Goal: Contribute content: Contribute content

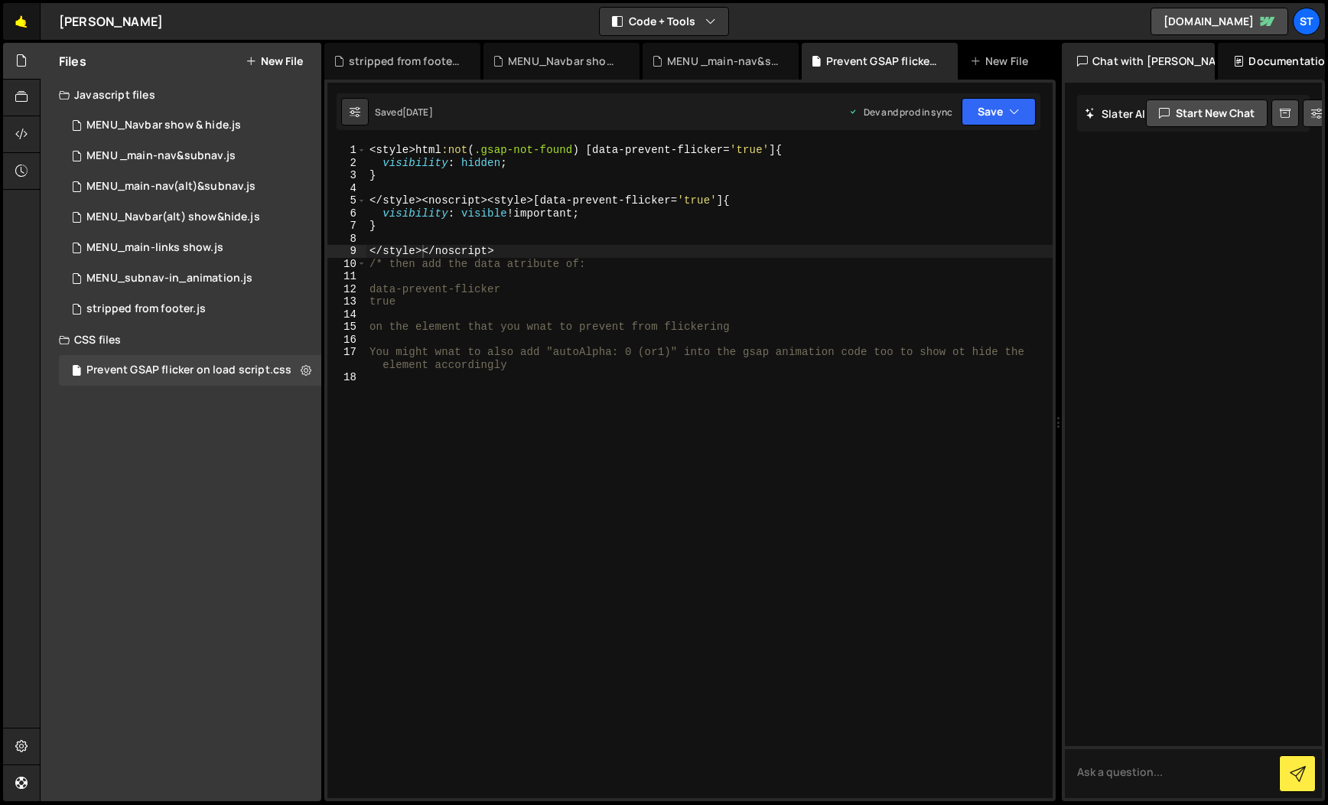
click at [24, 23] on link "🤙" at bounding box center [21, 21] width 37 height 37
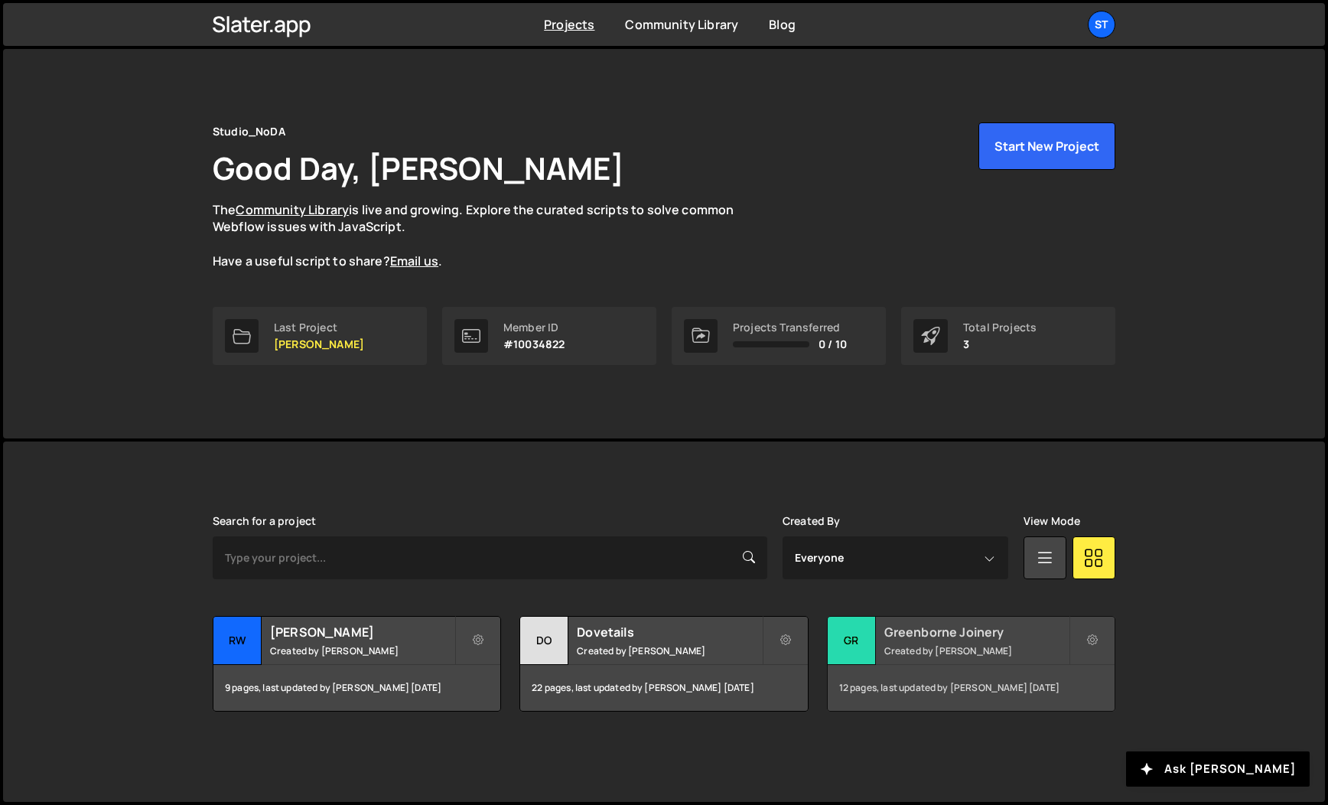
click at [971, 647] on small "Created by Kevin Davis" at bounding box center [976, 650] width 184 height 13
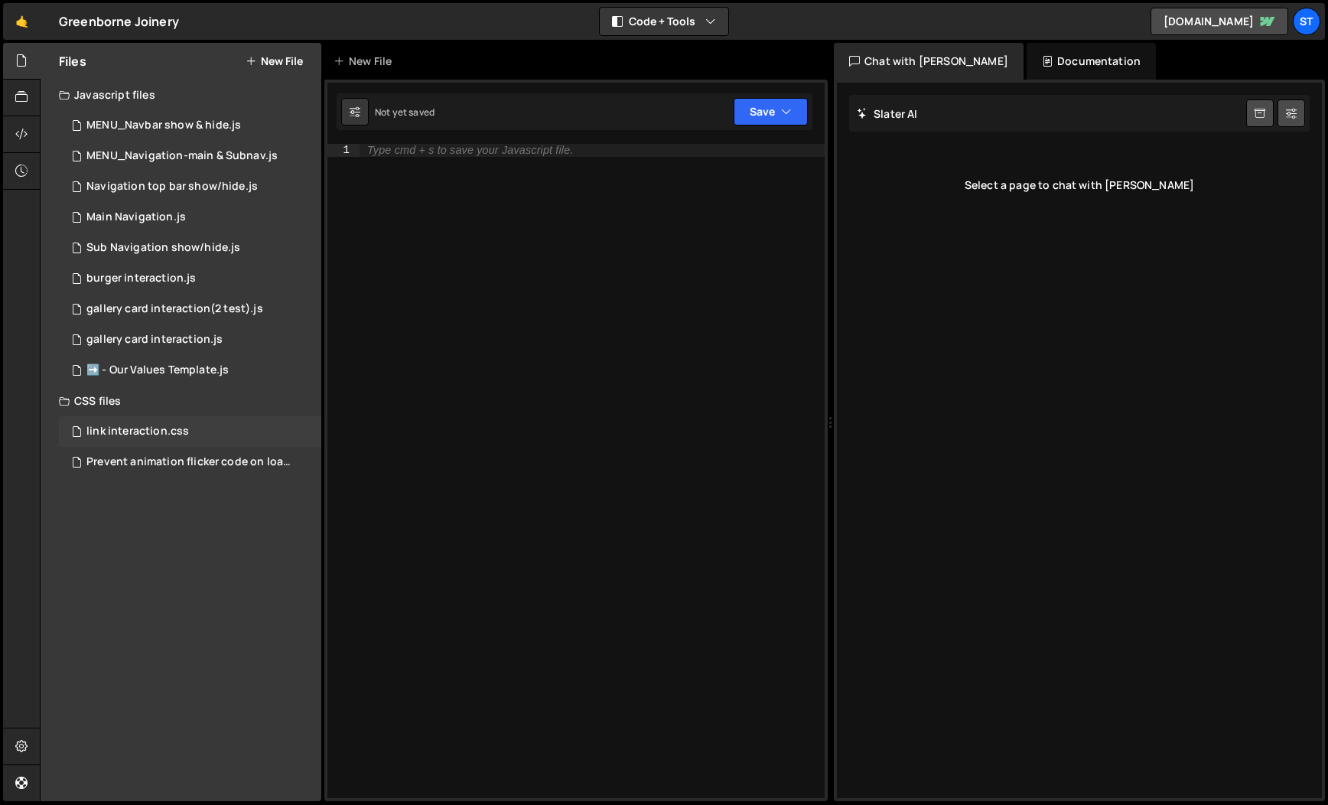
click at [165, 425] on div "link interaction.css" at bounding box center [137, 432] width 103 height 14
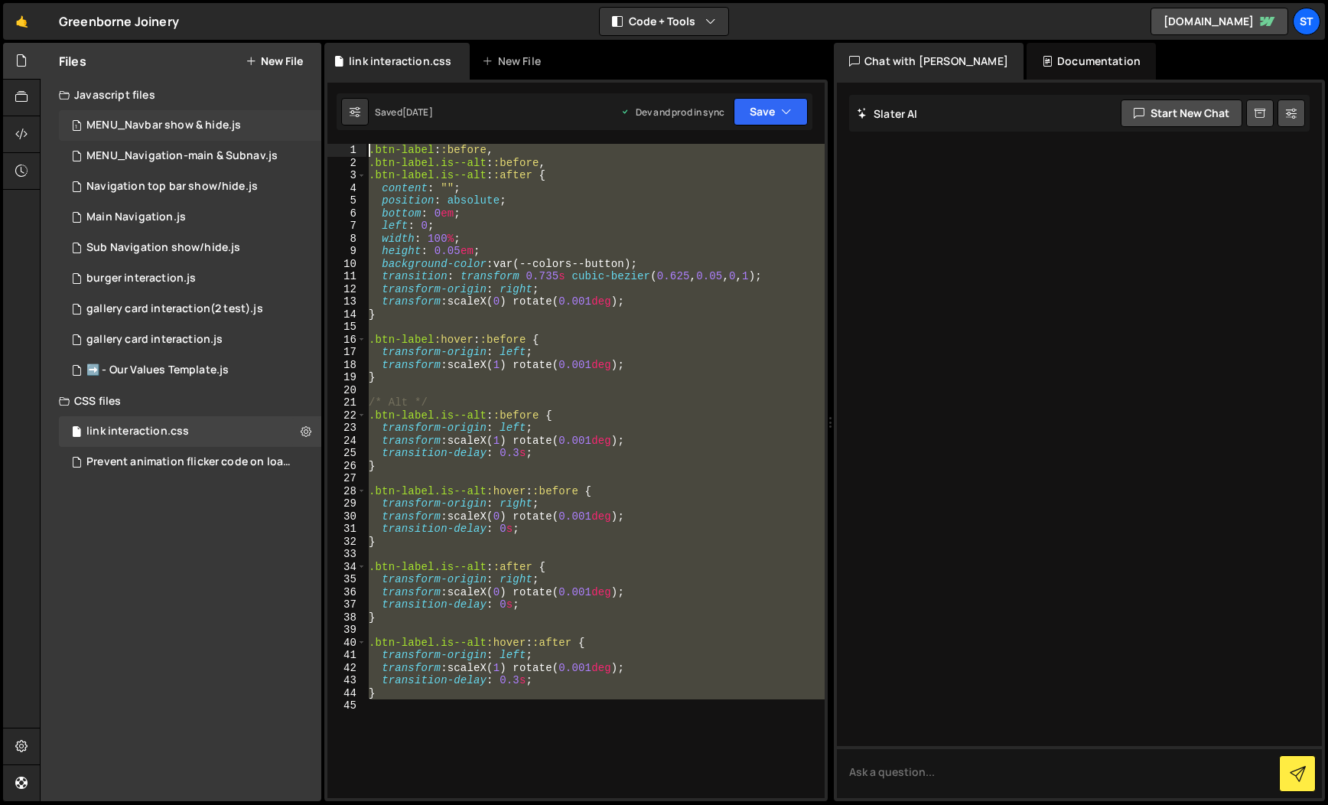
drag, startPoint x: 476, startPoint y: 710, endPoint x: 290, endPoint y: 116, distance: 622.9
click at [290, 116] on div "Files New File Javascript files 1 MENU_Navbar show & hide.js 0 1 MENU_Navigatio…" at bounding box center [684, 422] width 1288 height 759
type textarea ".btn-label::before, .btn-label.is--alt::before,"
click at [18, 21] on link "🤙" at bounding box center [21, 21] width 37 height 37
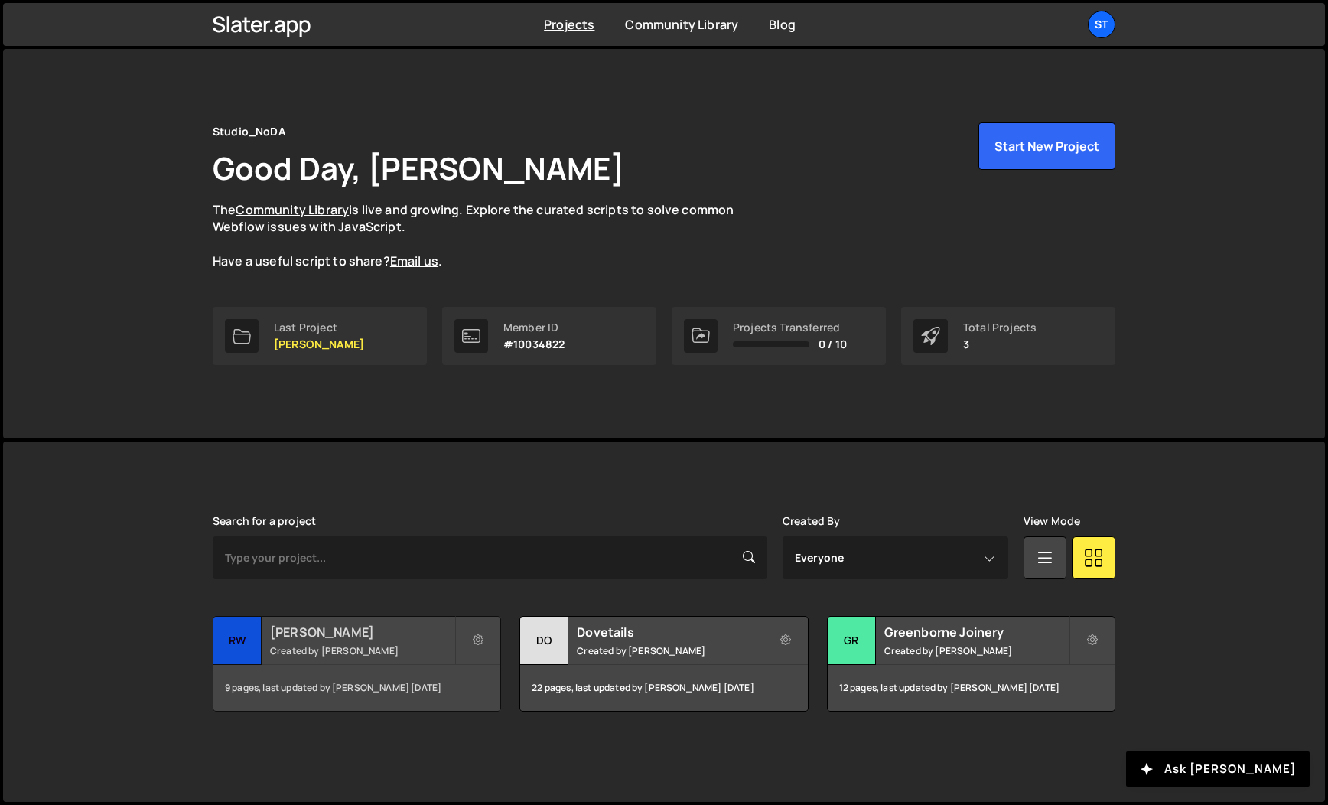
click at [356, 633] on h2 "[PERSON_NAME]" at bounding box center [362, 632] width 184 height 17
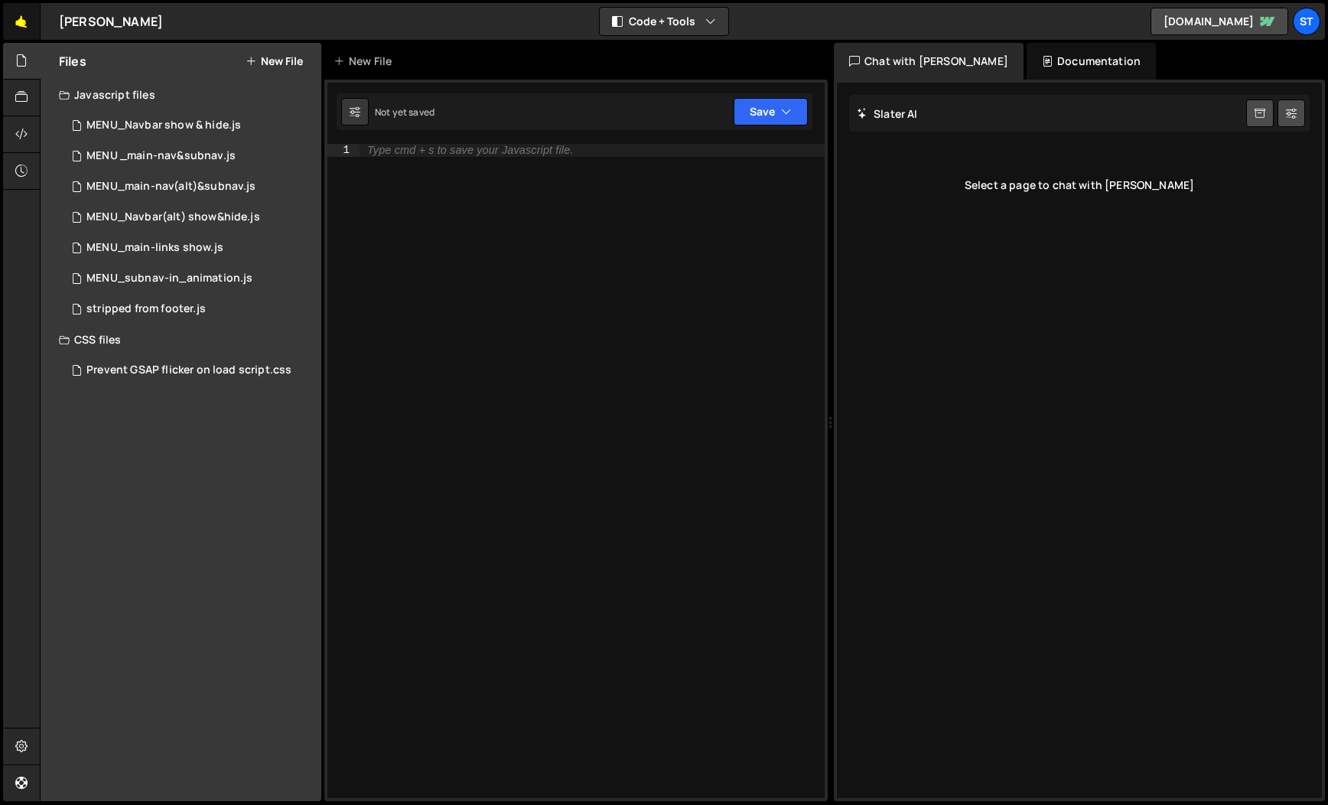
click at [26, 22] on link "🤙" at bounding box center [21, 21] width 37 height 37
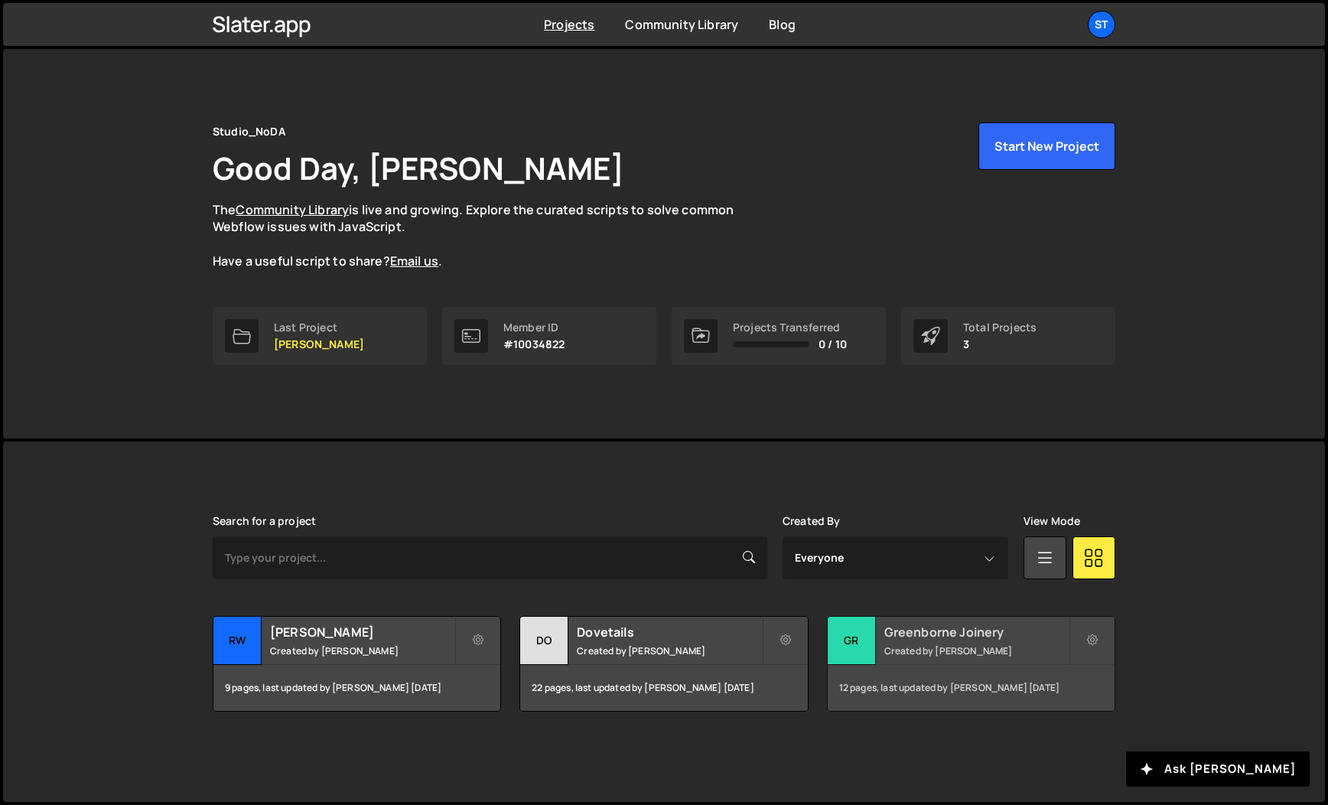
click at [952, 633] on h2 "Greenborne Joinery" at bounding box center [976, 632] width 184 height 17
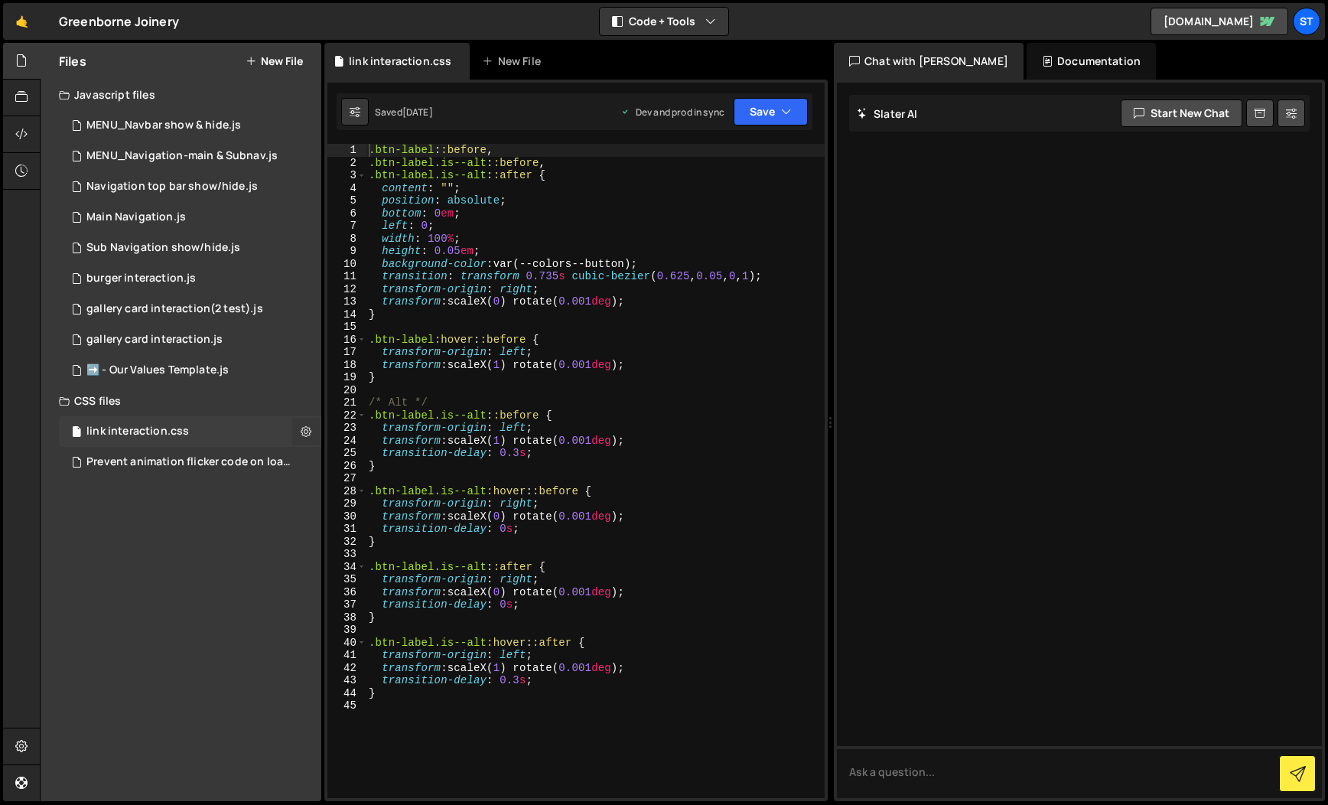
click at [305, 428] on icon at bounding box center [306, 431] width 11 height 15
type input "link interaction"
radio input "false"
radio input "true"
checkbox input "true"
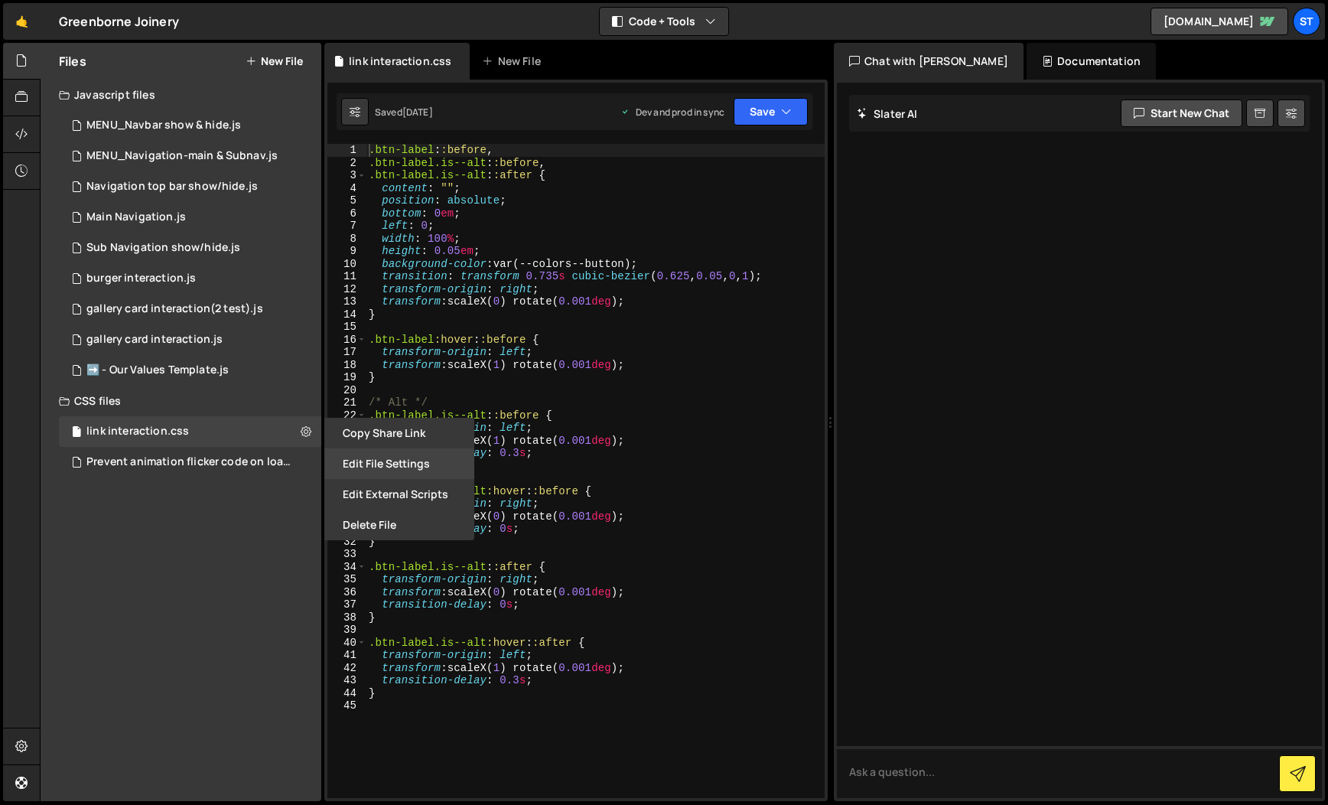
click at [416, 468] on button "Edit File Settings" at bounding box center [399, 463] width 150 height 31
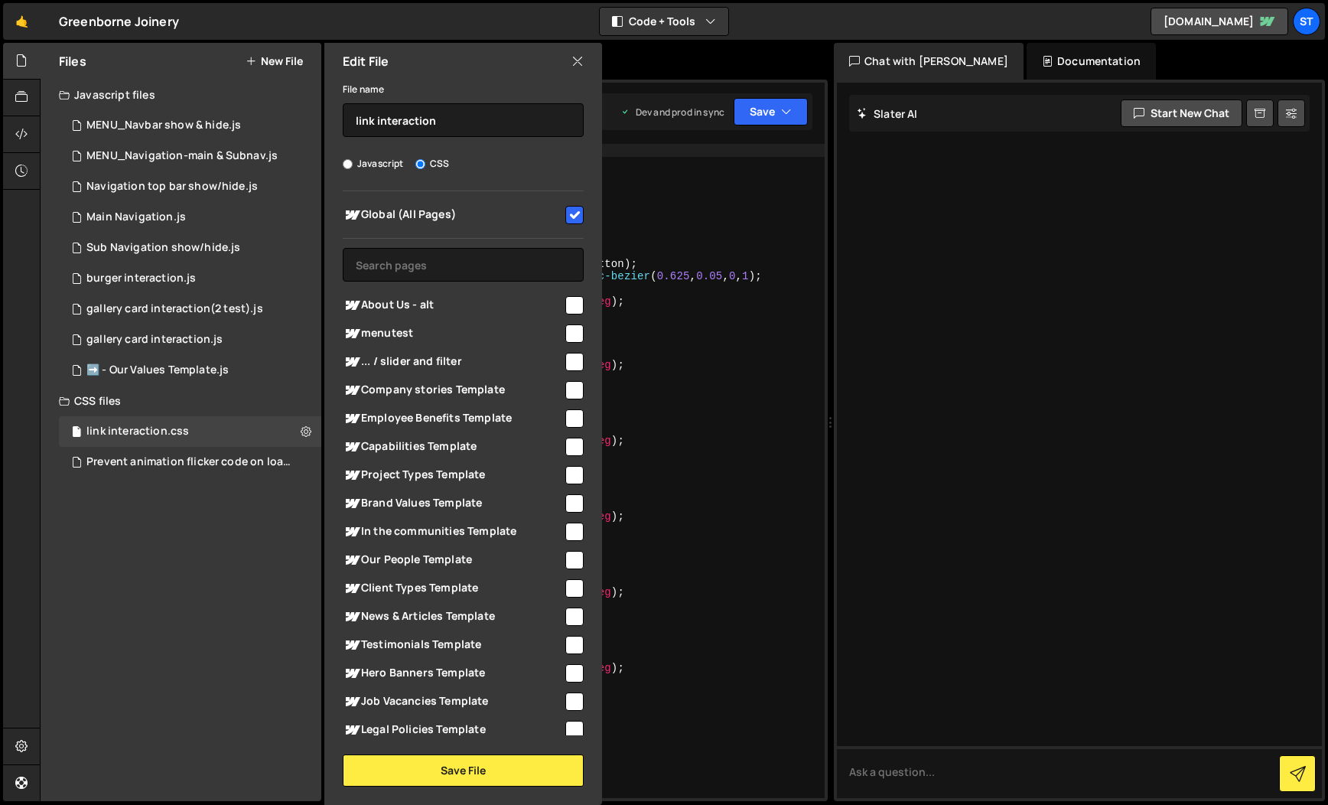
click at [578, 56] on icon at bounding box center [578, 61] width 12 height 17
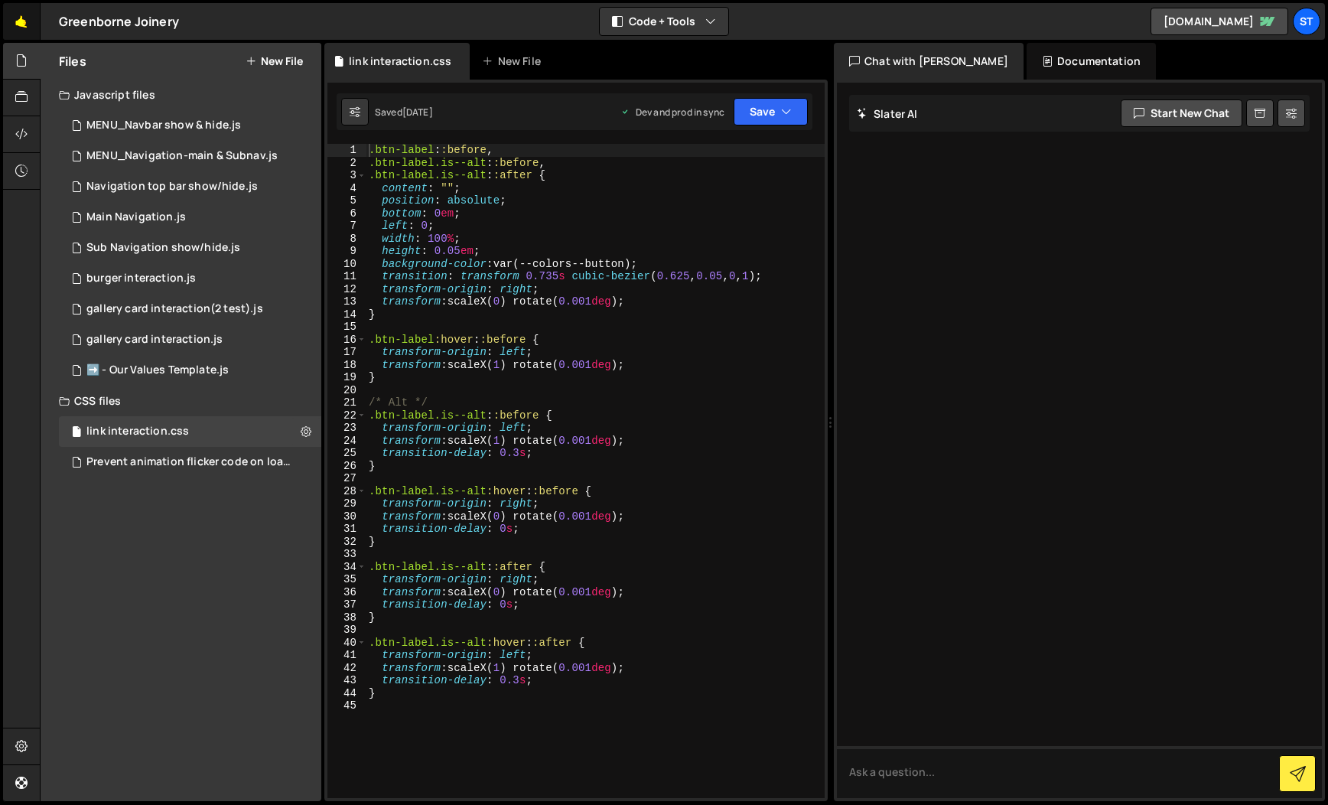
click at [26, 21] on link "🤙" at bounding box center [21, 21] width 37 height 37
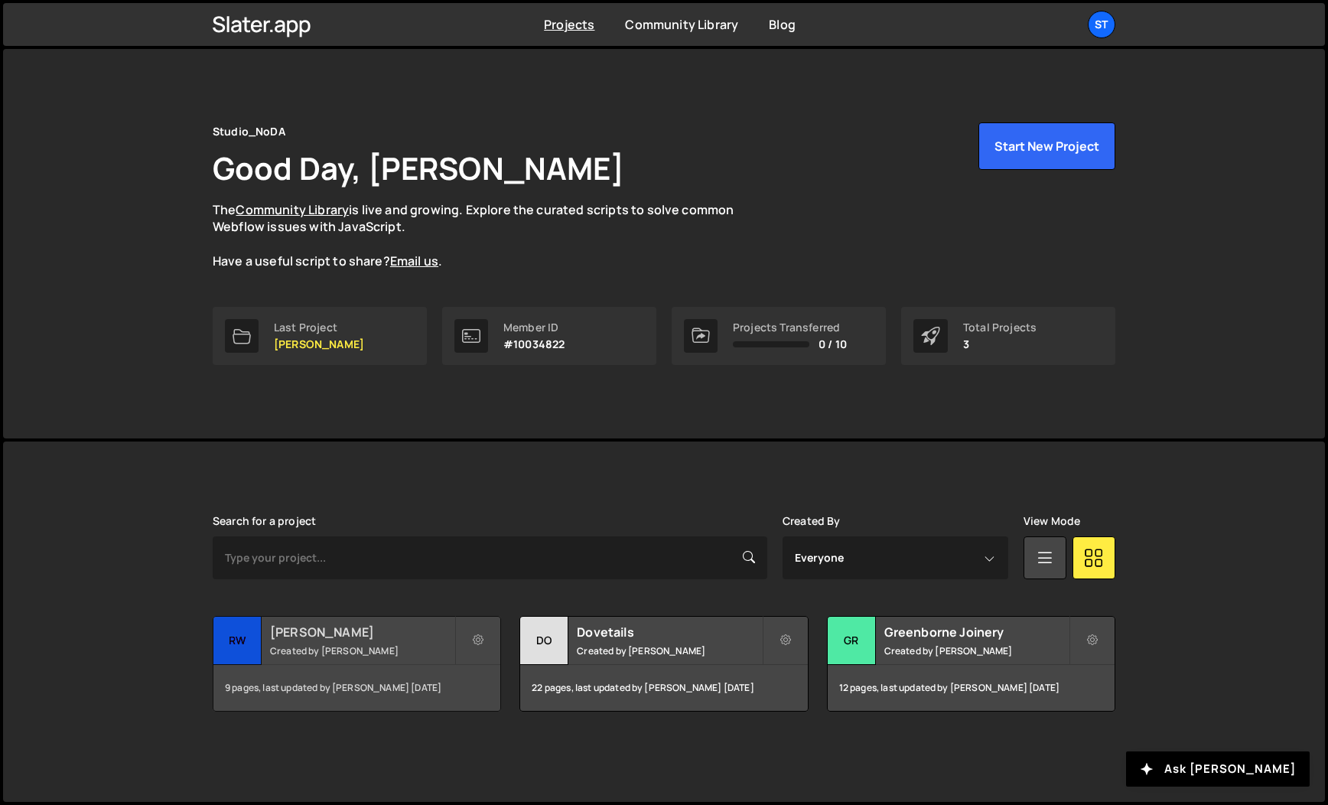
click at [342, 640] on div "RW Armstrong Created by Kevin Davis" at bounding box center [356, 640] width 287 height 47
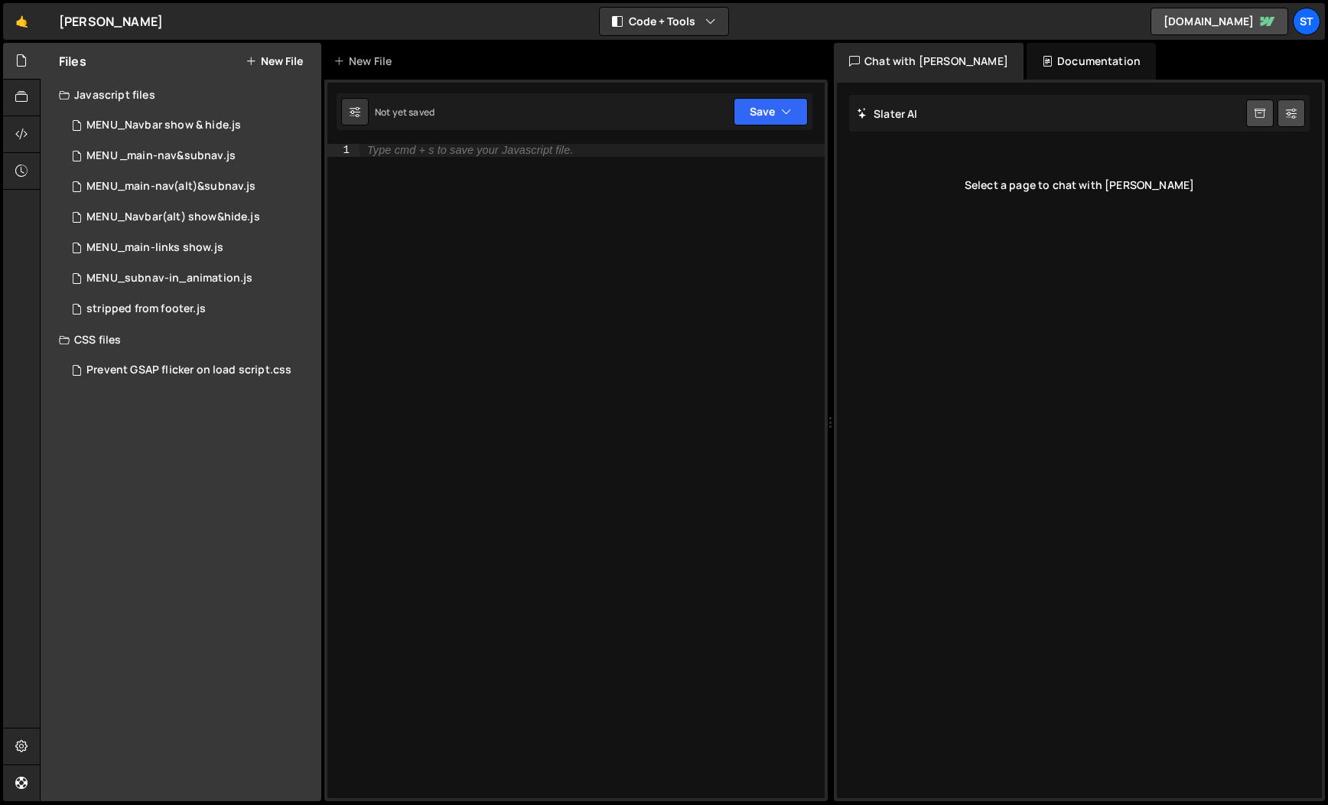
click at [289, 55] on button "New File" at bounding box center [274, 61] width 57 height 12
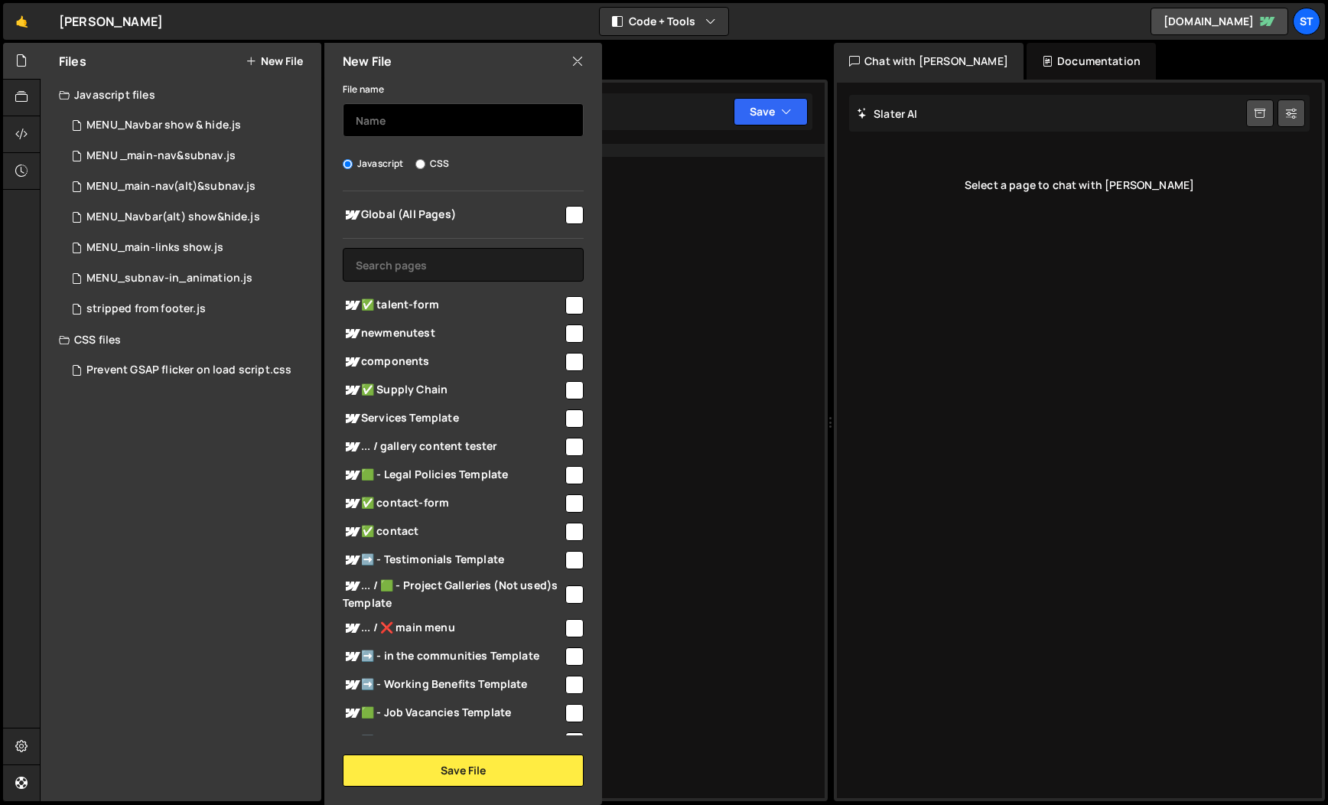
click at [448, 116] on input "text" at bounding box center [463, 120] width 241 height 34
type input "link style"
click at [567, 213] on input "checkbox" at bounding box center [574, 215] width 18 height 18
checkbox input "true"
click at [418, 161] on input "CSS" at bounding box center [420, 164] width 10 height 10
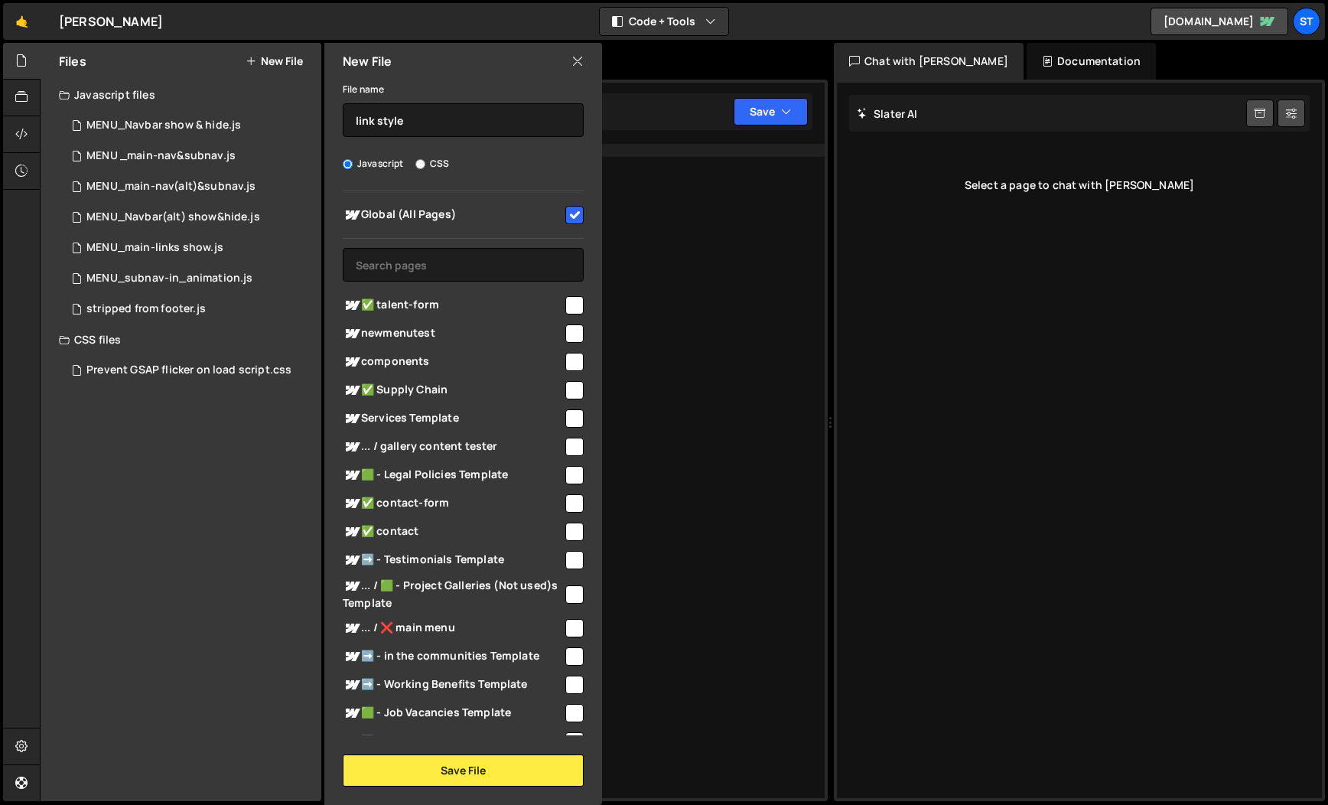
radio input "true"
click at [468, 776] on button "Save File" at bounding box center [463, 770] width 241 height 32
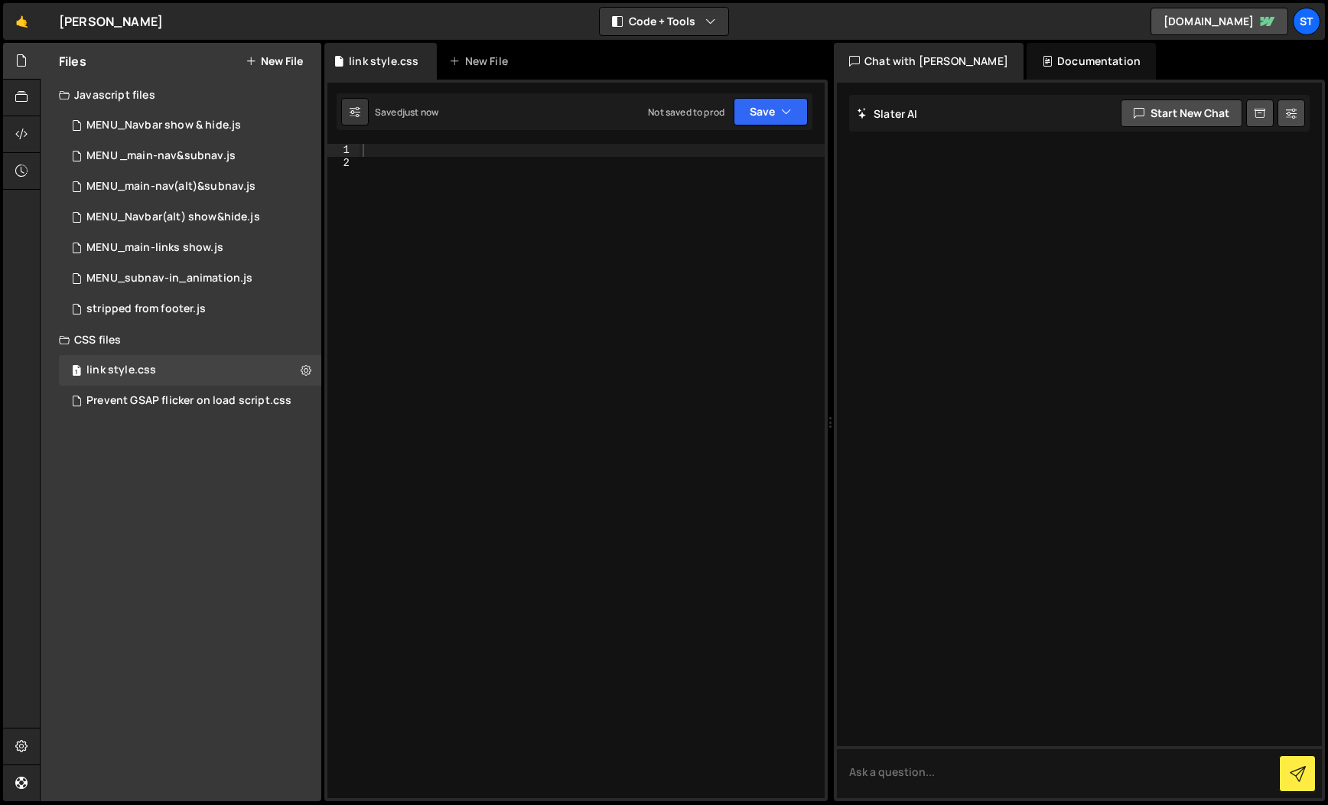
click at [419, 149] on div at bounding box center [592, 483] width 465 height 679
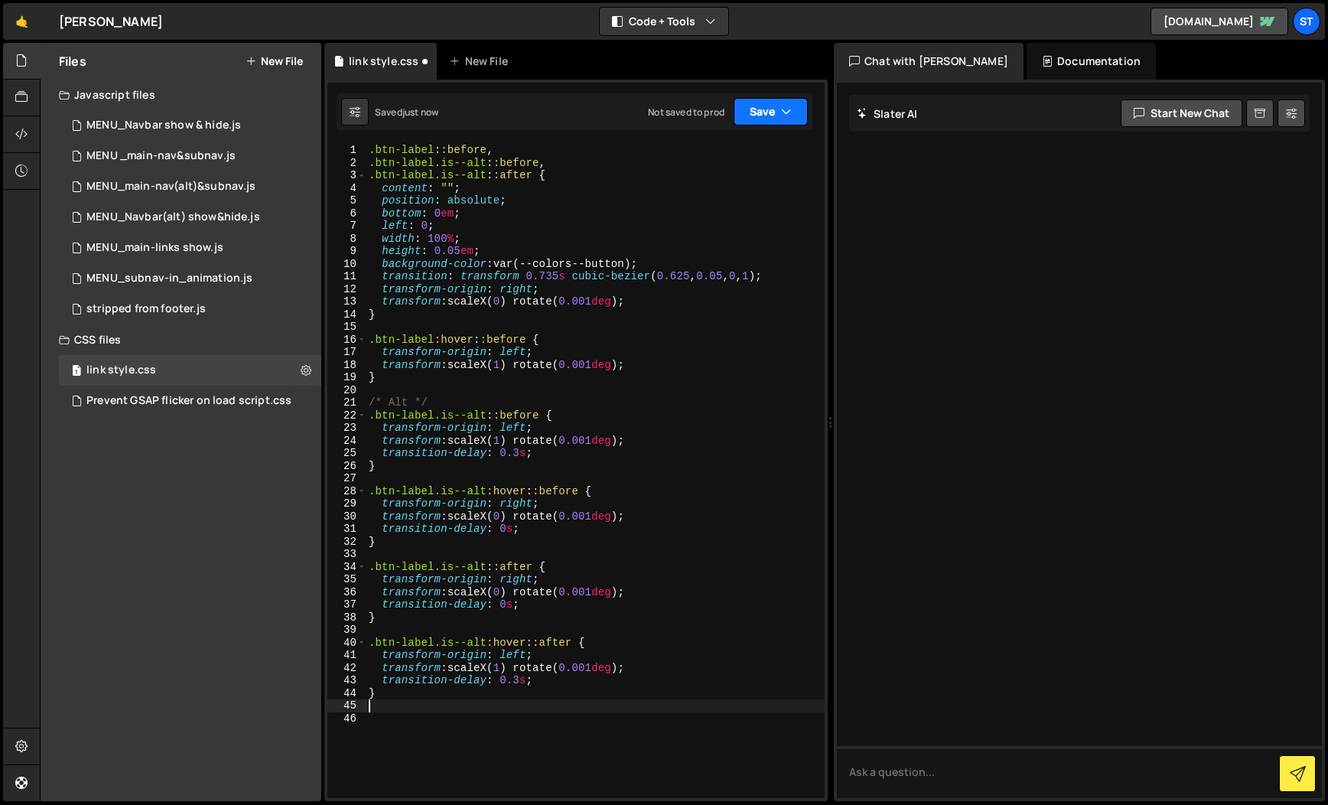
click at [774, 117] on button "Save" at bounding box center [771, 112] width 74 height 28
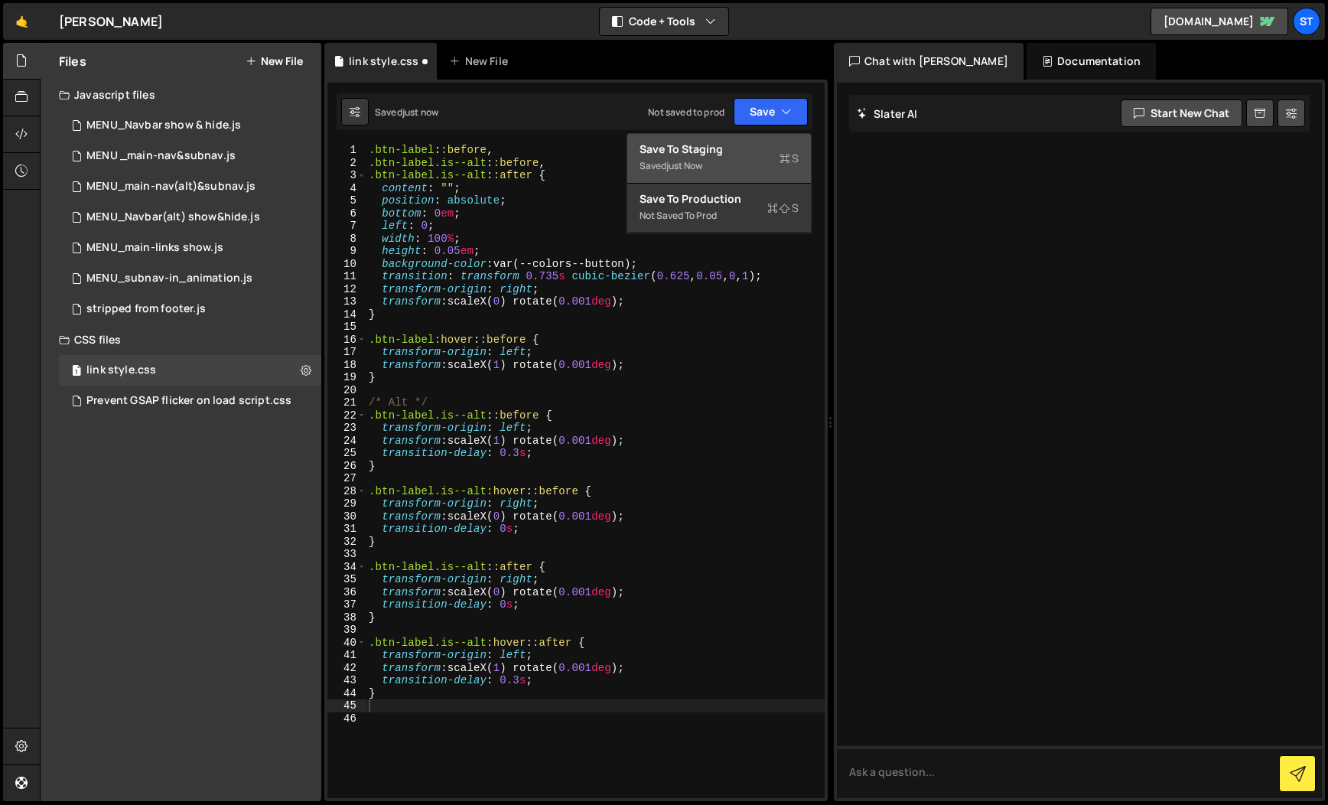
click at [722, 148] on div "Save to Staging S" at bounding box center [719, 149] width 159 height 15
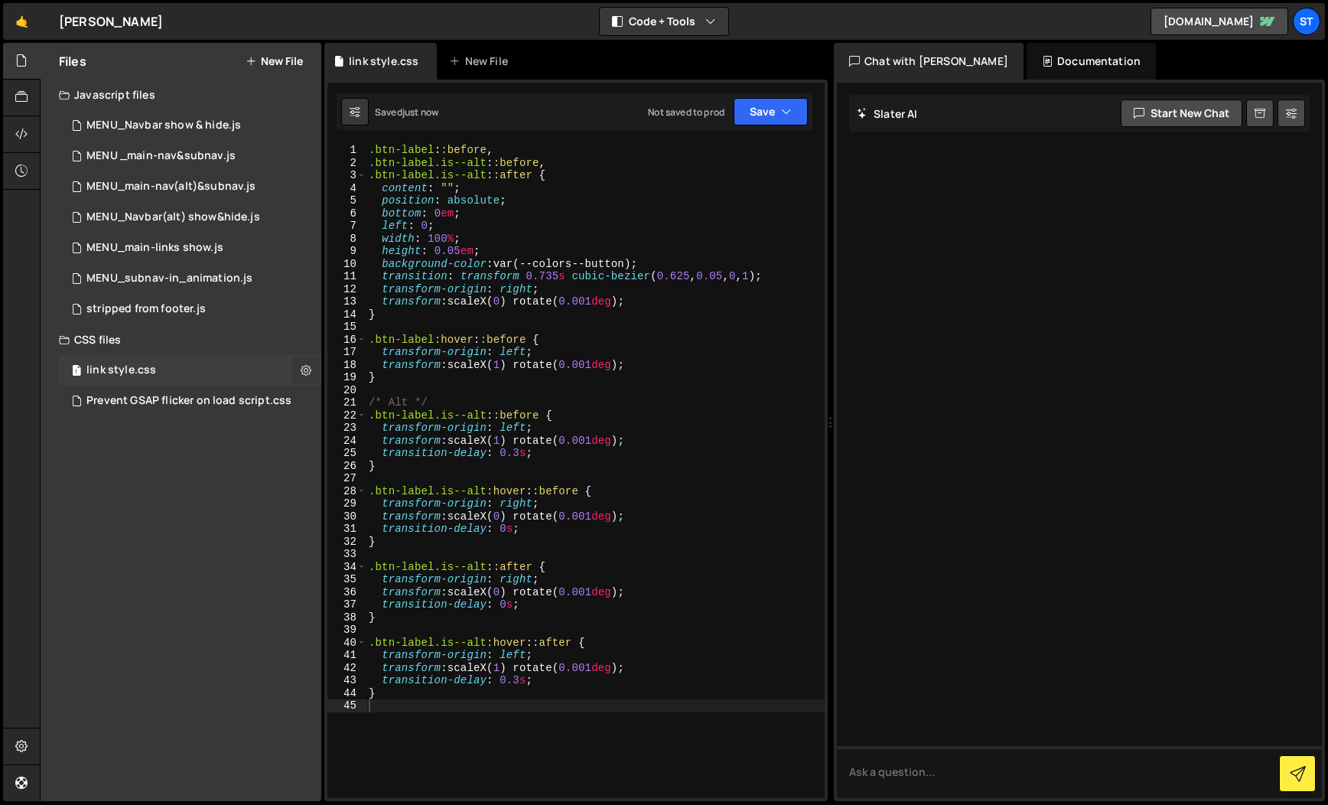
click at [299, 369] on button at bounding box center [306, 371] width 28 height 28
type input "link style"
radio input "false"
radio input "true"
checkbox input "true"
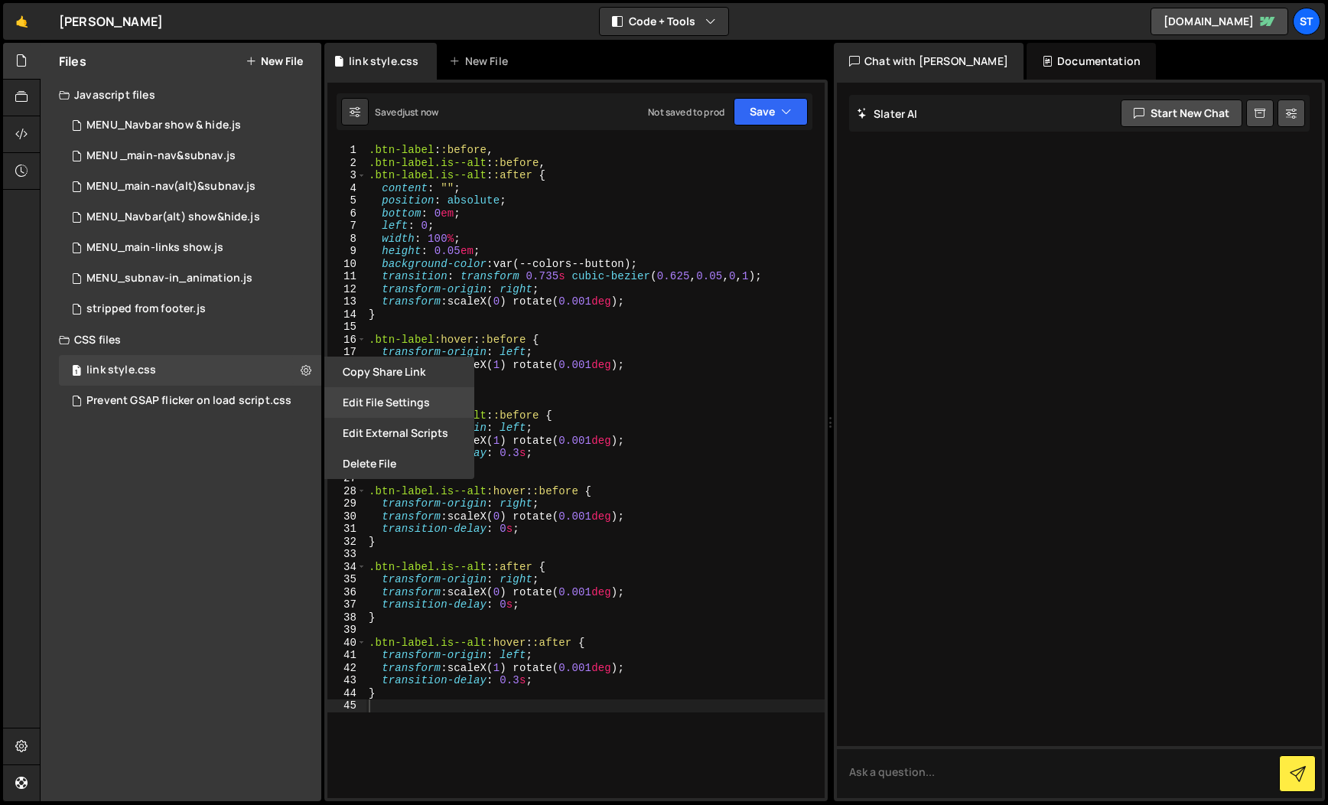
click at [357, 409] on button "Edit File Settings" at bounding box center [399, 402] width 150 height 31
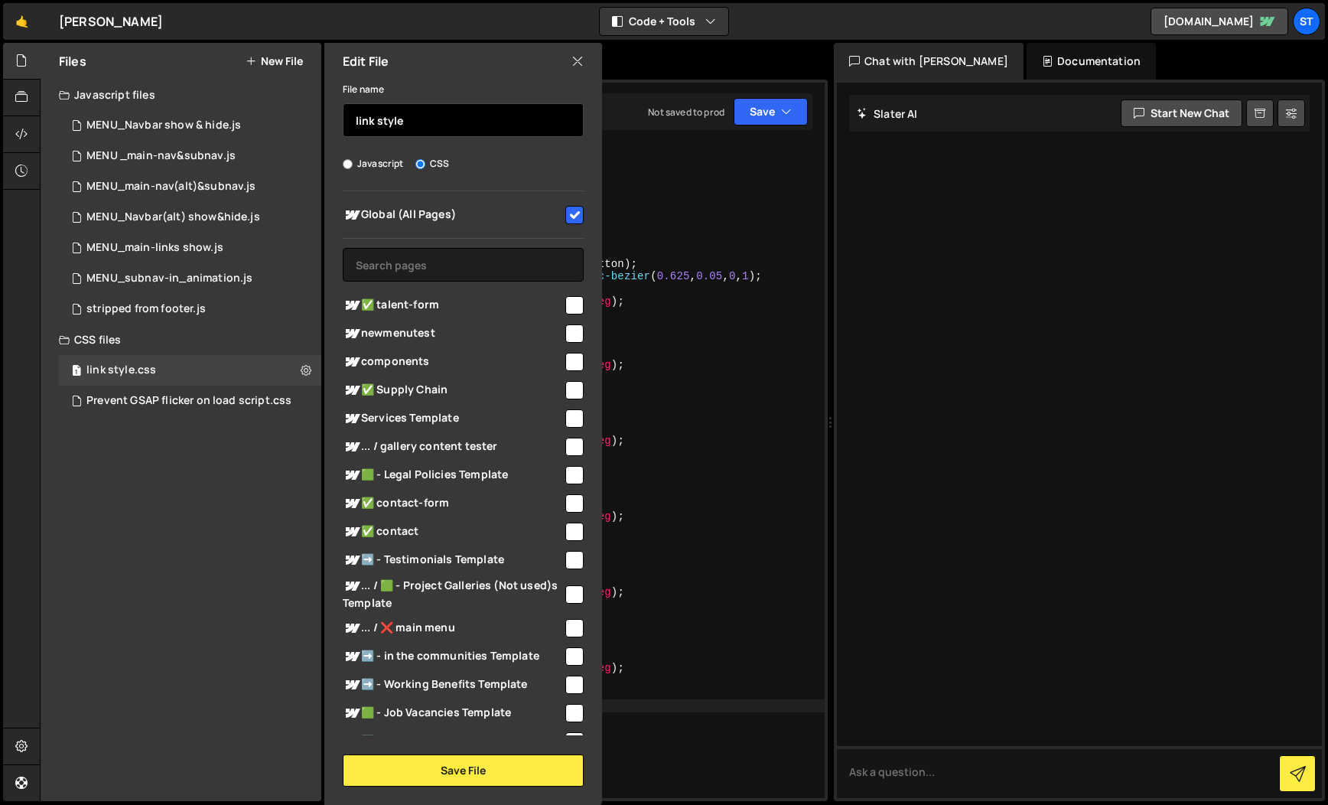
click at [352, 121] on input "link style" at bounding box center [463, 120] width 241 height 34
type input "underline link style"
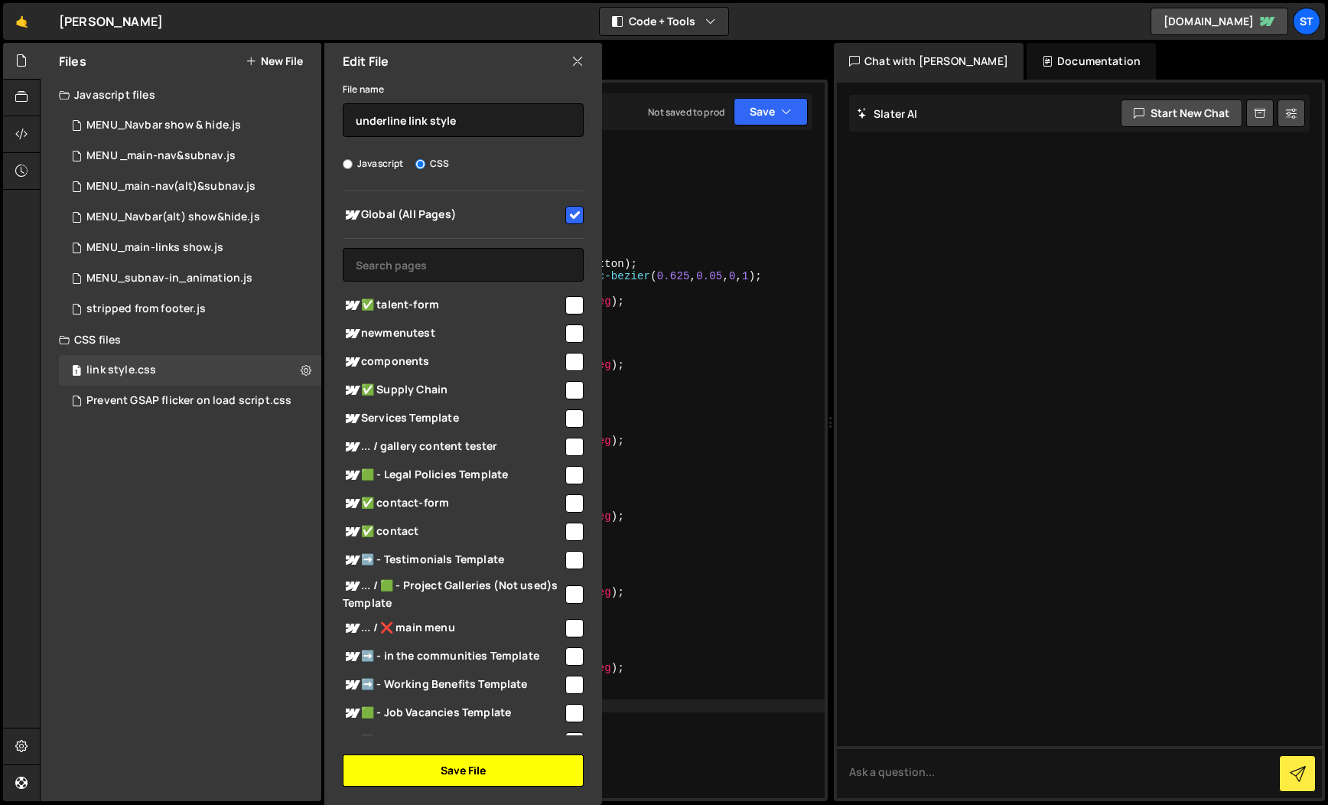
click at [485, 763] on button "Save File" at bounding box center [463, 770] width 241 height 32
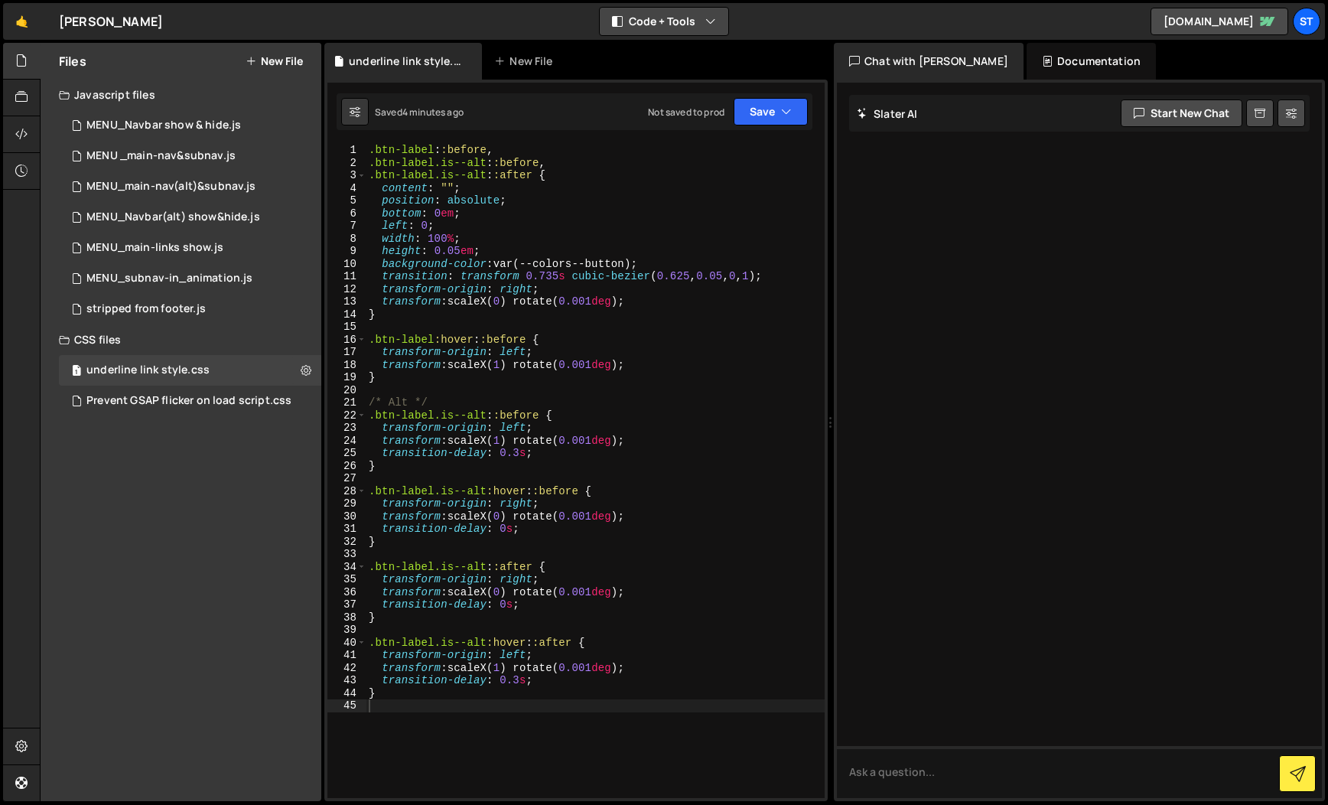
click at [704, 17] on button "Code + Tools" at bounding box center [664, 22] width 129 height 28
click at [683, 54] on button "Code Only" at bounding box center [665, 55] width 129 height 28
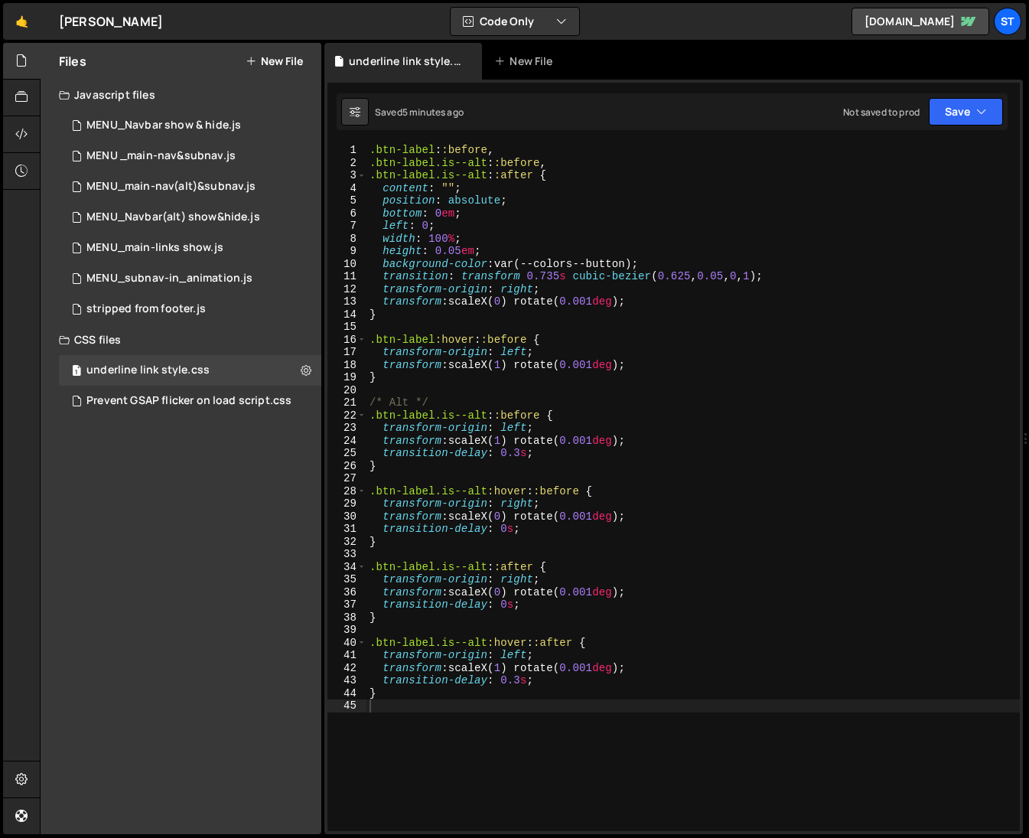
type textarea "background-color: var(--colors--button);"
click at [700, 260] on div ".btn-label : :before , .btn-label.is--alt : :before , .btn-label.is--alt : :aft…" at bounding box center [692, 500] width 653 height 712
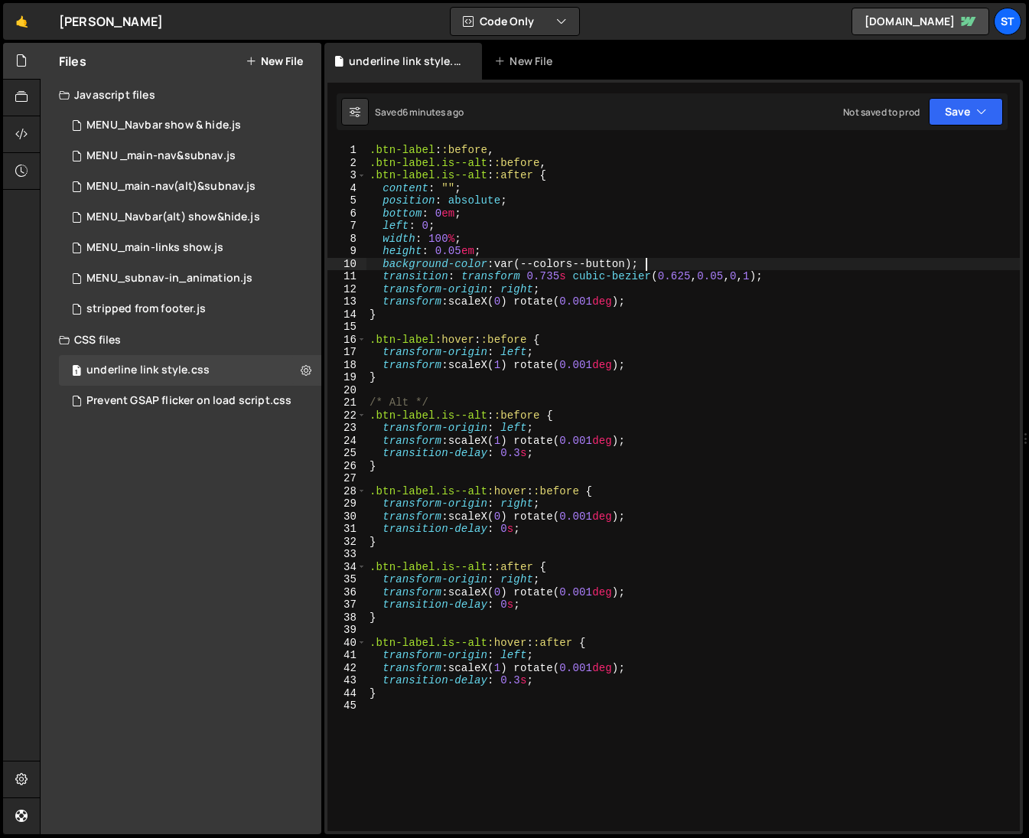
click at [259, 58] on button "New File" at bounding box center [274, 61] width 57 height 12
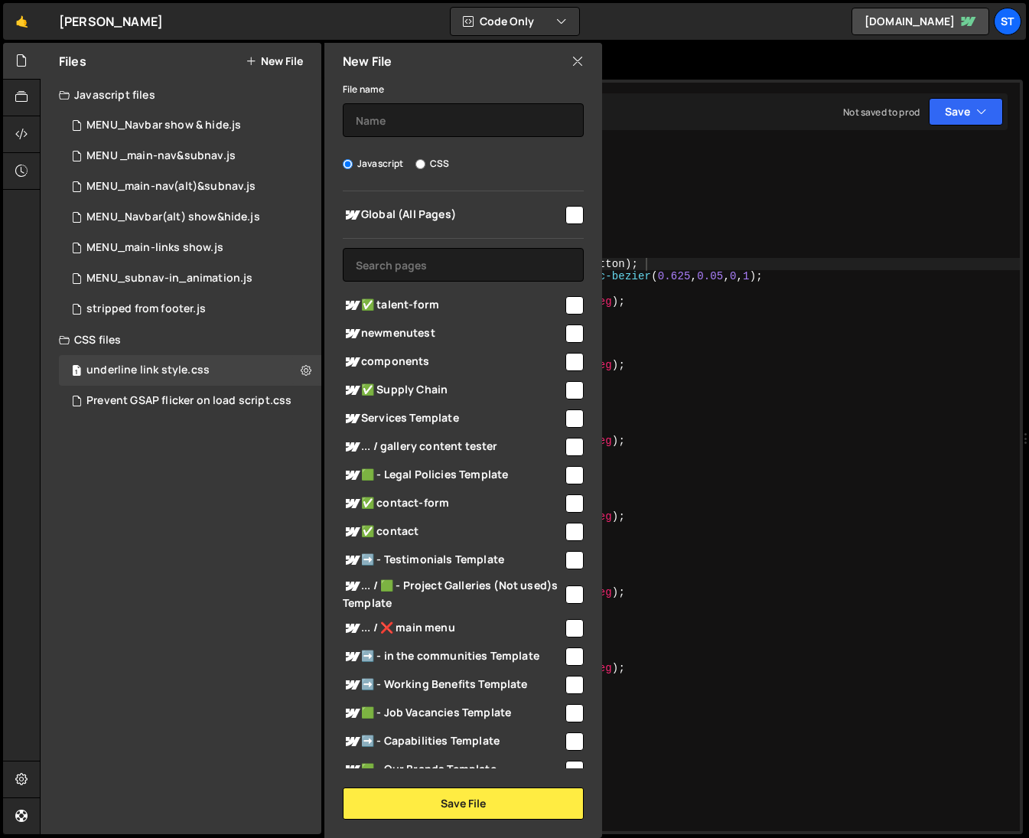
click at [420, 164] on input "CSS" at bounding box center [420, 164] width 10 height 10
radio input "true"
click at [394, 129] on input "text" at bounding box center [463, 120] width 241 height 34
click at [422, 125] on input "copied from website - underline styles" at bounding box center [463, 120] width 241 height 34
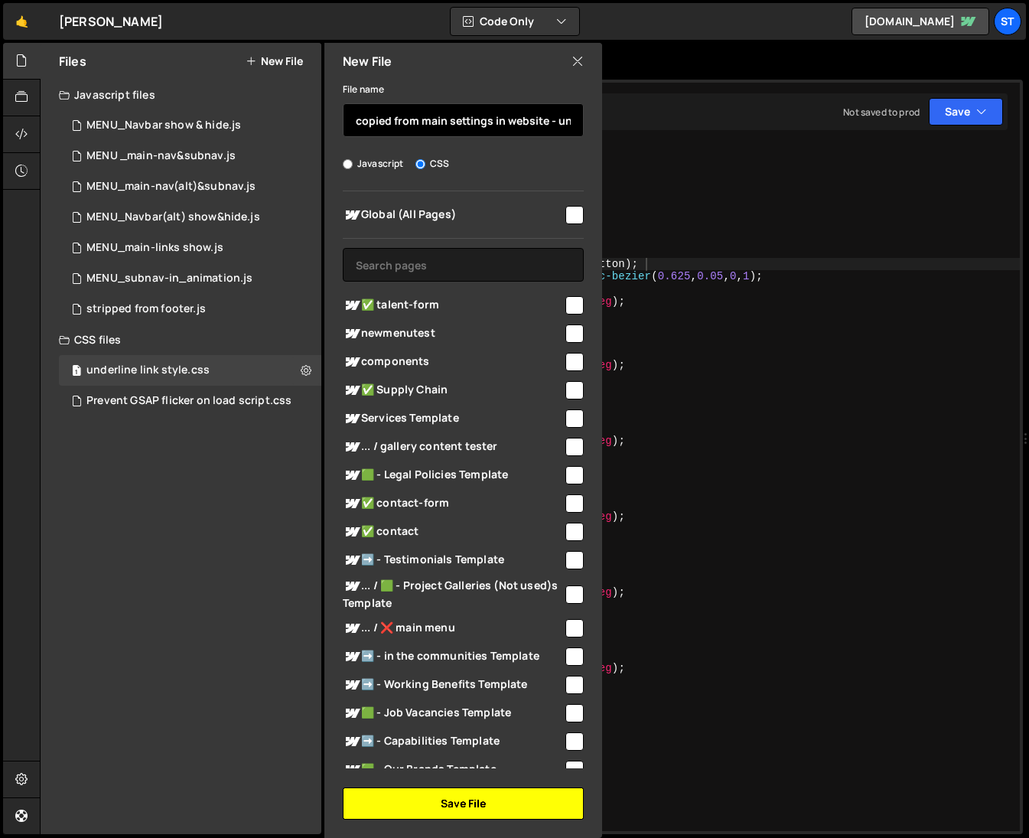
type input "copied from main settings in website - underline styles"
click at [462, 804] on button "Save File" at bounding box center [463, 803] width 241 height 32
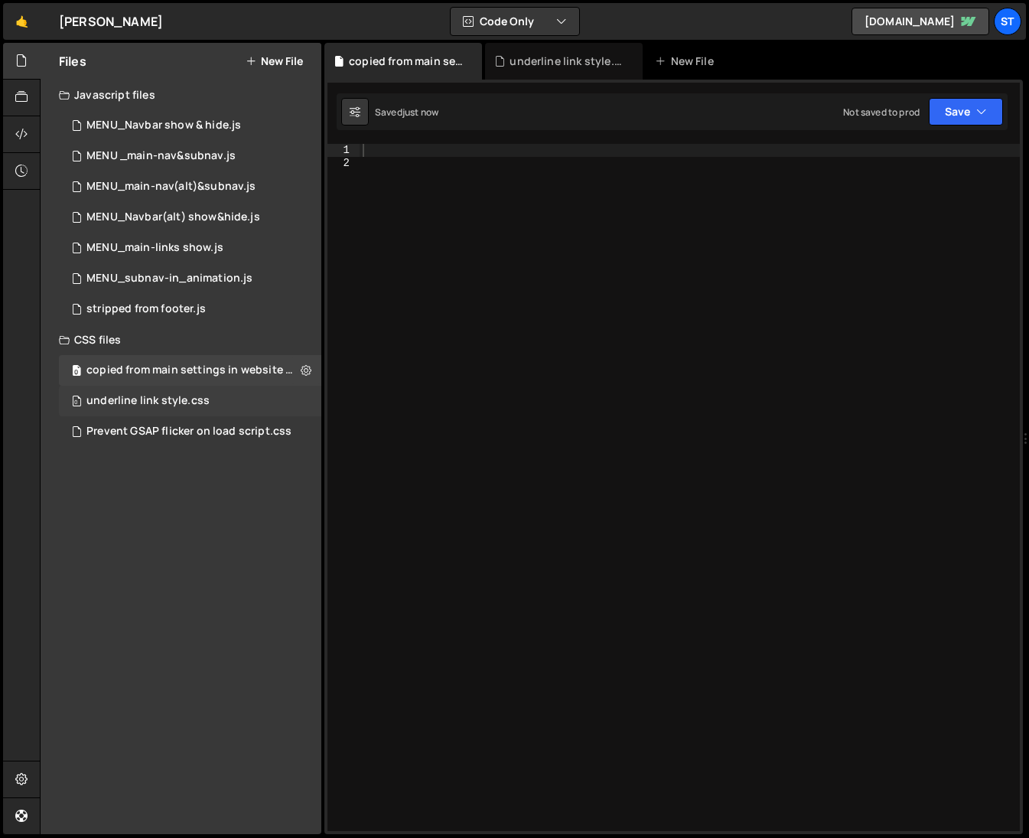
click at [292, 400] on div "0 underline link style.css 0" at bounding box center [190, 401] width 262 height 31
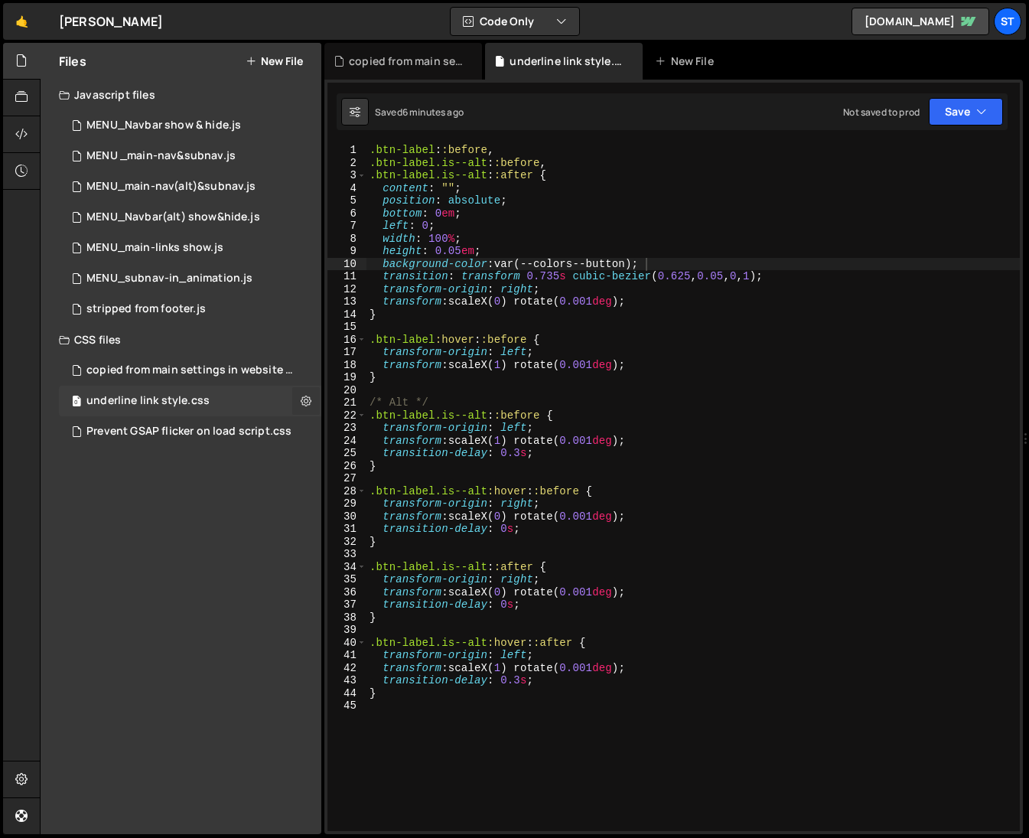
click at [306, 400] on icon at bounding box center [306, 400] width 11 height 15
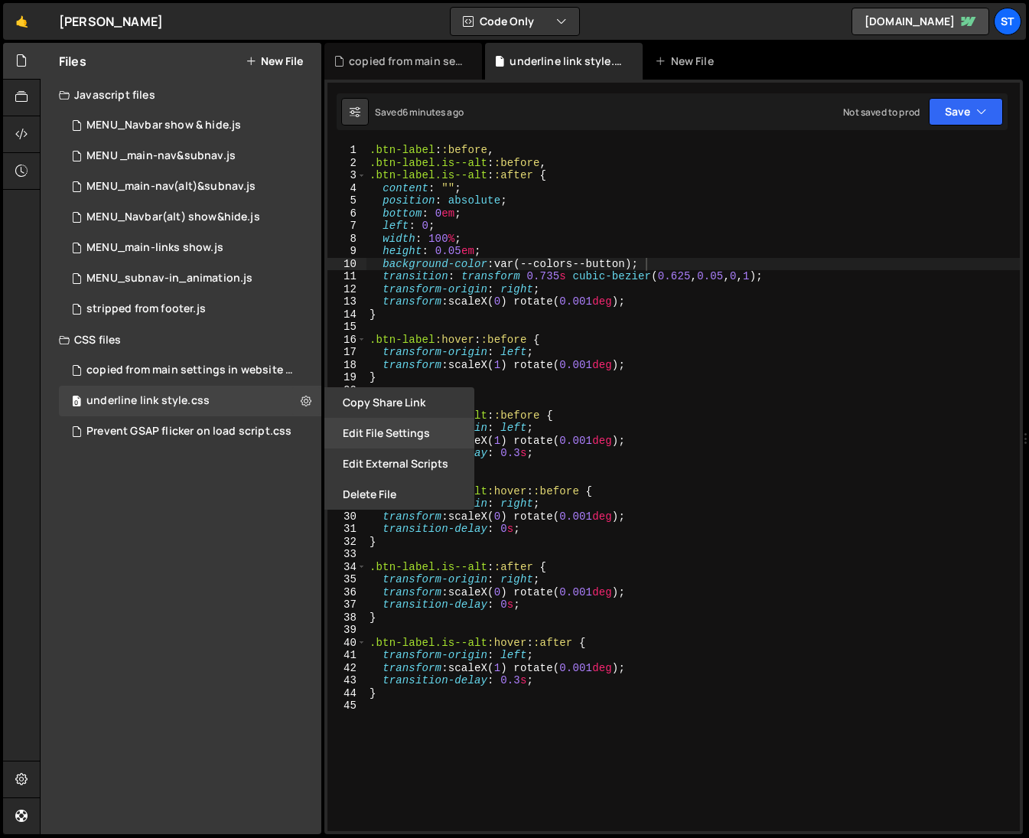
click at [412, 438] on button "Edit File Settings" at bounding box center [399, 433] width 150 height 31
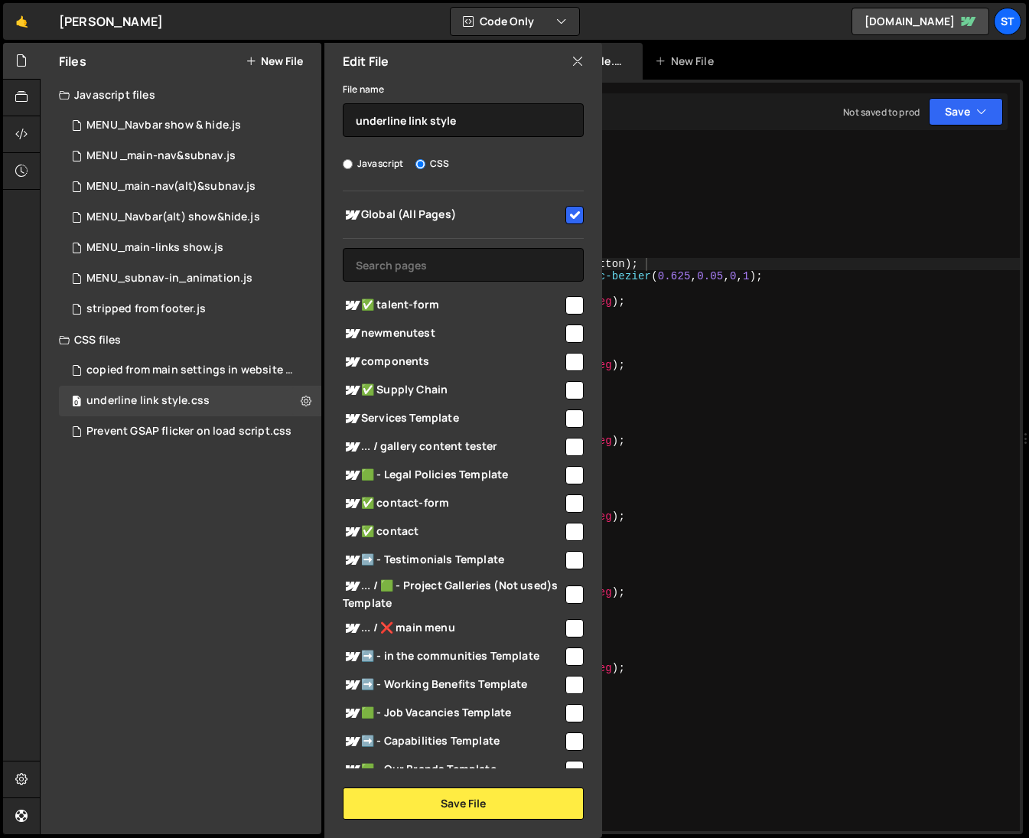
type textarea "position: absolute;"
click at [695, 198] on div ".btn-label : :before , .btn-label.is--alt : :before , .btn-label.is--alt : :aft…" at bounding box center [692, 500] width 653 height 712
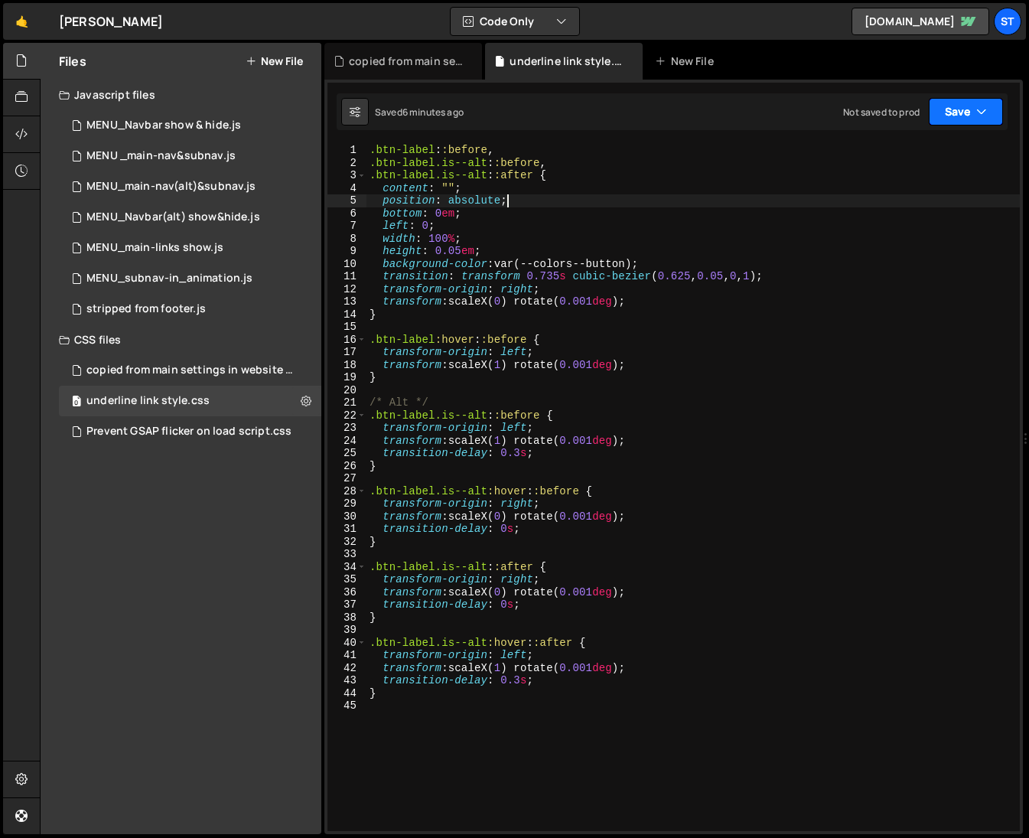
click at [992, 106] on button "Save" at bounding box center [966, 112] width 74 height 28
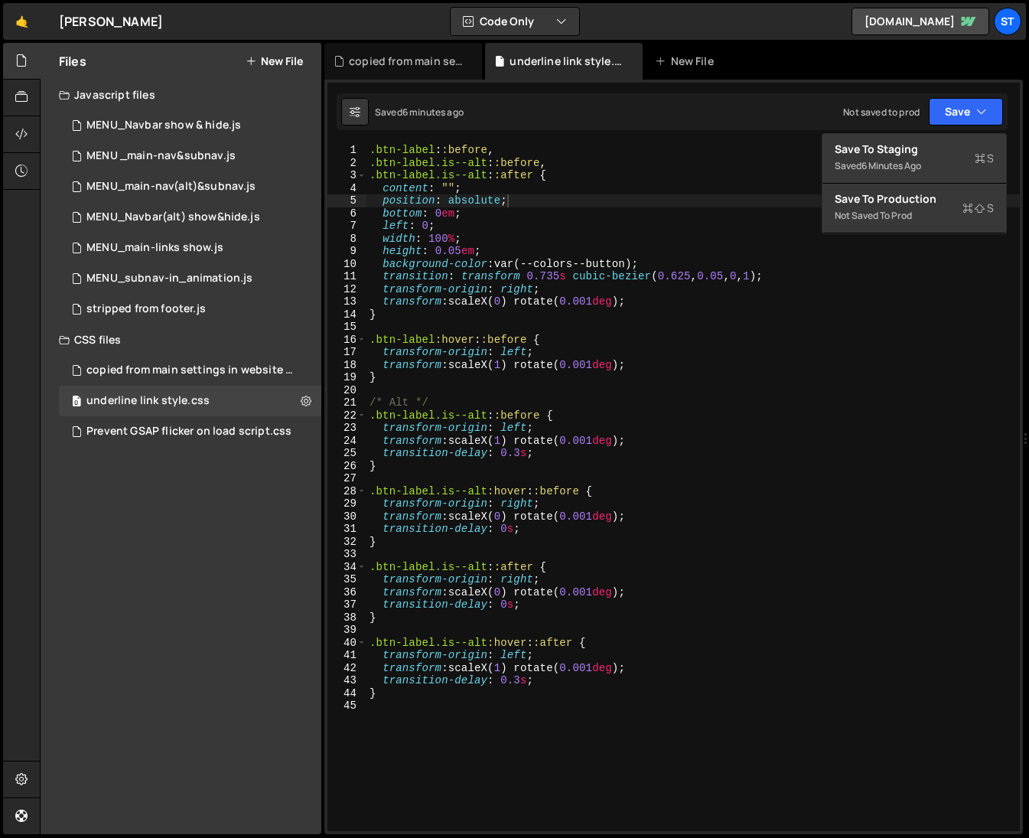
click at [865, 69] on div "copied from main settings in website - underline styles.css underline link styl…" at bounding box center [673, 61] width 699 height 37
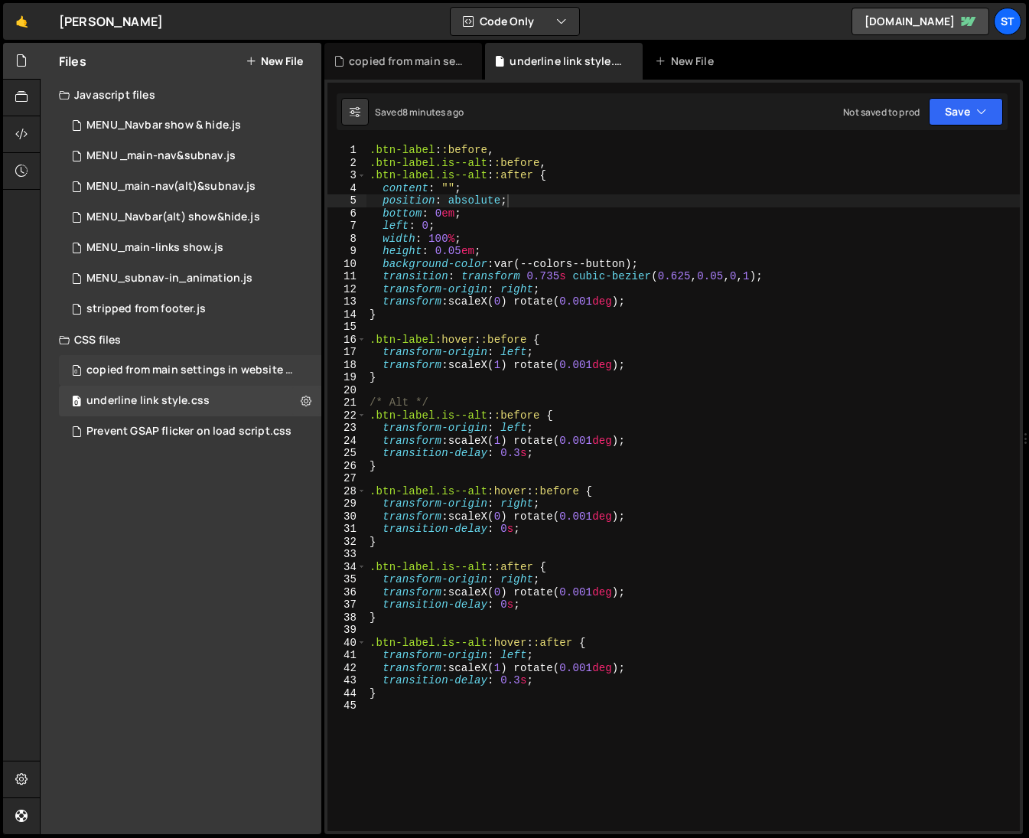
click at [199, 368] on div "copied from main settings in website - underline styles.css" at bounding box center [191, 370] width 211 height 14
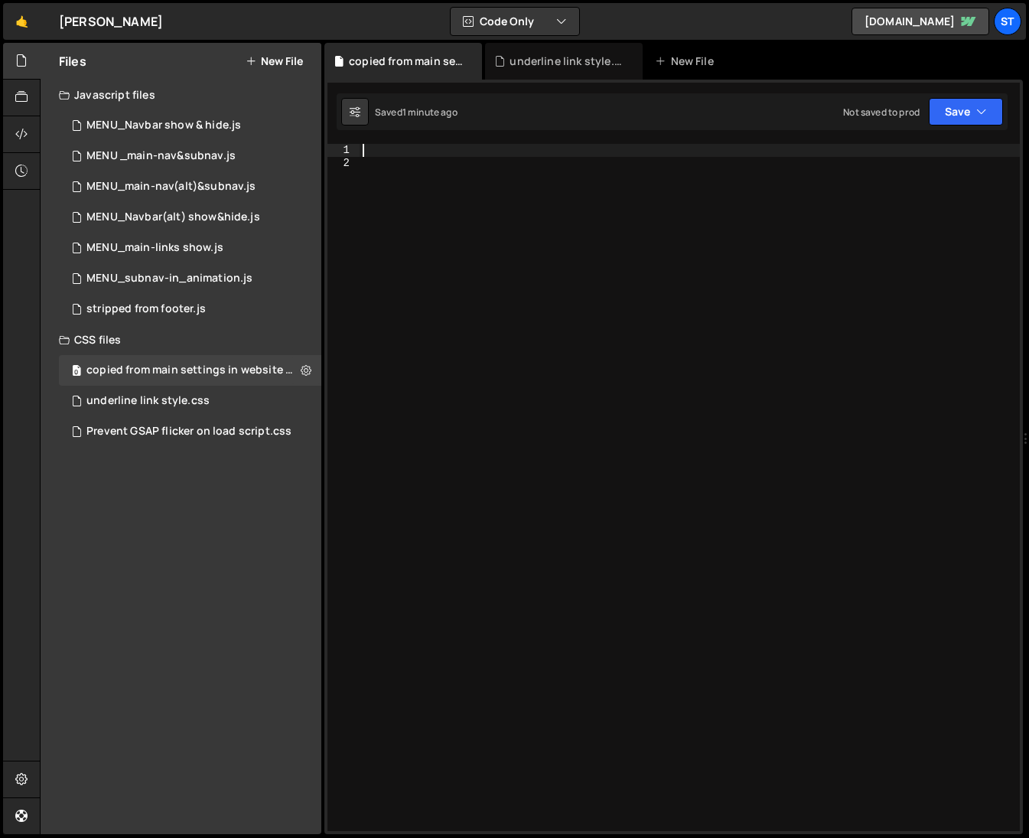
click at [402, 151] on div at bounding box center [690, 500] width 660 height 712
paste textarea "</style>"
type textarea "</style>"
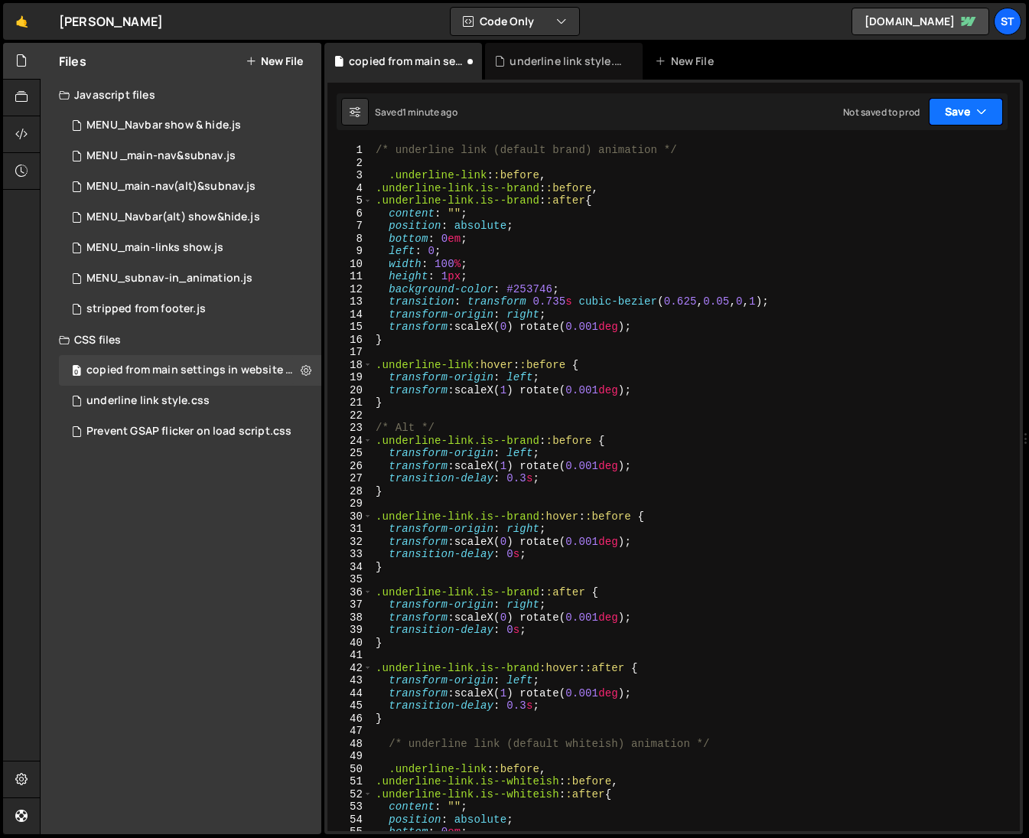
click at [992, 112] on button "Save" at bounding box center [966, 112] width 74 height 28
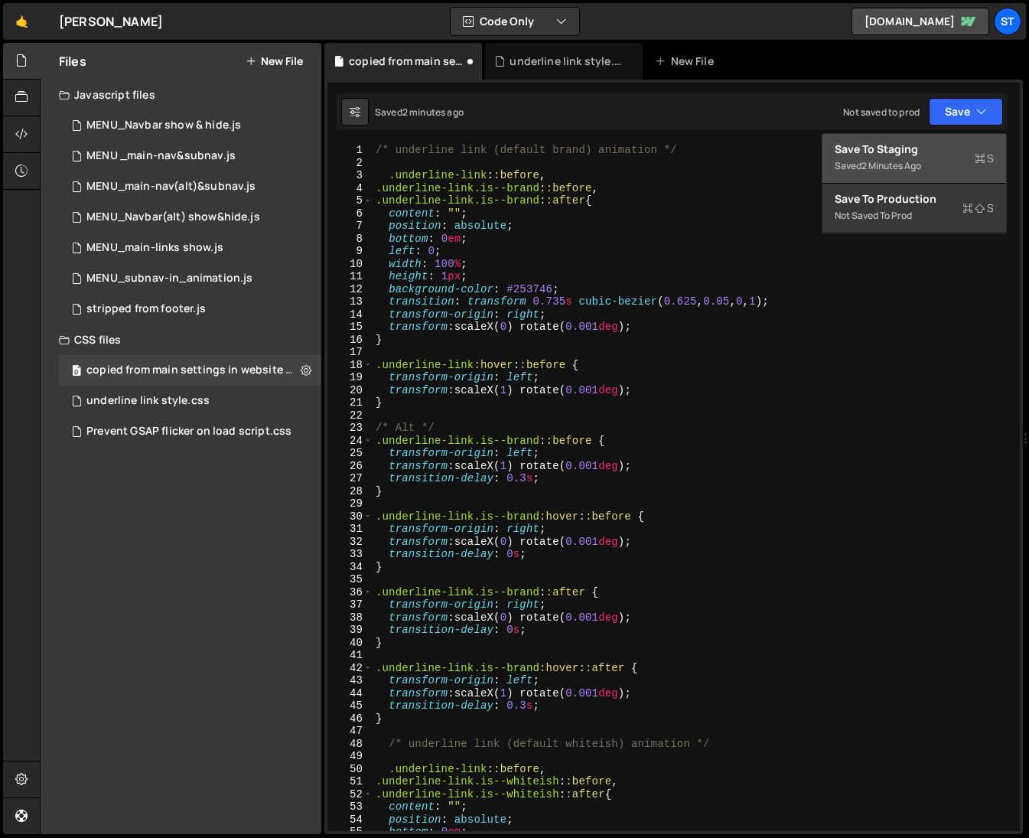
click at [895, 148] on div "Save to Staging S" at bounding box center [914, 149] width 159 height 15
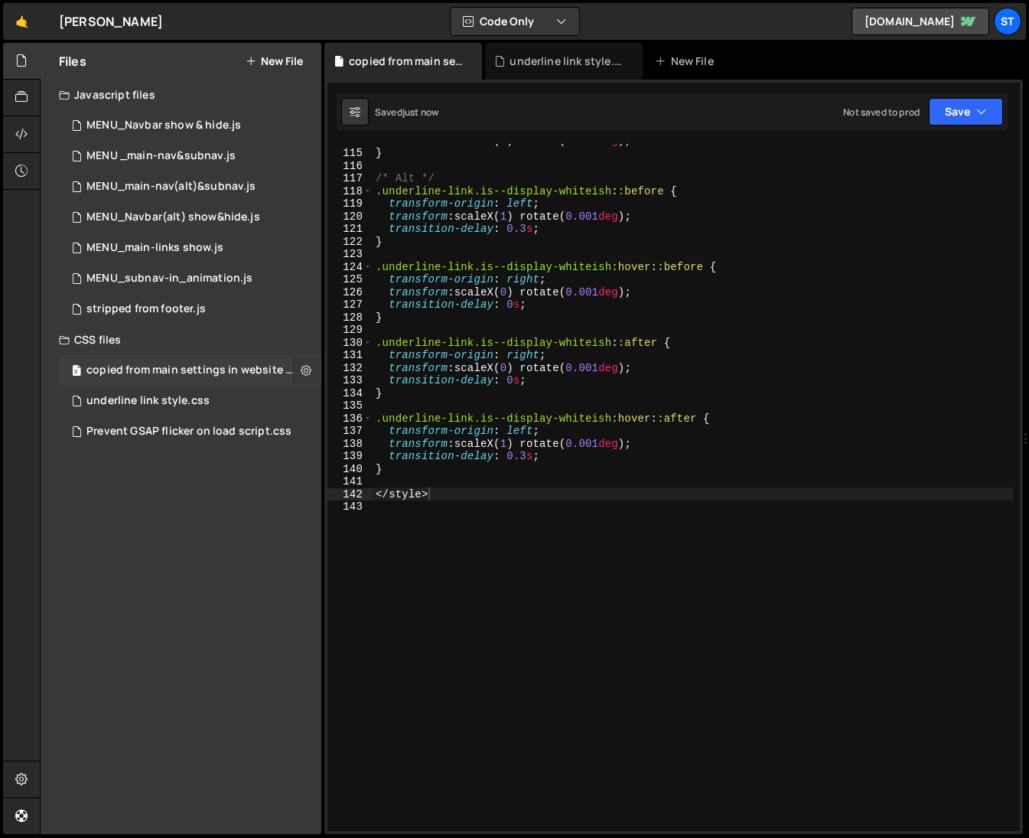
click at [305, 372] on icon at bounding box center [306, 370] width 11 height 15
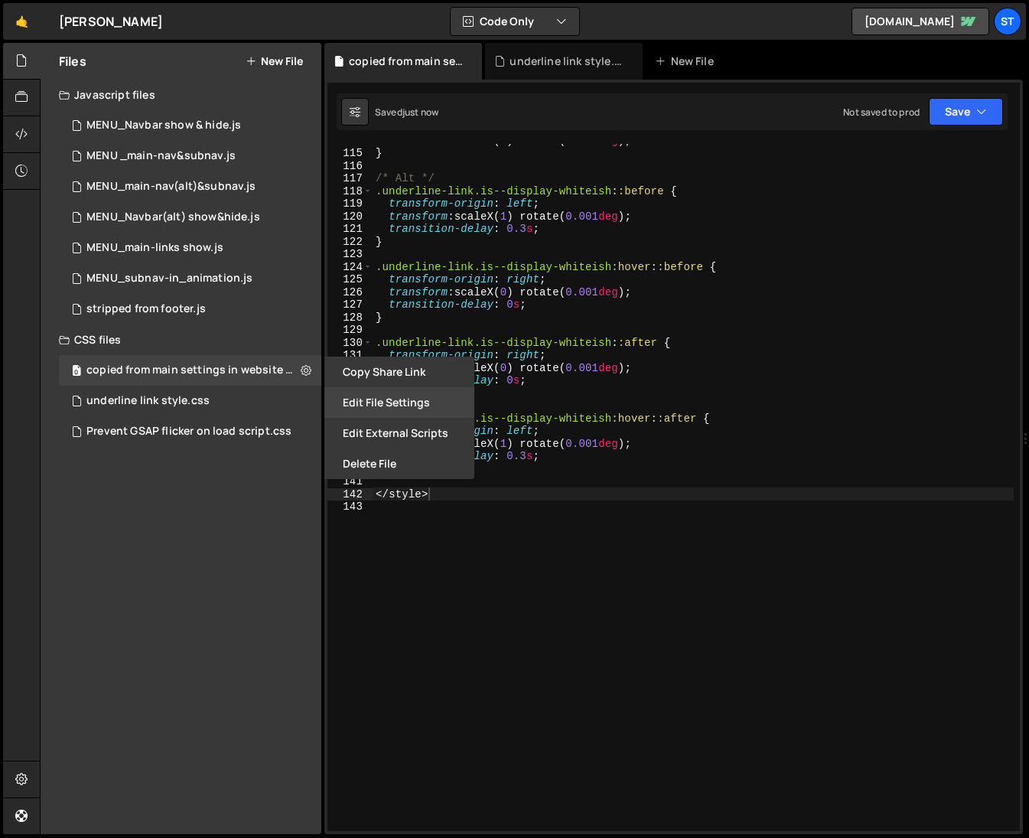
click at [383, 402] on button "Edit File Settings" at bounding box center [399, 402] width 150 height 31
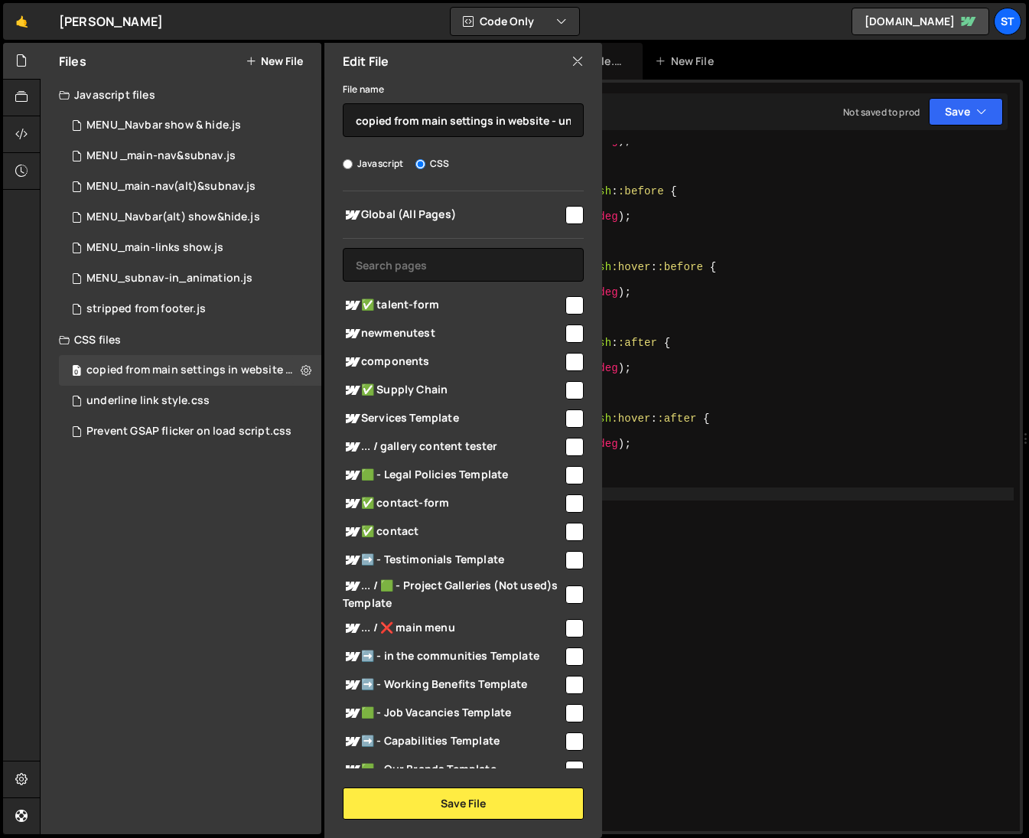
click at [575, 59] on icon at bounding box center [578, 61] width 12 height 17
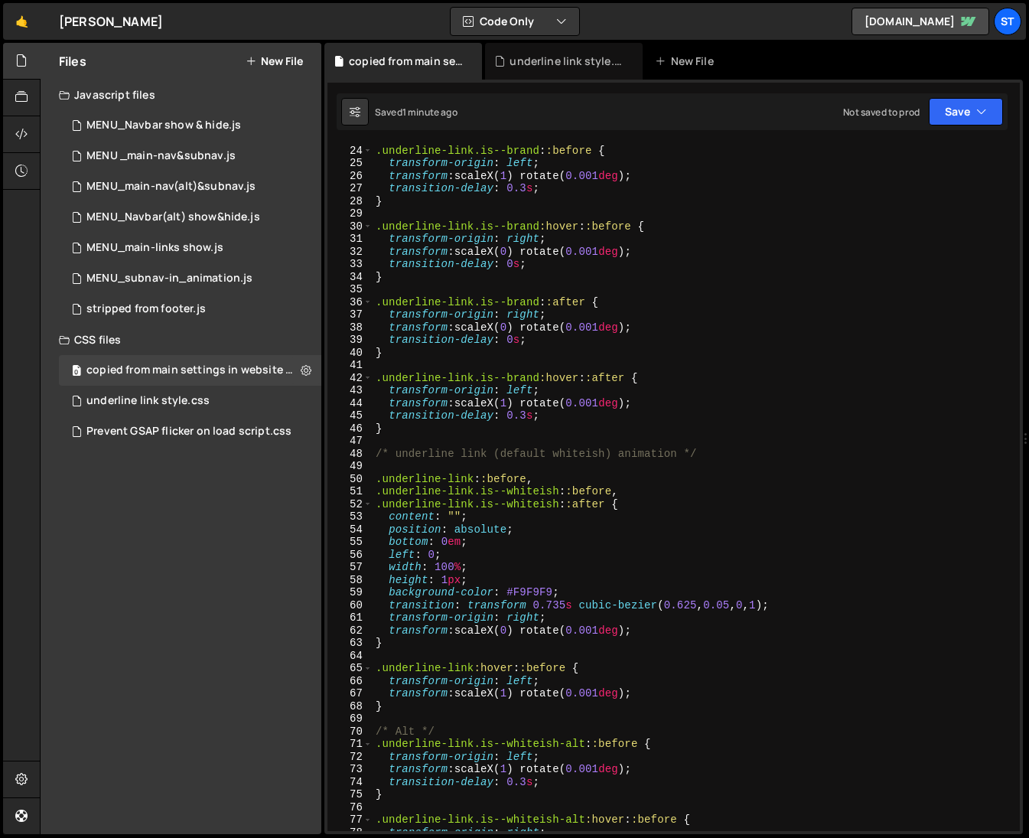
scroll to position [0, 0]
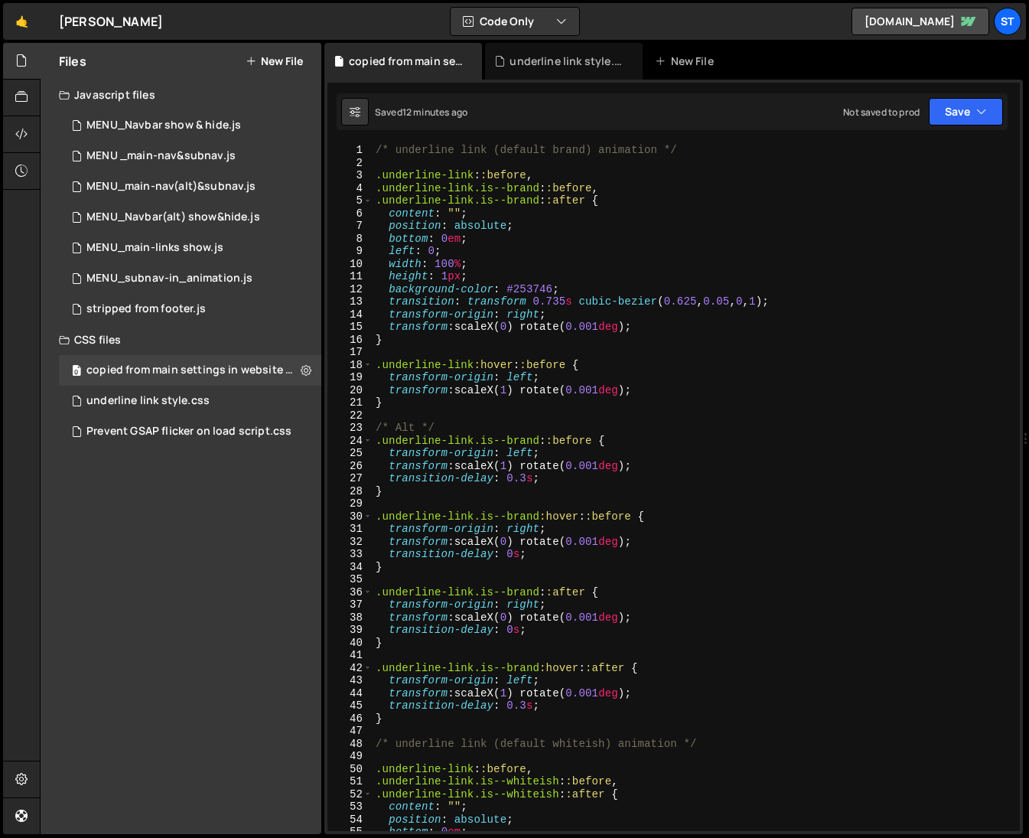
click at [702, 420] on div "/* underline link (default brand) animation */ .underline-link : :before , .und…" at bounding box center [693, 500] width 641 height 712
click at [103, 404] on div "underline link style.css" at bounding box center [147, 401] width 123 height 14
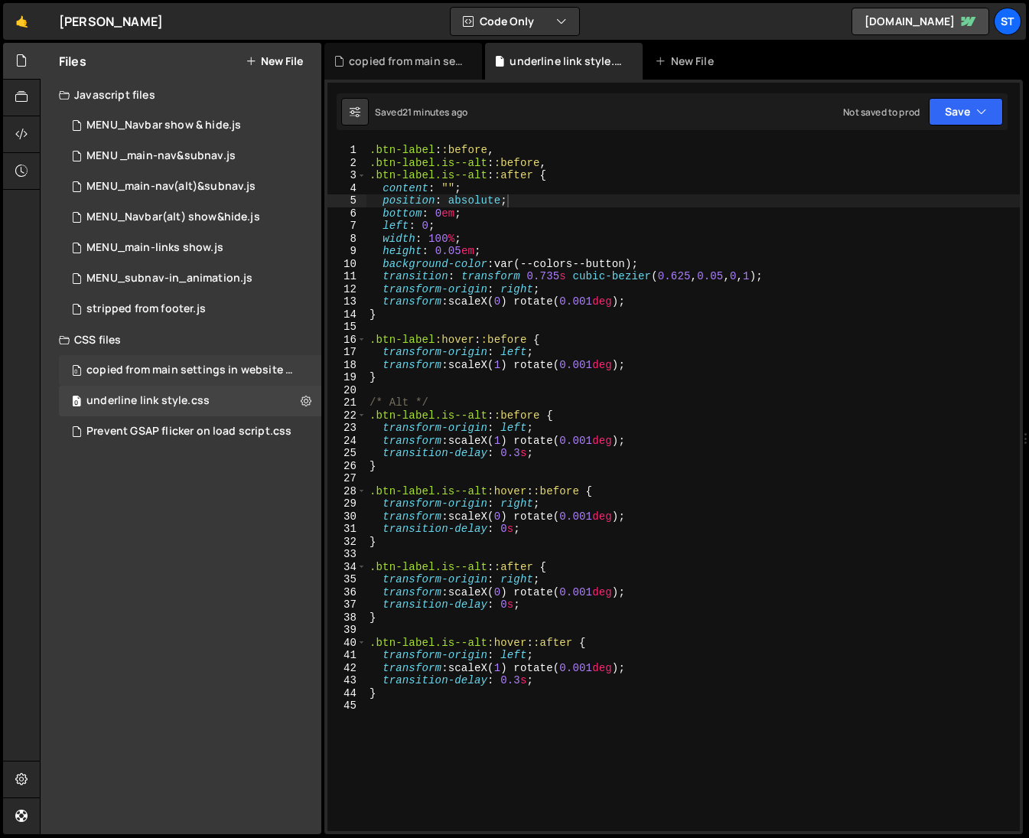
click at [138, 373] on div "copied from main settings in website - underline styles.css" at bounding box center [191, 370] width 211 height 14
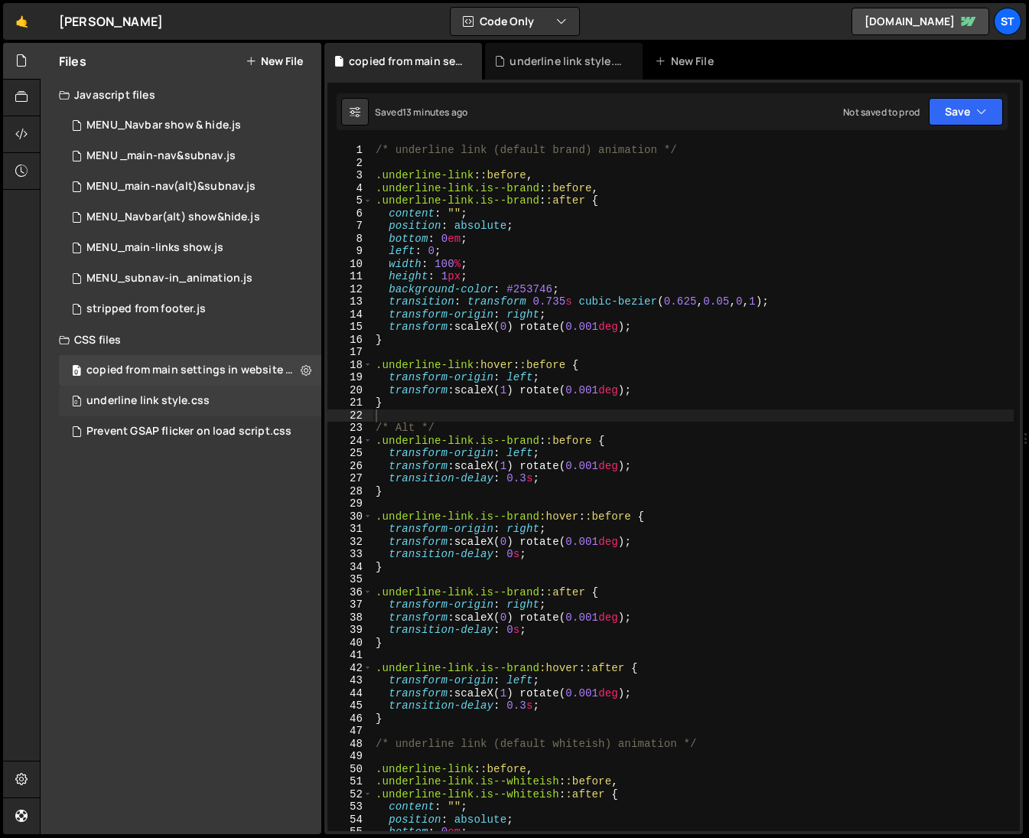
click at [144, 398] on div "underline link style.css" at bounding box center [147, 401] width 123 height 14
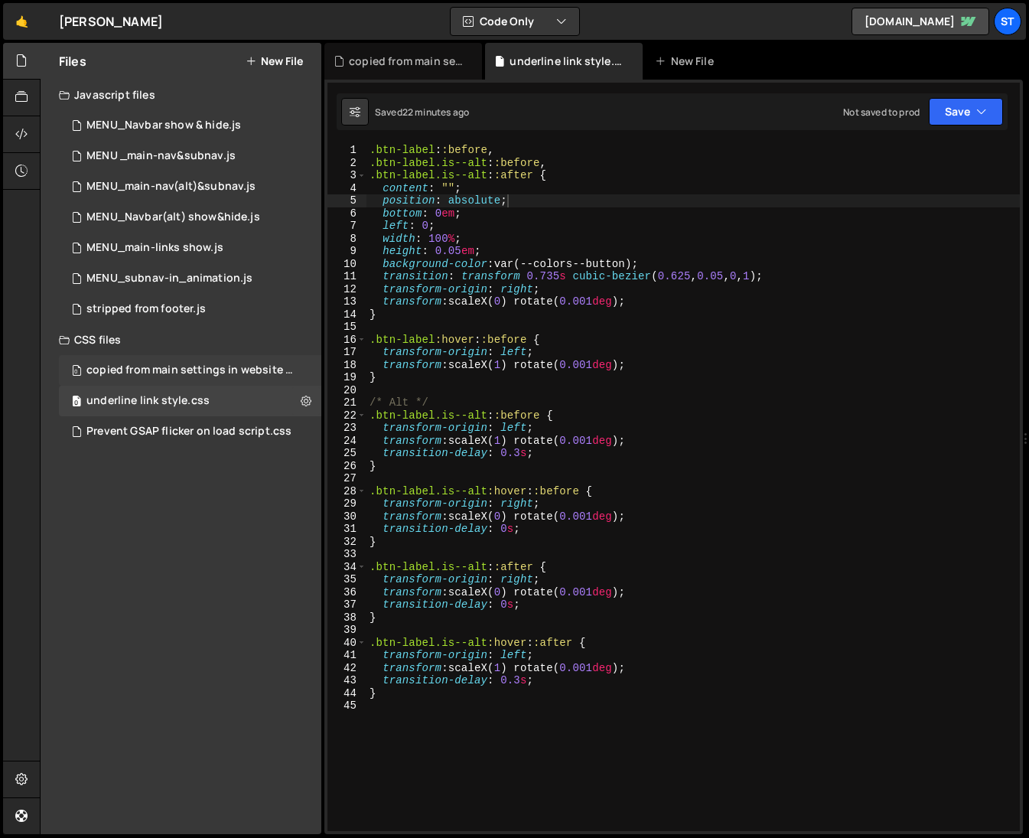
click at [252, 374] on div "copied from main settings in website - underline styles.css" at bounding box center [191, 370] width 211 height 14
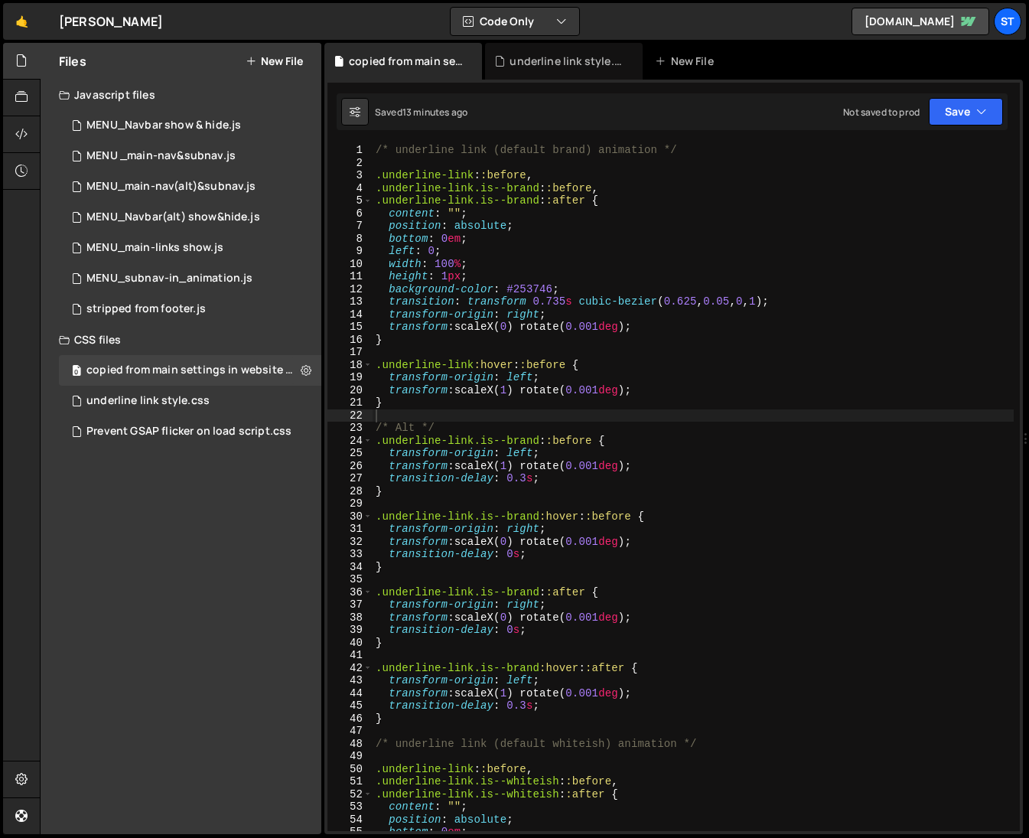
type textarea ".underline-link::before,"
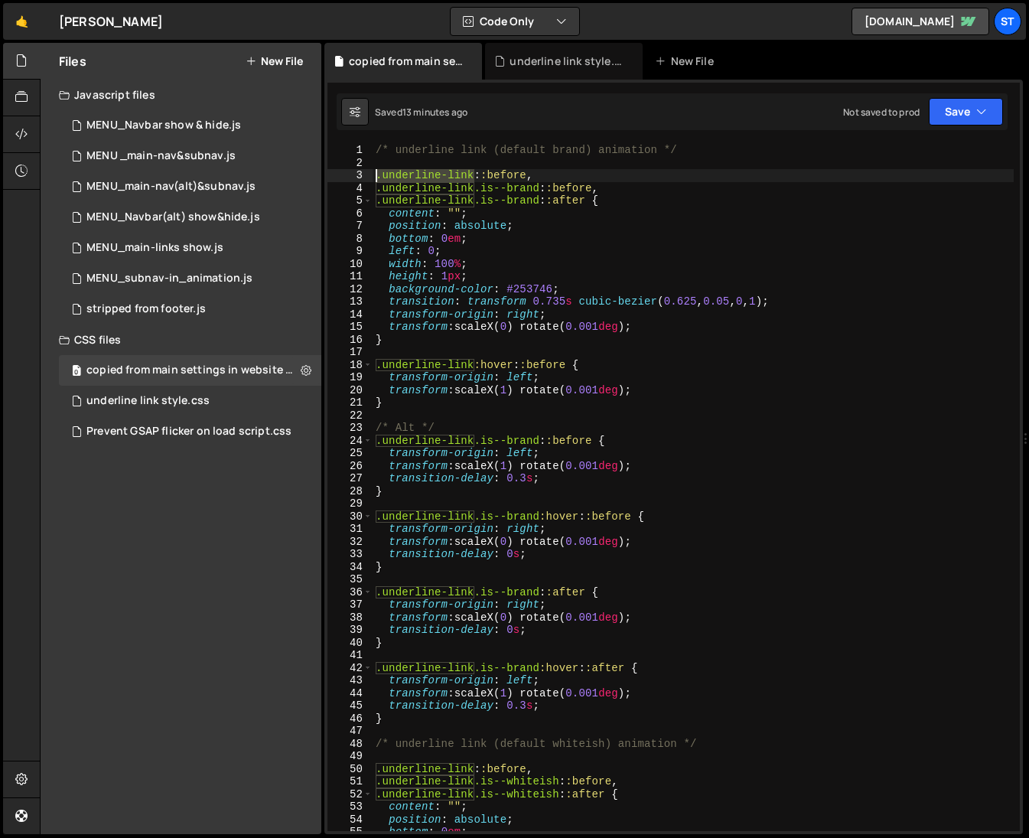
drag, startPoint x: 474, startPoint y: 177, endPoint x: 377, endPoint y: 174, distance: 96.4
click at [377, 174] on div "/* underline link (default brand) animation */ .underline-link : :before , .und…" at bounding box center [693, 500] width 641 height 712
click at [195, 397] on div "underline link style.css" at bounding box center [147, 401] width 123 height 14
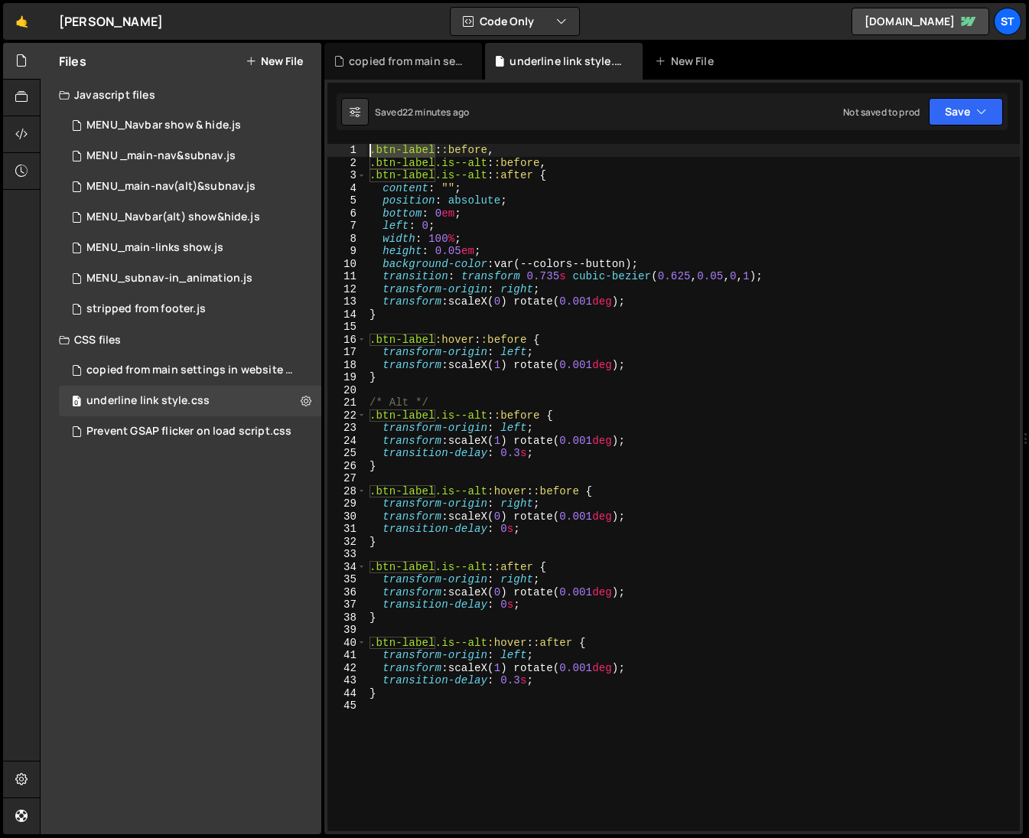
drag, startPoint x: 434, startPoint y: 150, endPoint x: 370, endPoint y: 155, distance: 64.4
click at [370, 155] on div ".btn-label : :before , .btn-label.is--alt : :before , .btn-label.is--alt : :aft…" at bounding box center [692, 500] width 653 height 712
paste textarea "underline-link"
click at [169, 363] on div "copied from main settings in website - underline styles.css" at bounding box center [191, 370] width 211 height 14
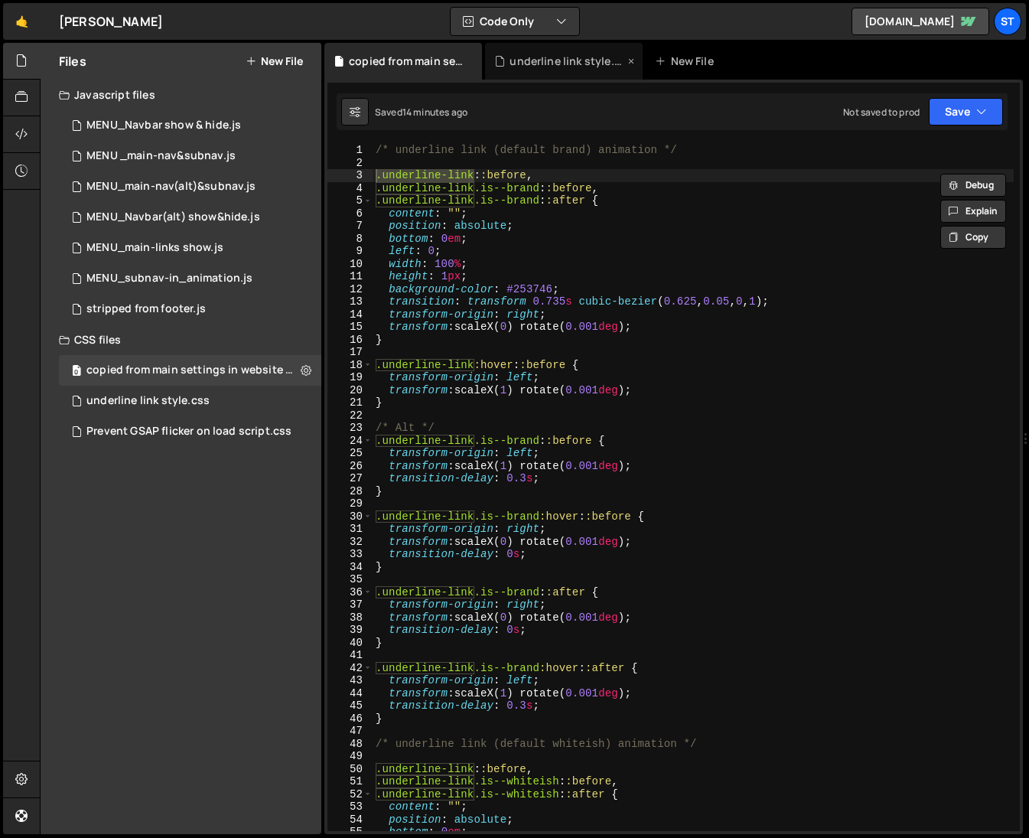
click at [559, 57] on div "underline link style.css" at bounding box center [567, 61] width 115 height 15
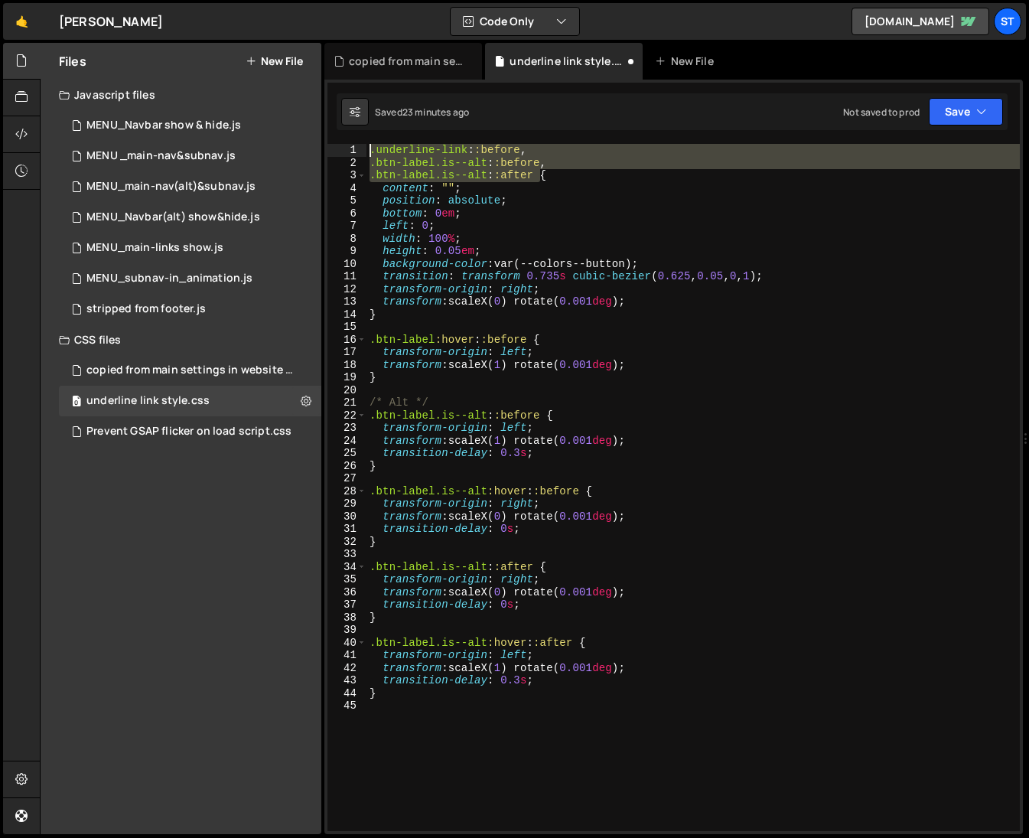
drag, startPoint x: 542, startPoint y: 176, endPoint x: 370, endPoint y: 153, distance: 172.9
click at [370, 153] on div ".underline-link : :before , .btn-label.is--alt : :before , .btn-label.is--alt :…" at bounding box center [692, 500] width 653 height 712
type textarea ".underline-link::before, .btn-label.is--alt::before,"
drag, startPoint x: 549, startPoint y: 174, endPoint x: 371, endPoint y: 153, distance: 178.8
click at [371, 153] on div ".underline-link : :before , .btn-label.is--alt : :before , .btn-label.is--alt :…" at bounding box center [692, 500] width 653 height 712
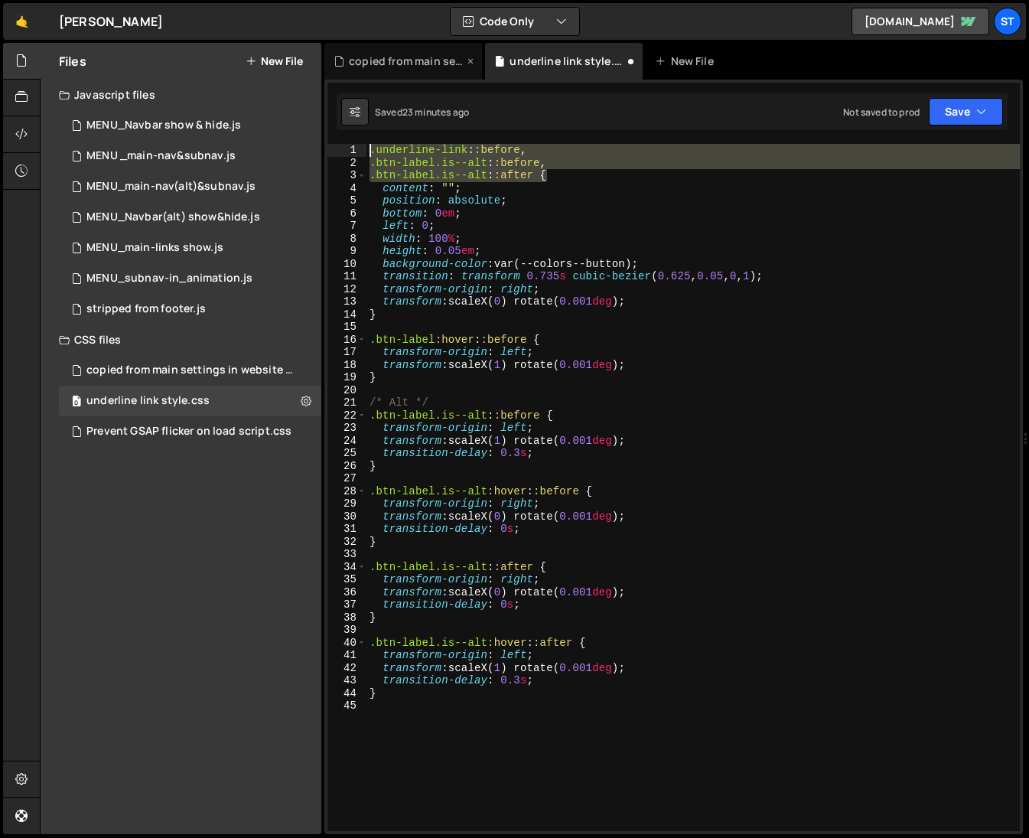
click at [399, 64] on div "copied from main settings in website - underline styles.css" at bounding box center [406, 61] width 115 height 15
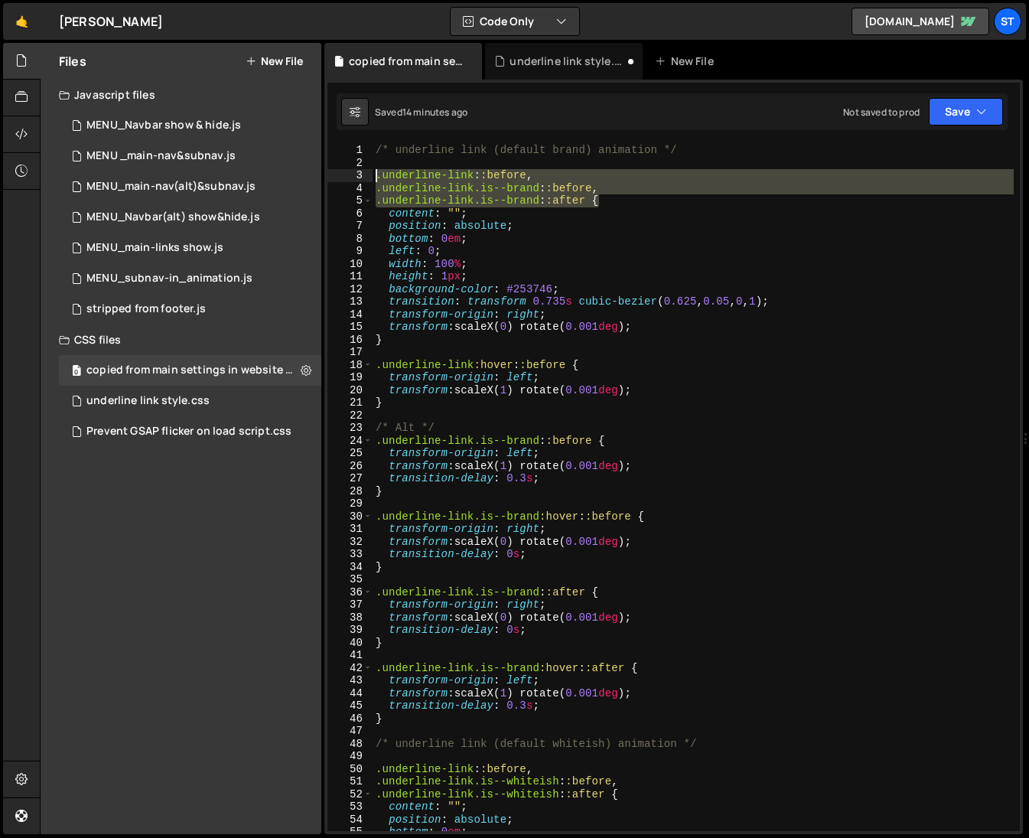
drag, startPoint x: 601, startPoint y: 201, endPoint x: 370, endPoint y: 177, distance: 232.4
click at [370, 177] on div ".underline-link.is--brand::after { 1 2 3 4 5 6 7 8 9 10 11 12 13 14 15 16 17 18…" at bounding box center [673, 487] width 692 height 687
click at [222, 395] on div "0 underline link style.css 0" at bounding box center [190, 401] width 262 height 31
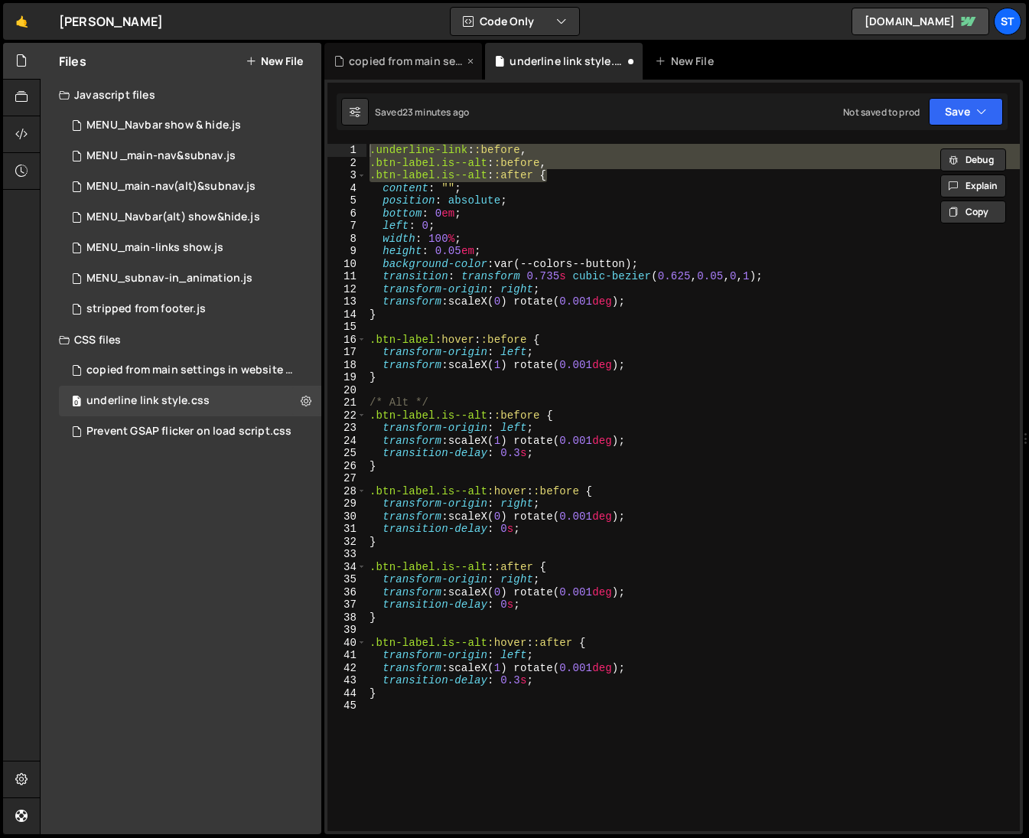
click at [412, 62] on div "copied from main settings in website - underline styles.css" at bounding box center [406, 61] width 115 height 15
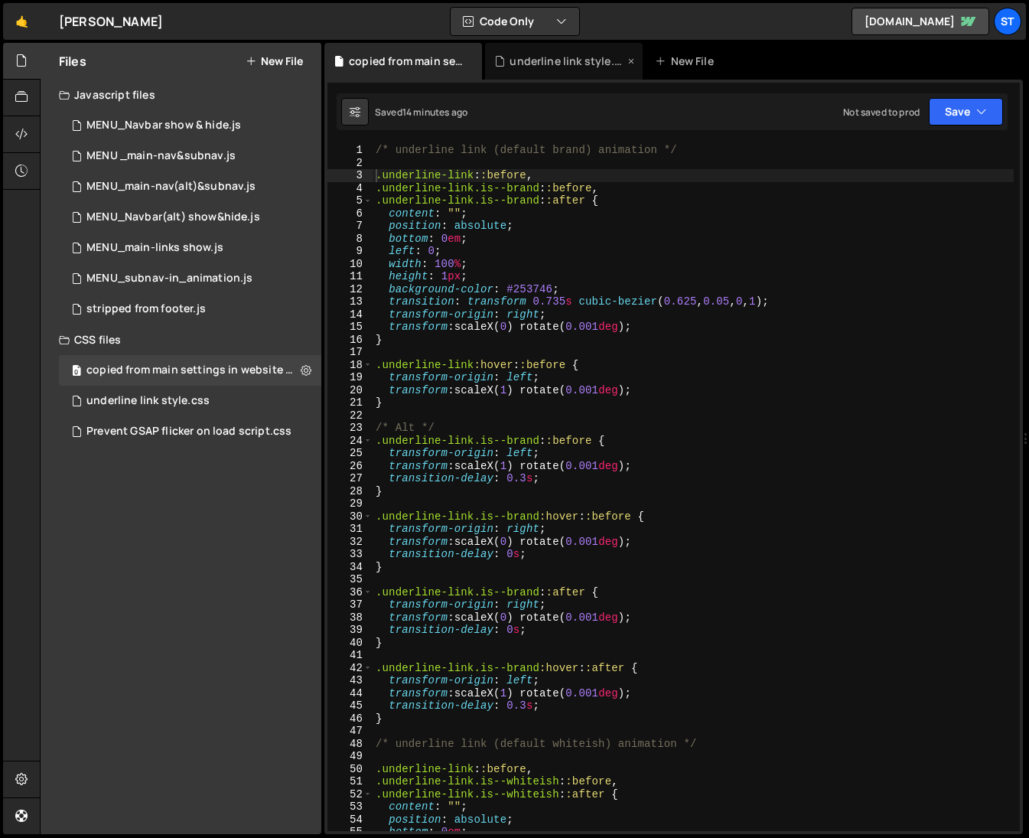
click at [537, 62] on div "underline link style.css" at bounding box center [567, 61] width 115 height 15
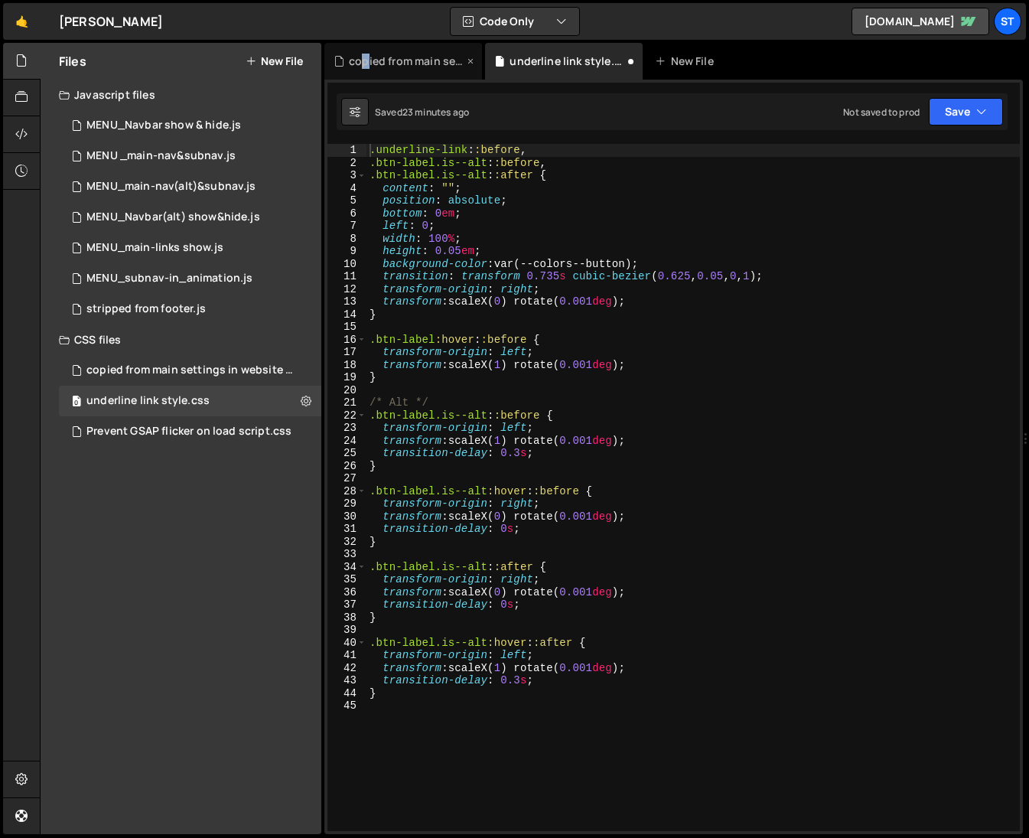
click at [366, 64] on div "copied from main settings in website - underline styles.css" at bounding box center [406, 61] width 115 height 15
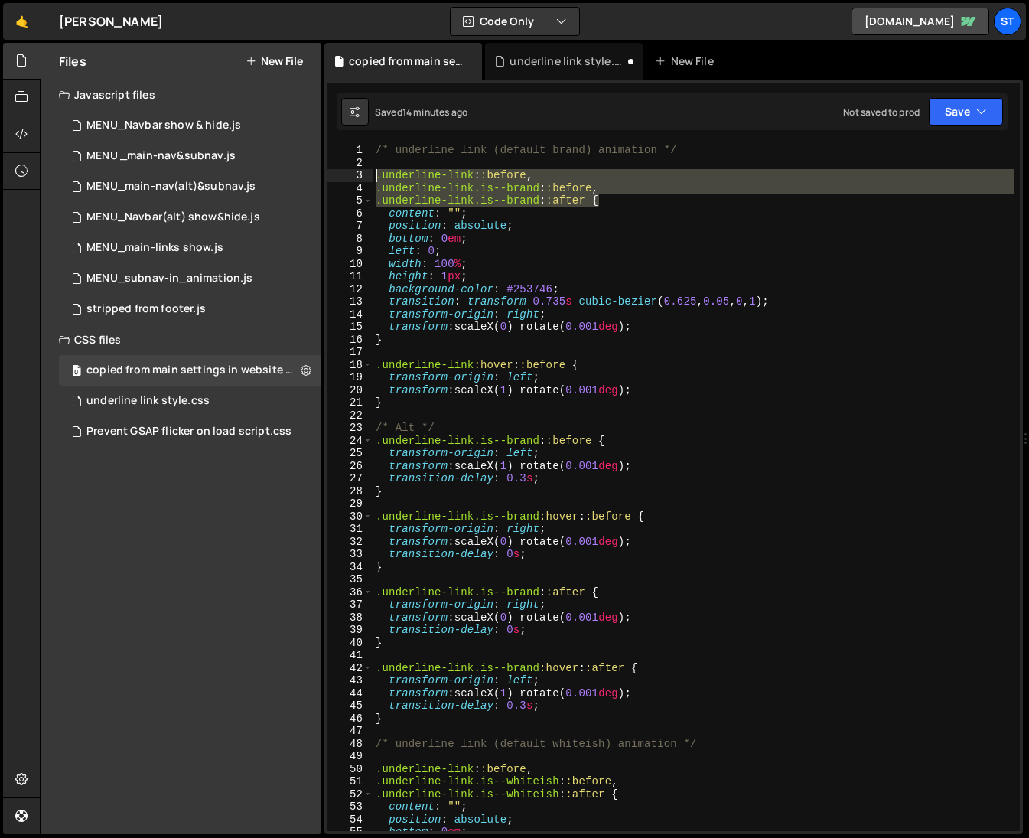
drag, startPoint x: 617, startPoint y: 199, endPoint x: 355, endPoint y: 171, distance: 263.1
click at [355, 171] on div ".underline-link.is--brand::after { 1 2 3 4 5 6 7 8 9 10 11 12 13 14 15 16 17 18…" at bounding box center [673, 487] width 692 height 687
type textarea ".underline-link::before, .underline-link.is--brand::before,"
click at [539, 64] on div "underline link style.css" at bounding box center [567, 61] width 115 height 15
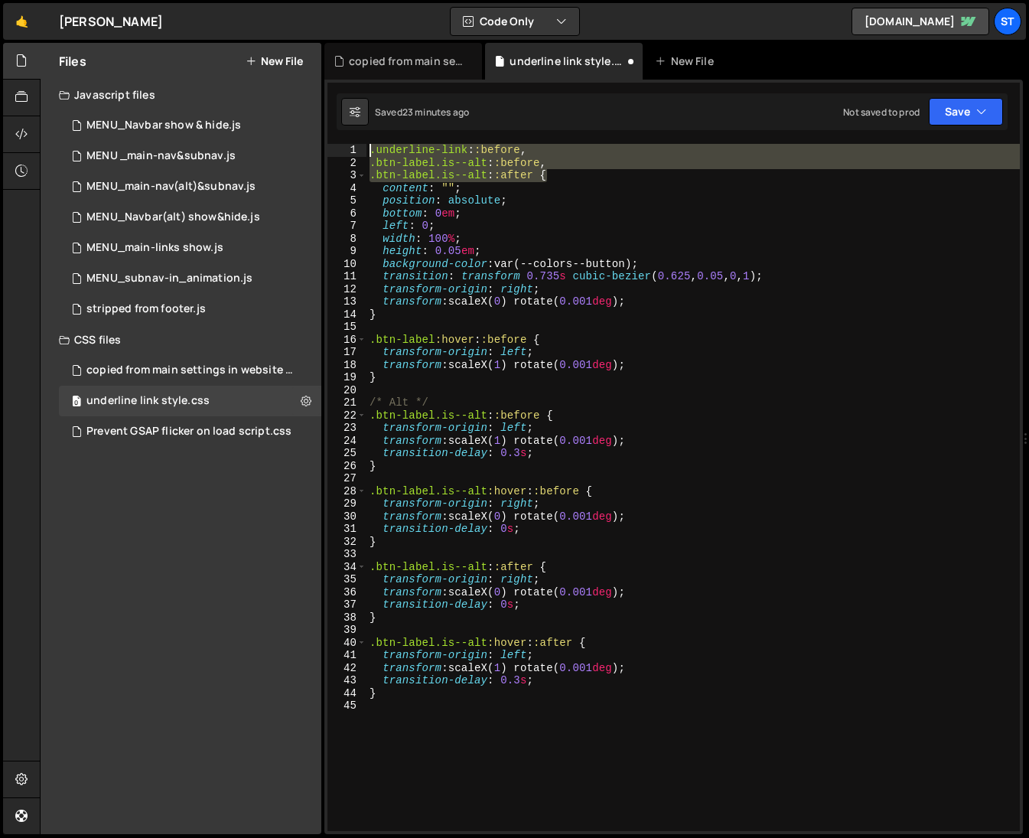
drag, startPoint x: 555, startPoint y: 174, endPoint x: 343, endPoint y: 149, distance: 214.2
click at [343, 149] on div ".btn-label.is--alt::after { 1 2 3 4 5 6 7 8 9 10 11 12 13 14 15 16 17 18 19 20 …" at bounding box center [673, 487] width 692 height 687
paste textarea ".is--brand::after {"
type textarea ".underline-link.is--brand::after {"
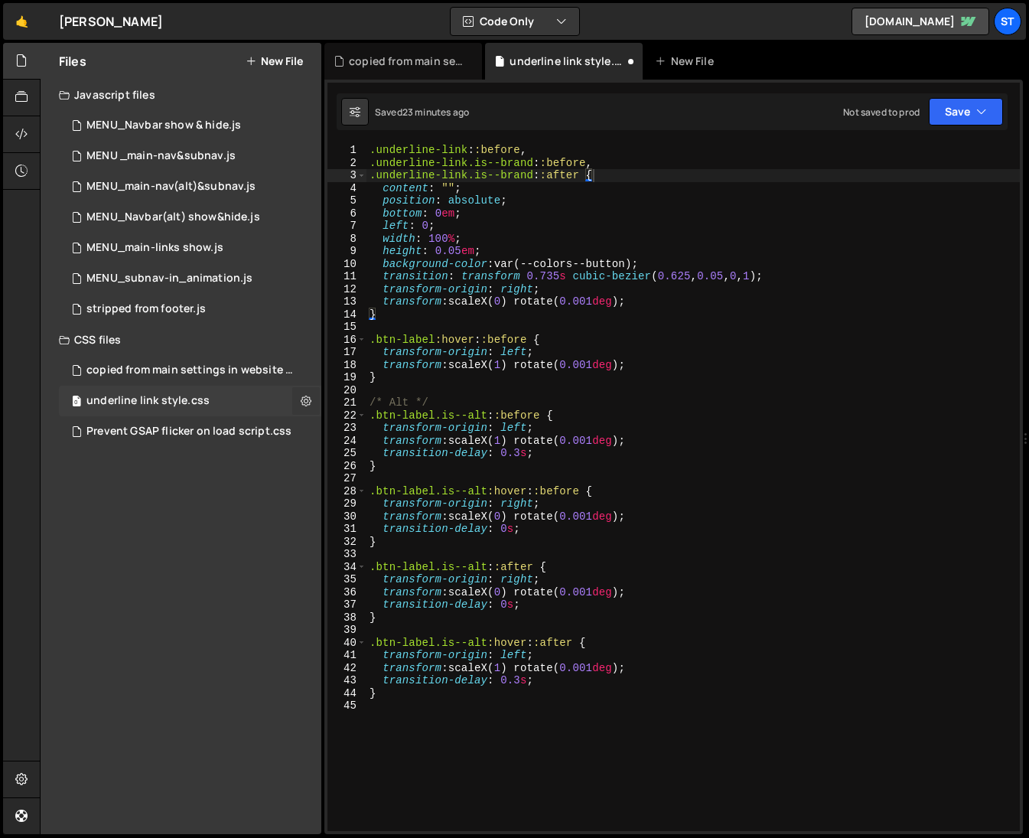
click at [306, 399] on icon at bounding box center [306, 400] width 11 height 15
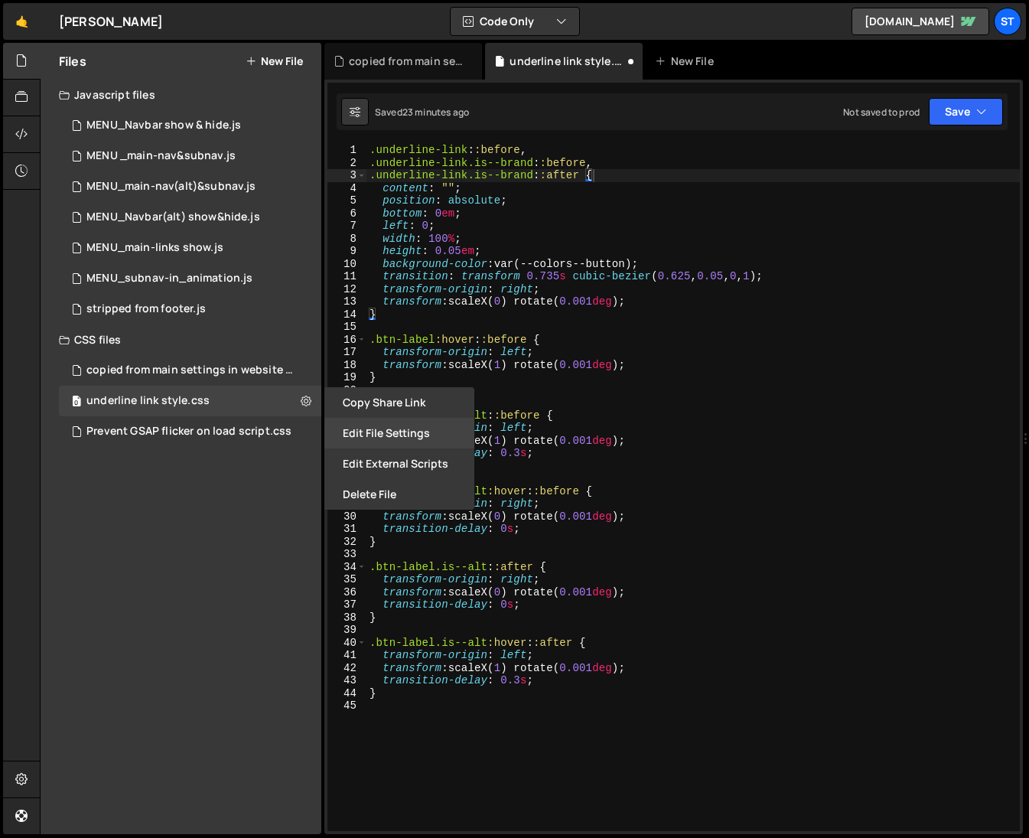
click at [374, 429] on button "Edit File Settings" at bounding box center [399, 433] width 150 height 31
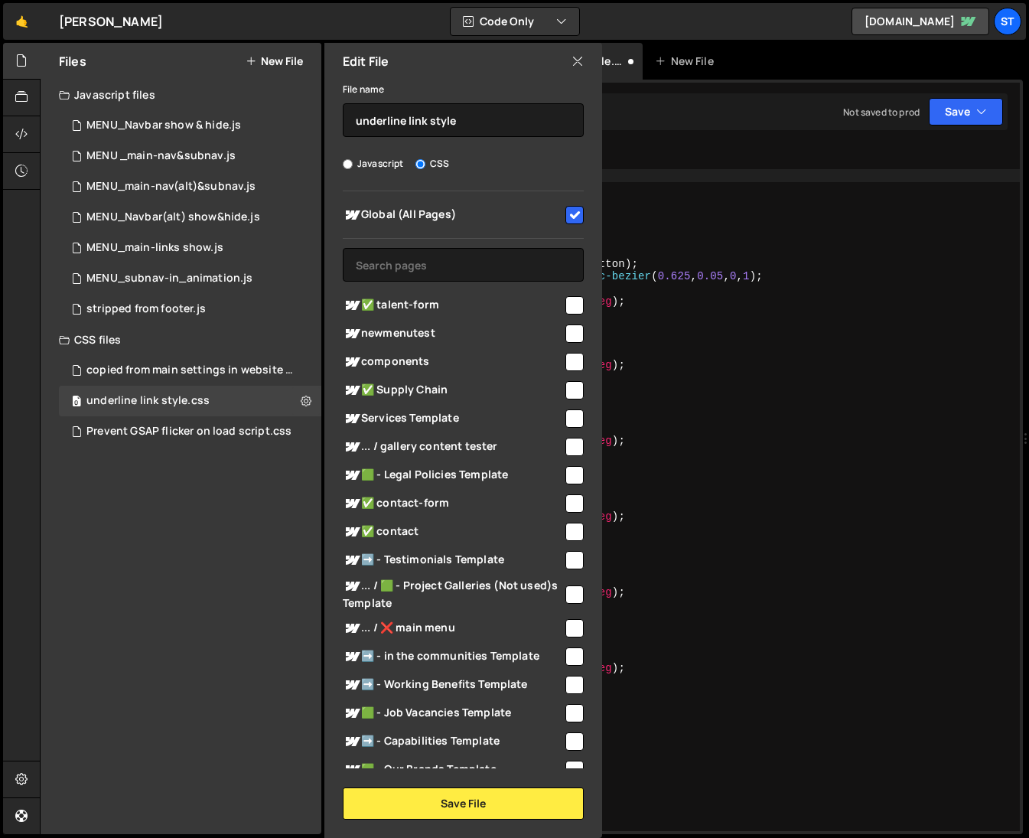
click at [722, 116] on div "Saved 23 minutes ago Not saved to prod Upgrade to Edit Save Save to Staging S S…" at bounding box center [672, 111] width 671 height 37
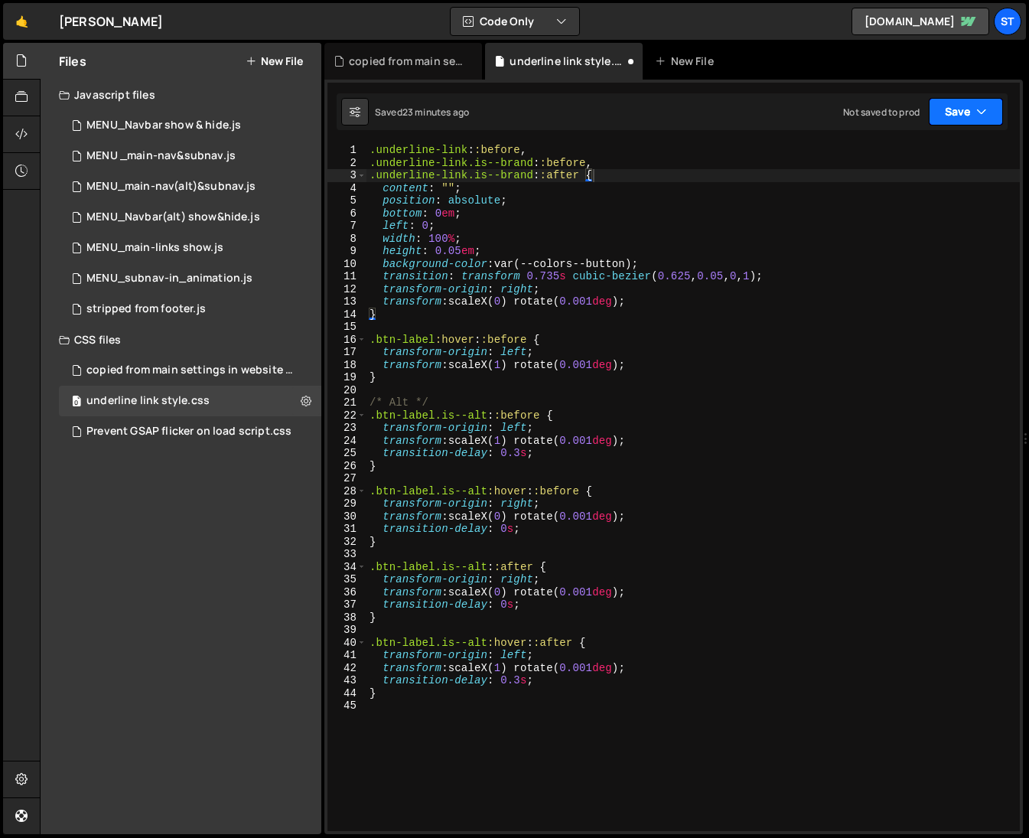
click at [966, 111] on button "Save" at bounding box center [966, 112] width 74 height 28
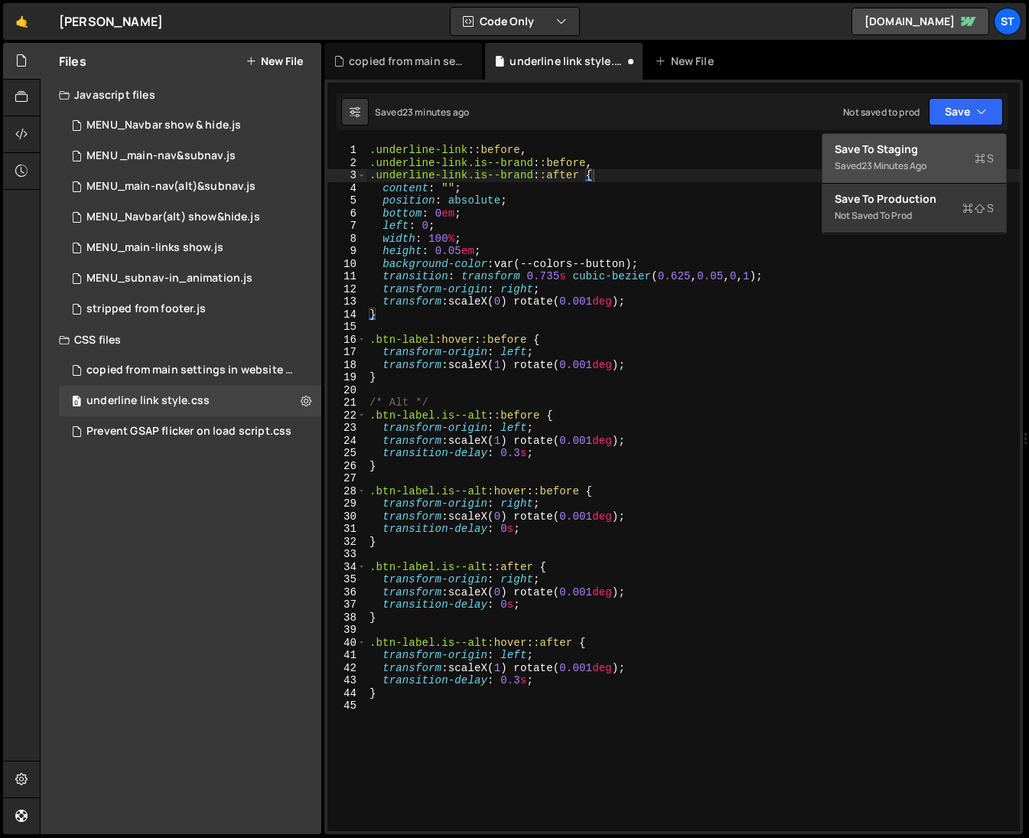
click at [859, 157] on div "Saved 23 minutes ago" at bounding box center [914, 166] width 159 height 18
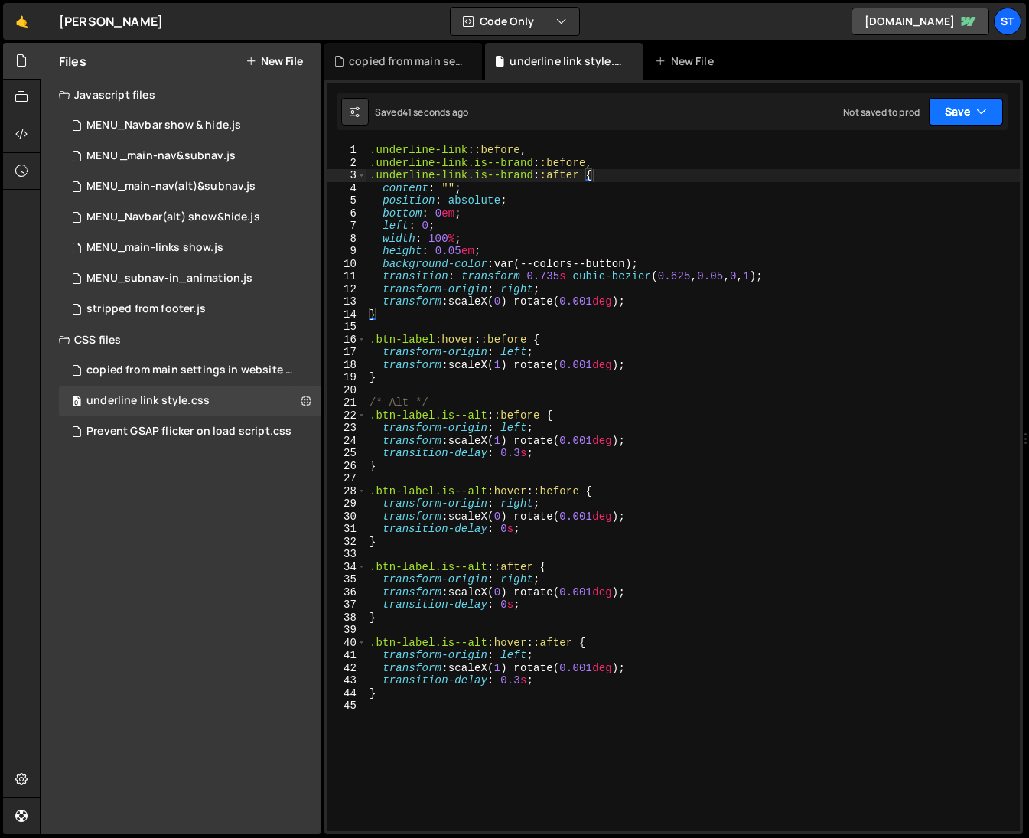
click at [977, 109] on icon "button" at bounding box center [981, 111] width 11 height 15
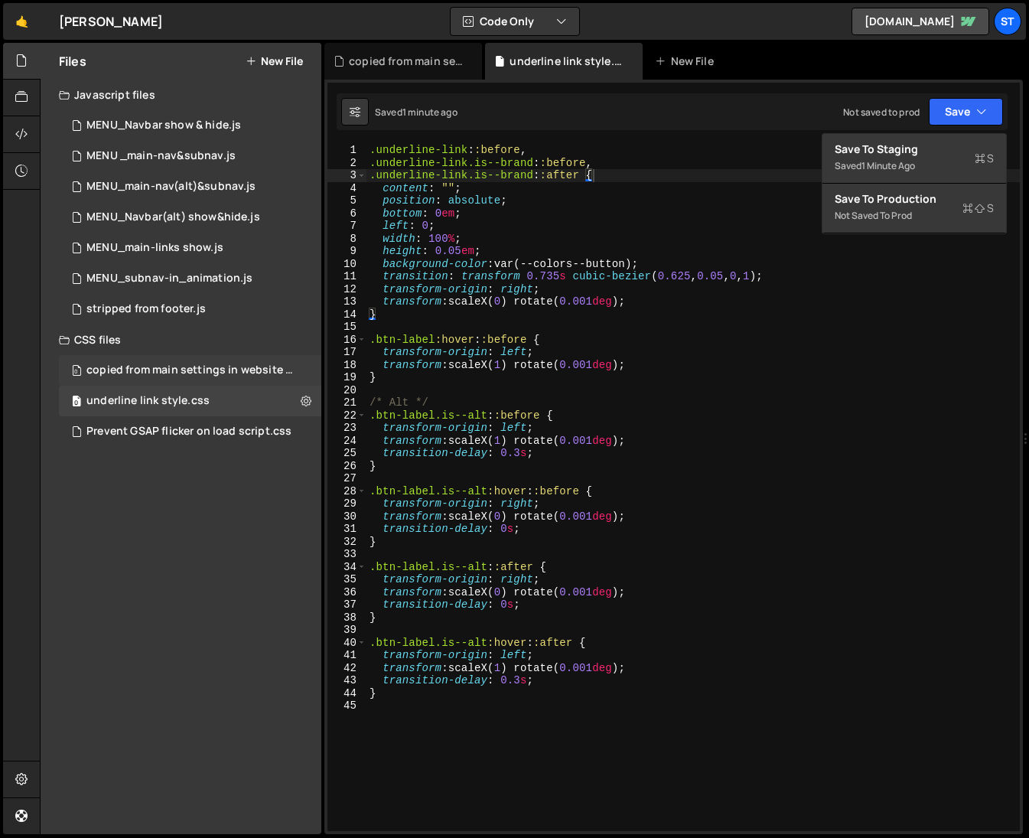
click at [227, 366] on div "copied from main settings in website - underline styles.css" at bounding box center [191, 370] width 211 height 14
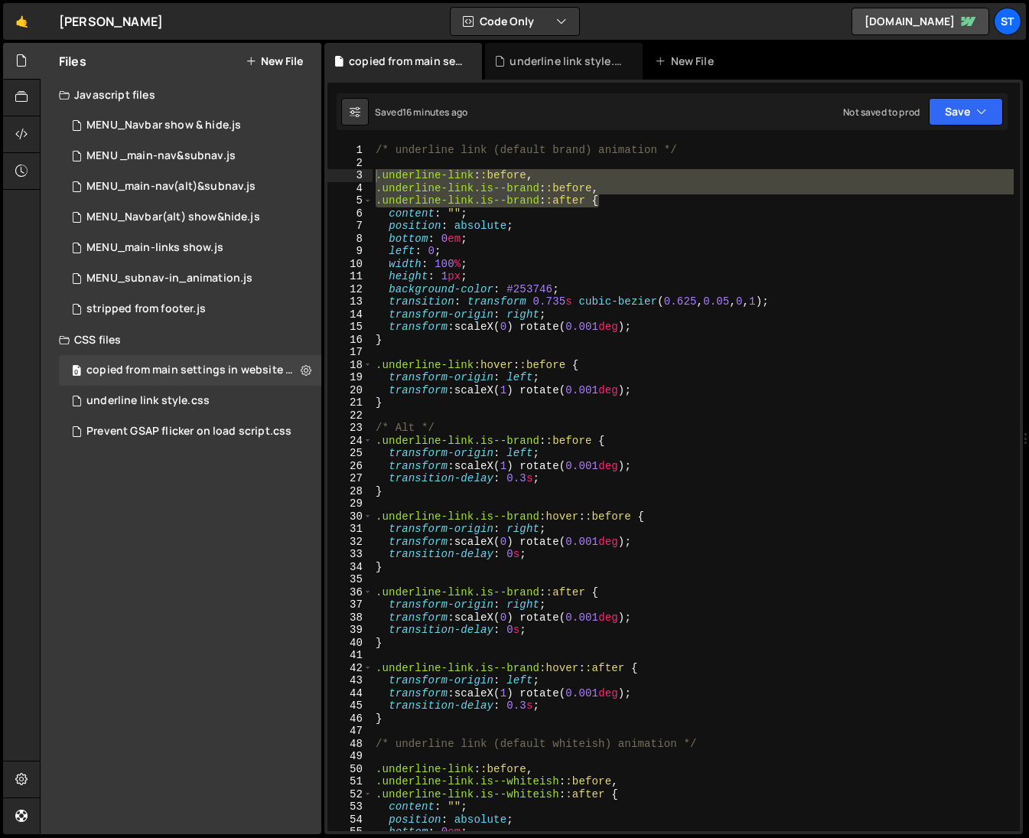
click at [599, 474] on div "/* underline link (default brand) animation */ .underline-link : :before , .und…" at bounding box center [693, 500] width 641 height 712
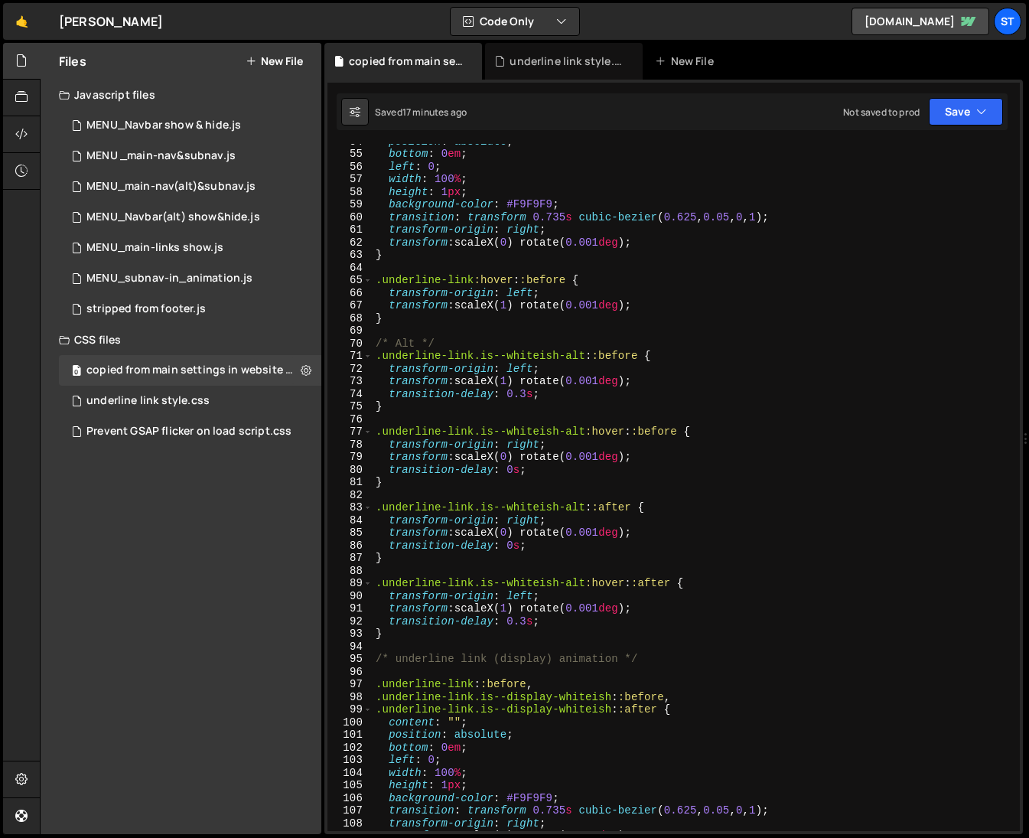
scroll to position [668, 0]
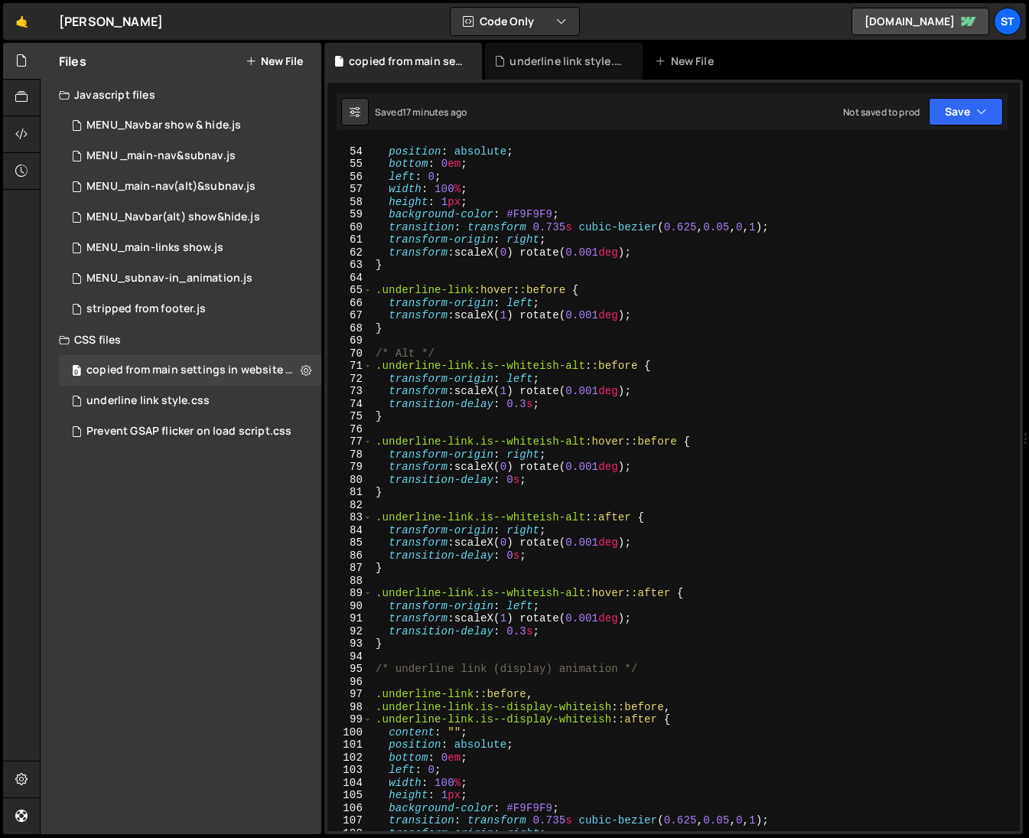
click at [635, 289] on div "content : " " ; position : absolute ; bottom : 0 em ; left : 0 ; width : 100 % …" at bounding box center [693, 488] width 641 height 712
type textarea ".underline-link:hover::before {"
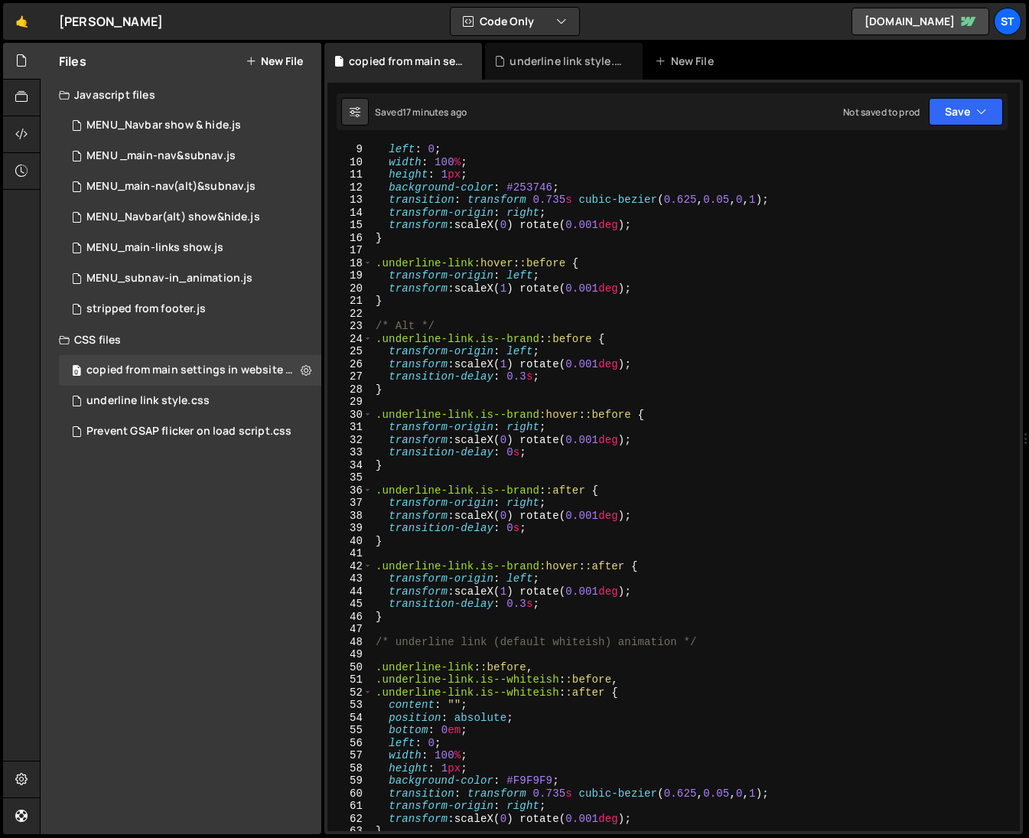
scroll to position [0, 0]
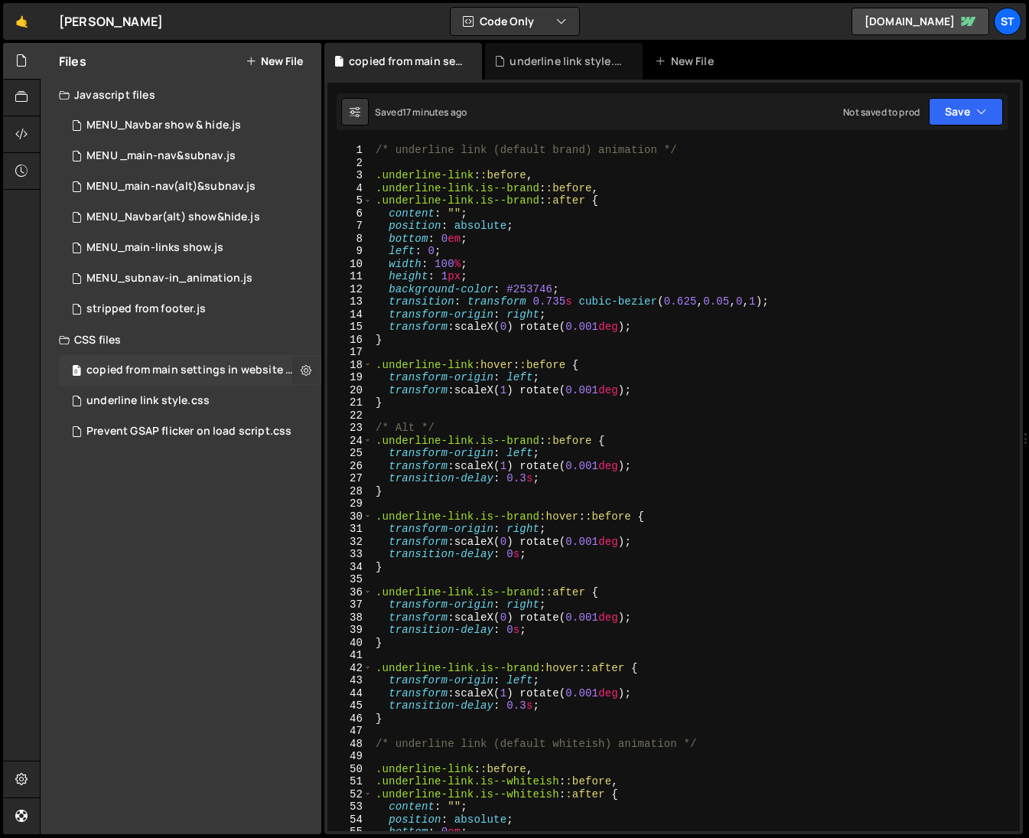
click at [303, 369] on icon at bounding box center [306, 370] width 11 height 15
type input "copied from main settings in website - underline styles"
radio input "false"
radio input "true"
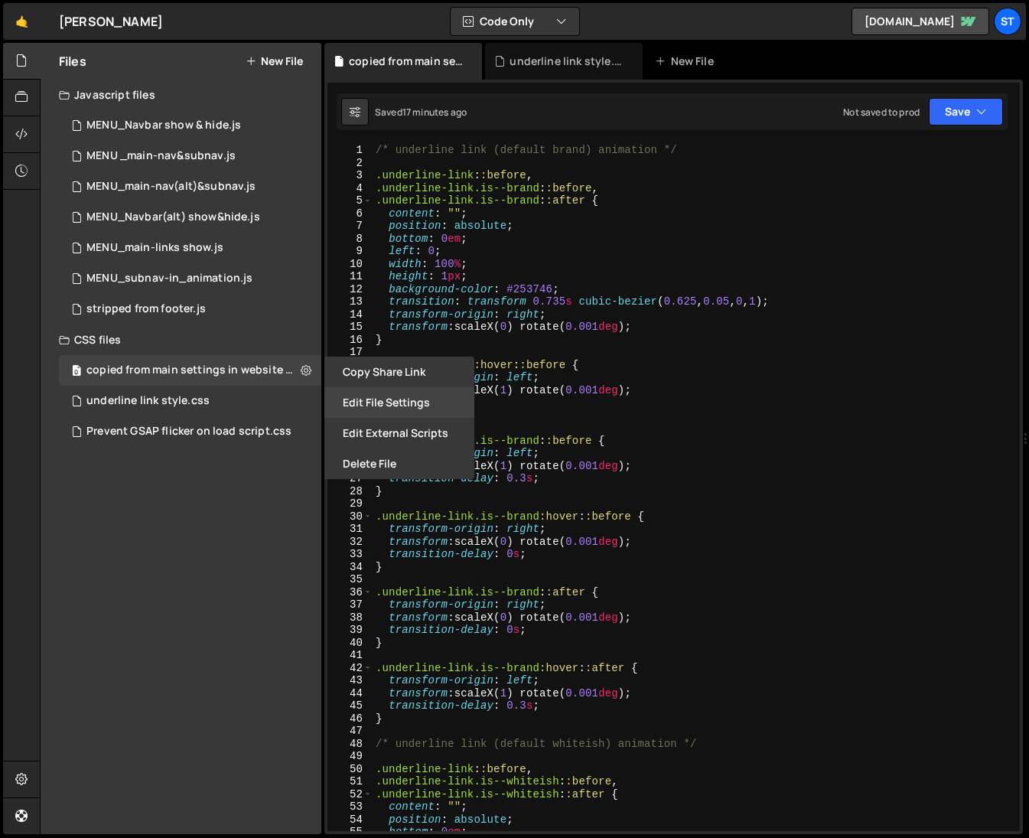
click at [368, 402] on button "Edit File Settings" at bounding box center [399, 402] width 150 height 31
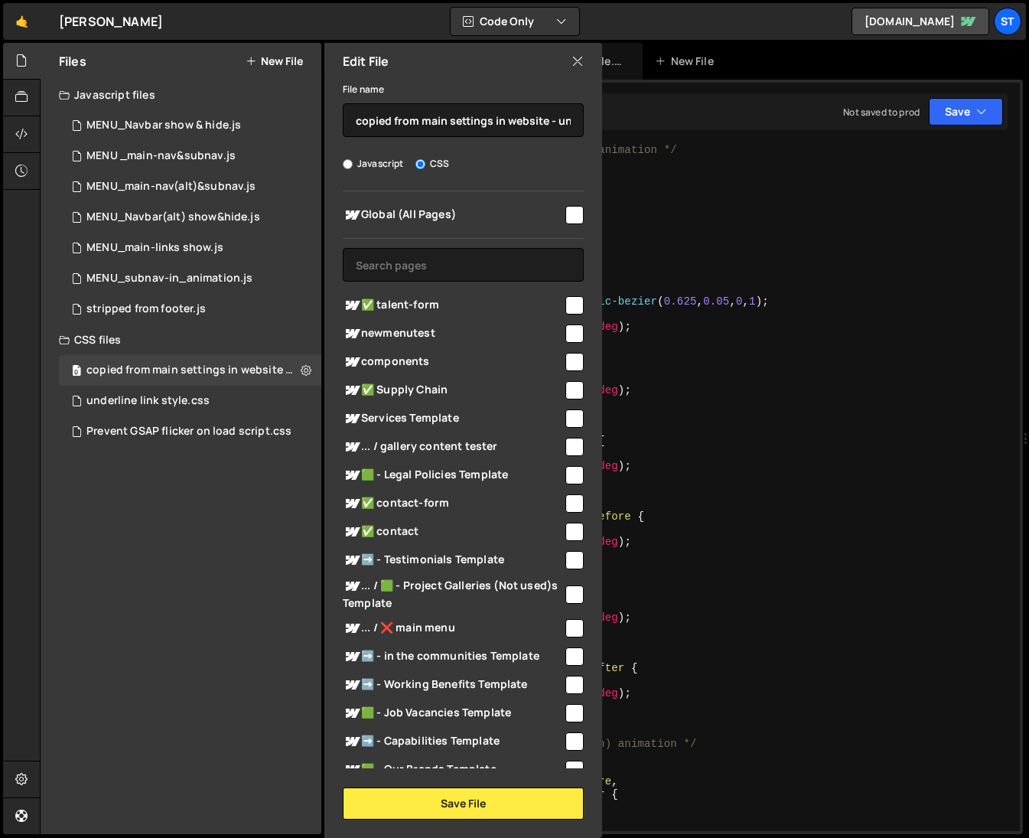
click at [570, 215] on input "checkbox" at bounding box center [574, 215] width 18 height 18
click at [448, 799] on button "Save File" at bounding box center [463, 803] width 241 height 32
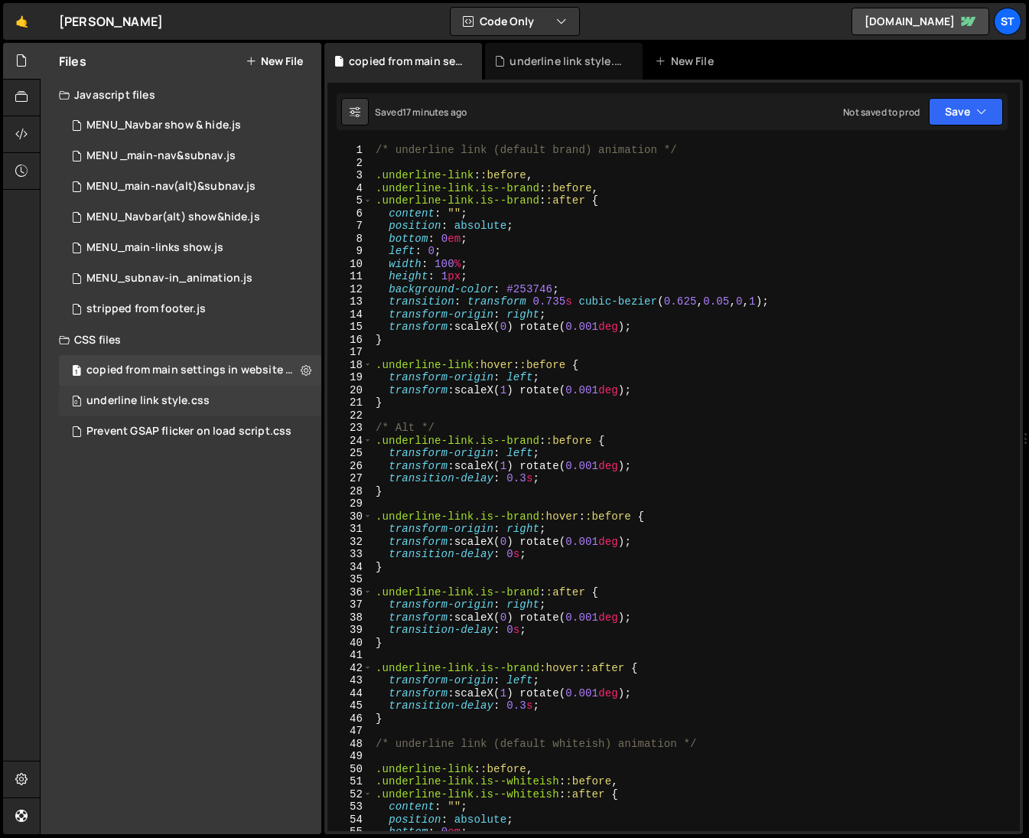
click at [204, 402] on div "underline link style.css" at bounding box center [147, 401] width 123 height 14
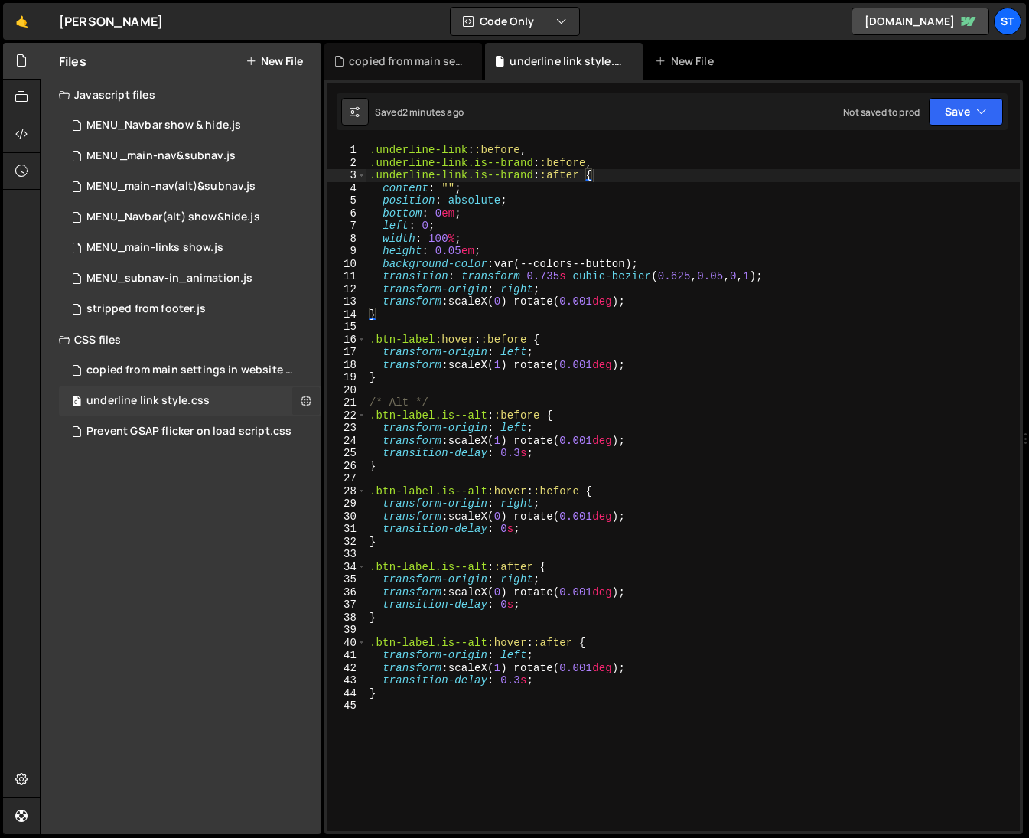
click at [306, 400] on icon at bounding box center [306, 400] width 11 height 15
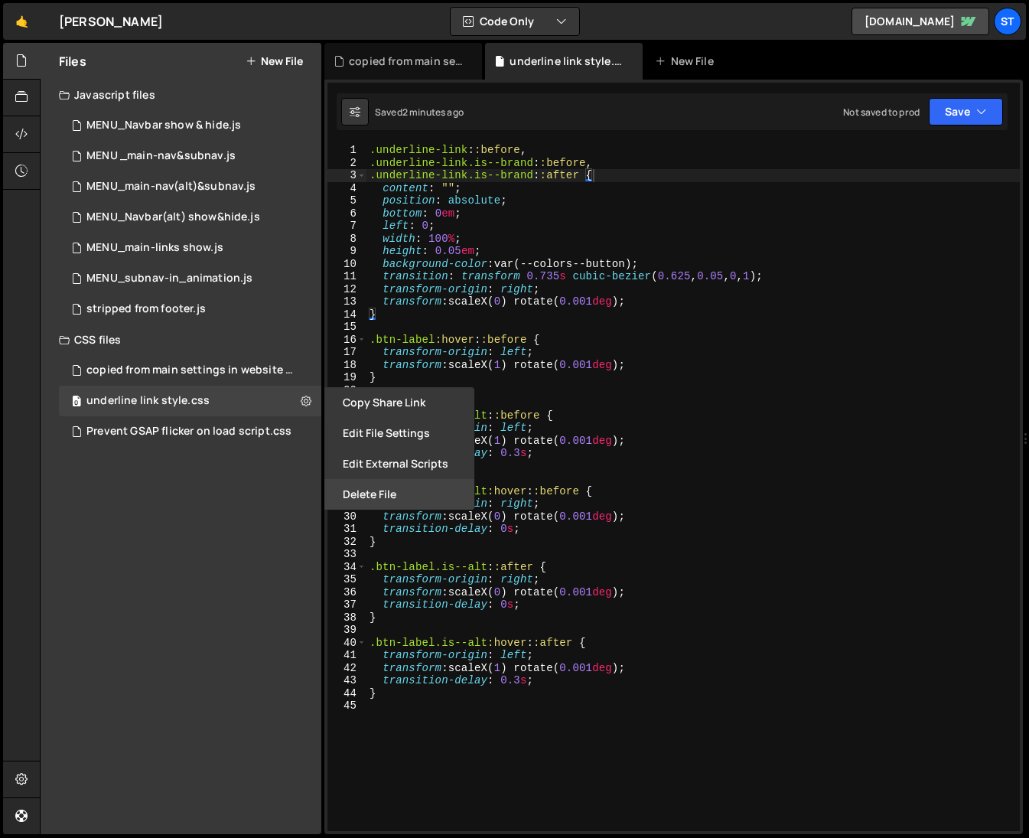
click at [384, 494] on button "Delete File" at bounding box center [399, 494] width 150 height 31
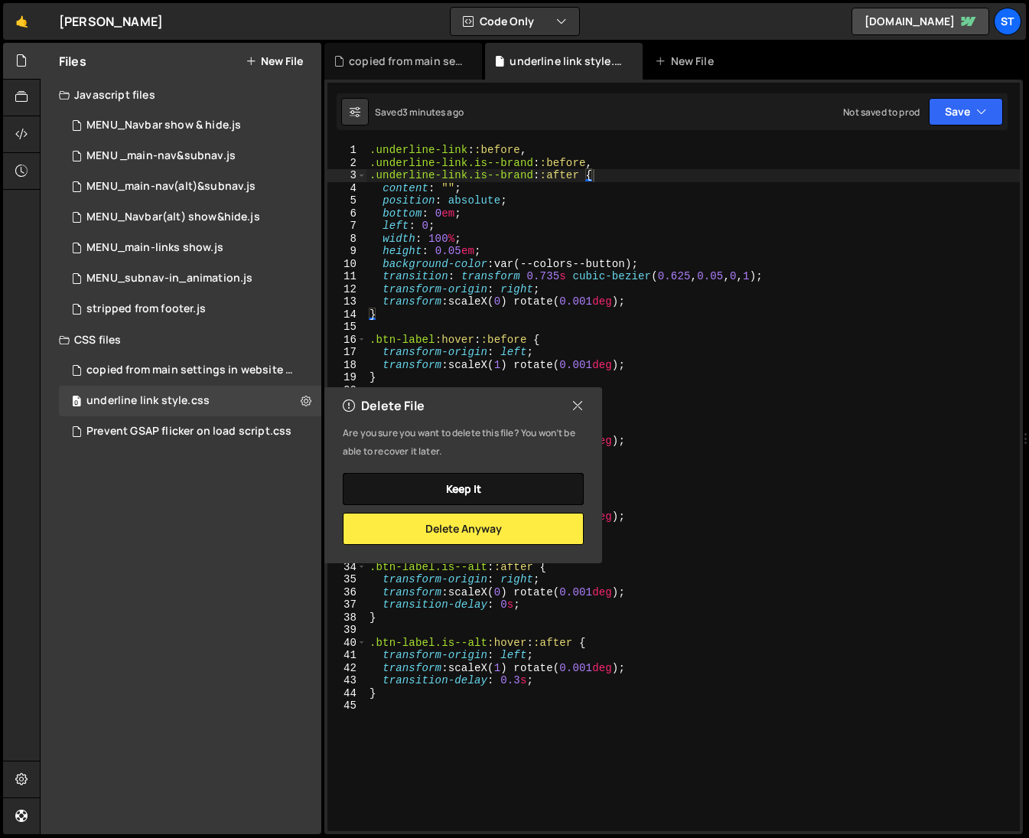
click at [477, 482] on button "Keep it" at bounding box center [463, 489] width 241 height 32
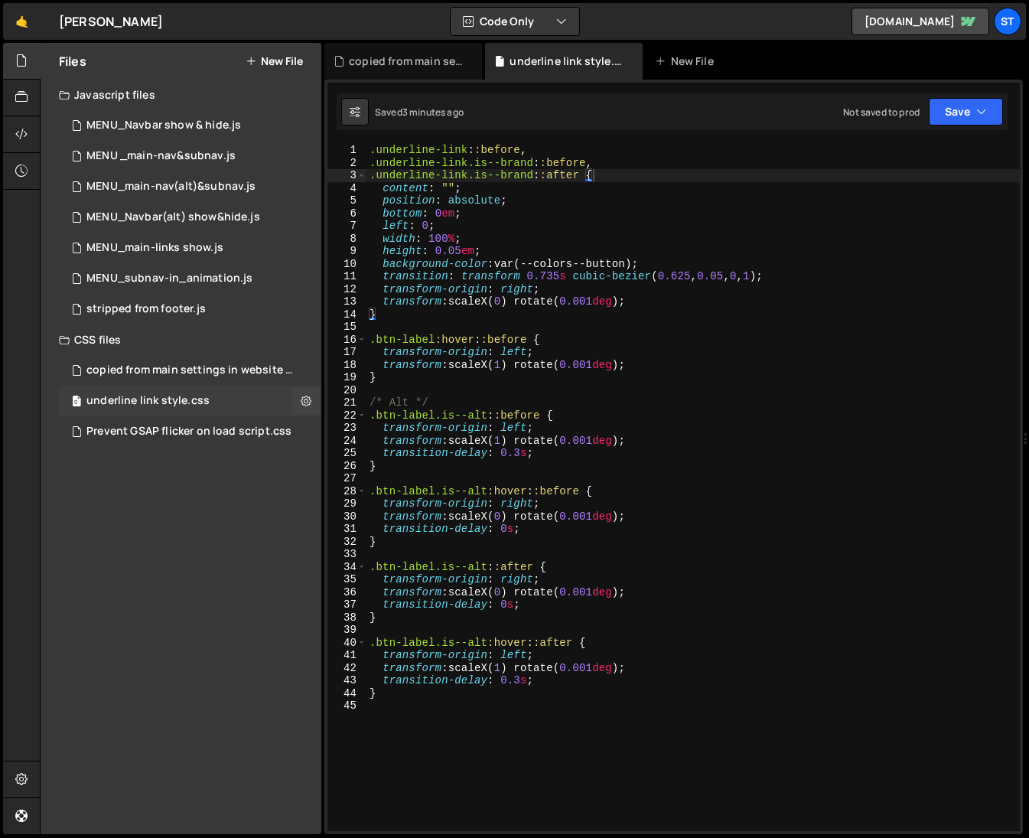
click at [158, 398] on div "underline link style.css" at bounding box center [147, 401] width 123 height 14
click at [970, 114] on button "Save" at bounding box center [966, 112] width 74 height 28
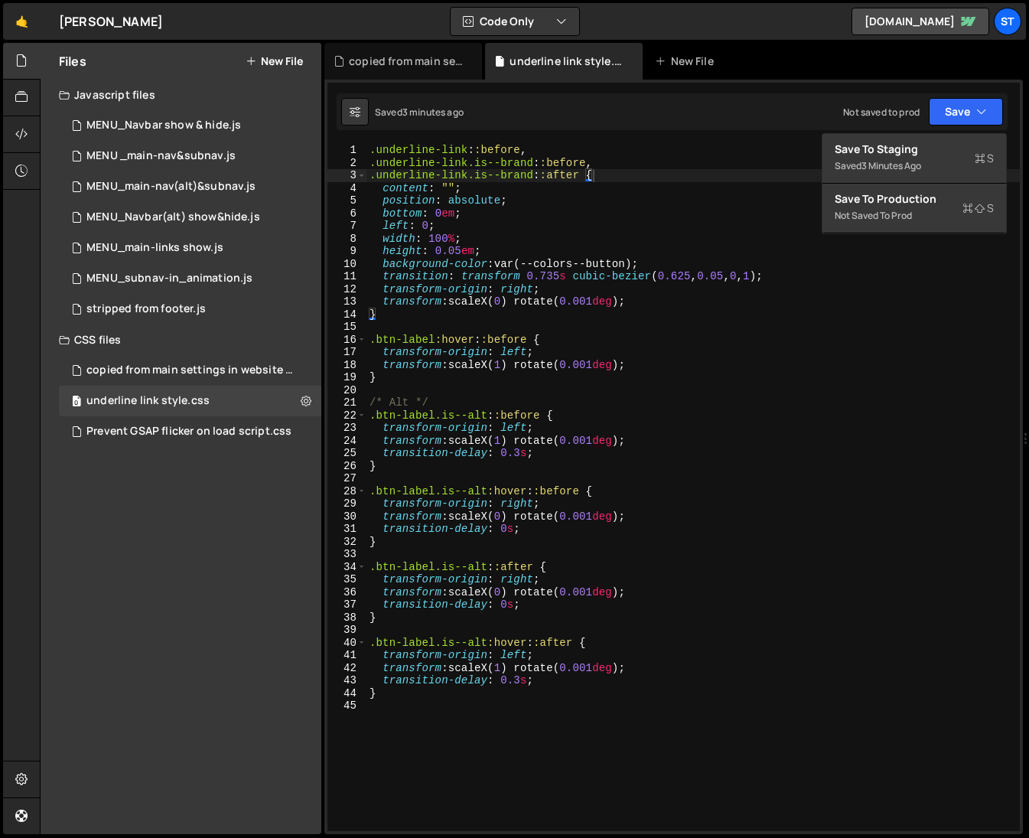
click at [756, 102] on div "Saved 3 minutes ago Not saved to prod Upgrade to Edit Save Save to Staging S Sa…" at bounding box center [672, 111] width 671 height 37
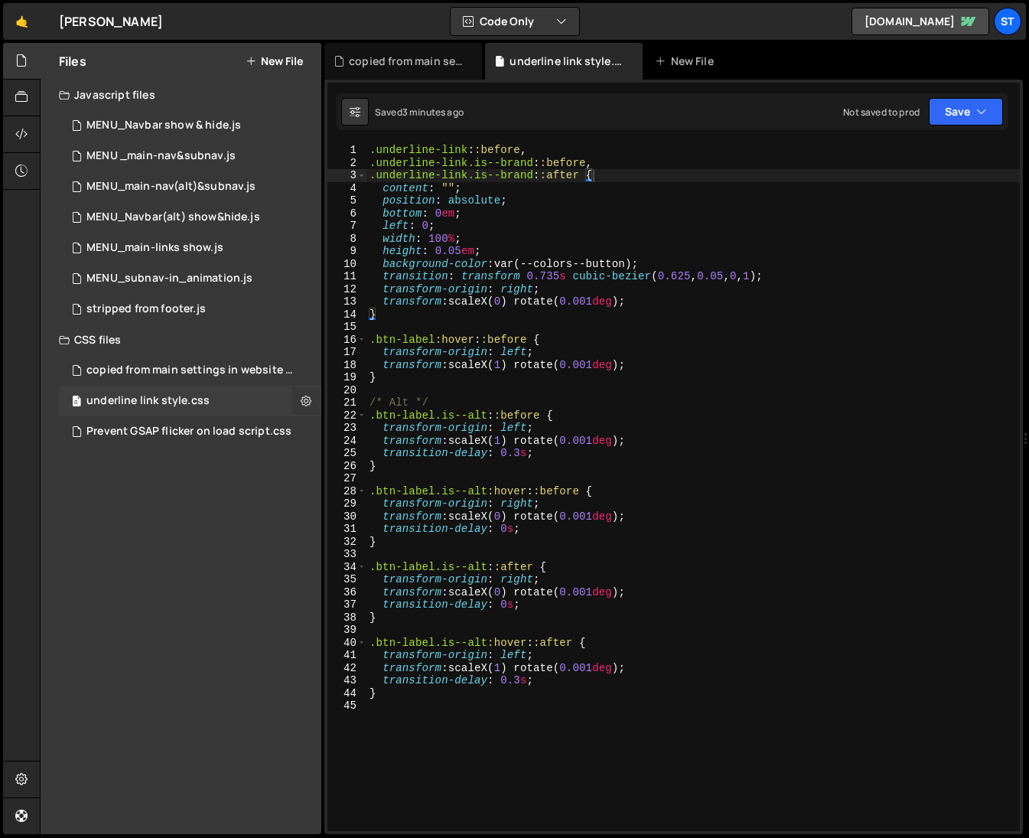
click at [306, 399] on icon at bounding box center [306, 400] width 11 height 15
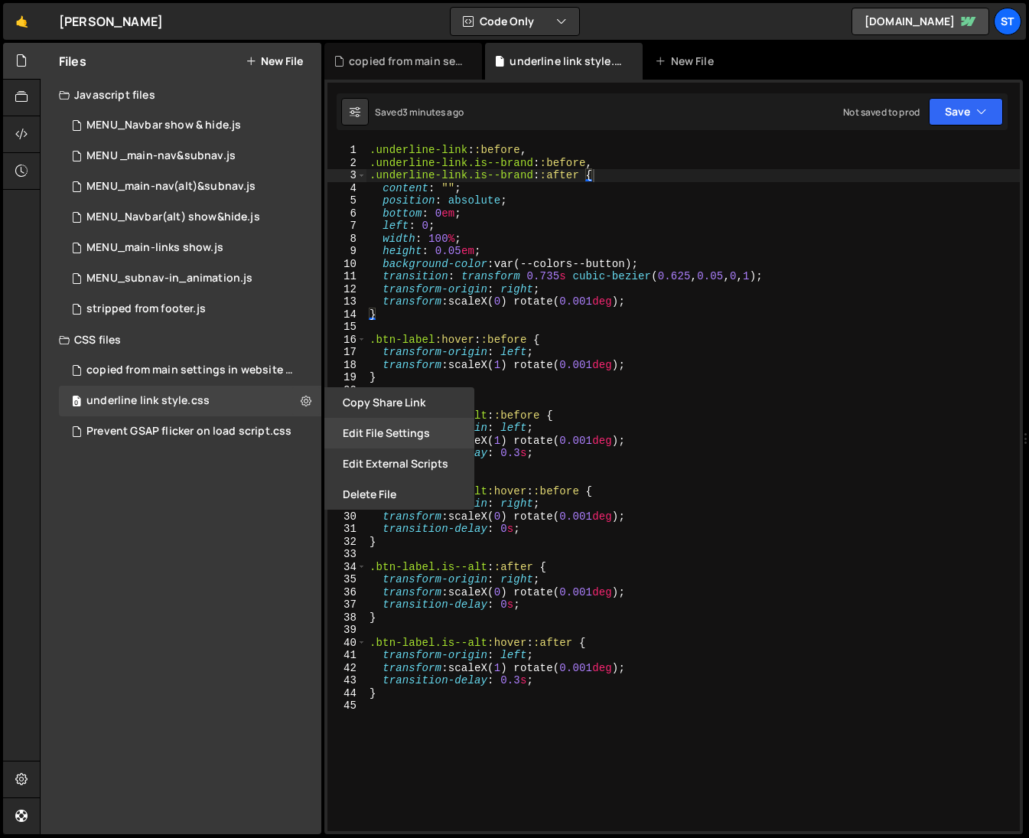
click at [363, 428] on button "Edit File Settings" at bounding box center [399, 433] width 150 height 31
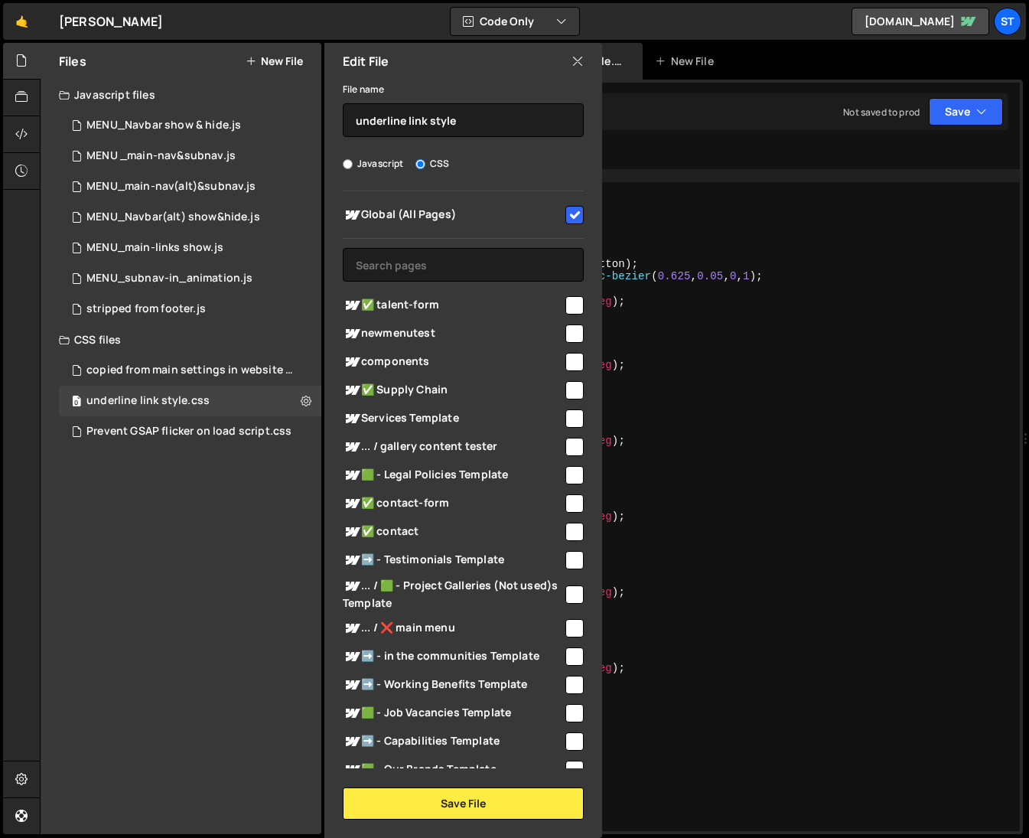
click at [567, 214] on input "checkbox" at bounding box center [574, 215] width 18 height 18
checkbox input "false"
click at [467, 129] on input "underline link style" at bounding box center [463, 120] width 241 height 34
click at [503, 798] on button "Save File" at bounding box center [463, 803] width 241 height 32
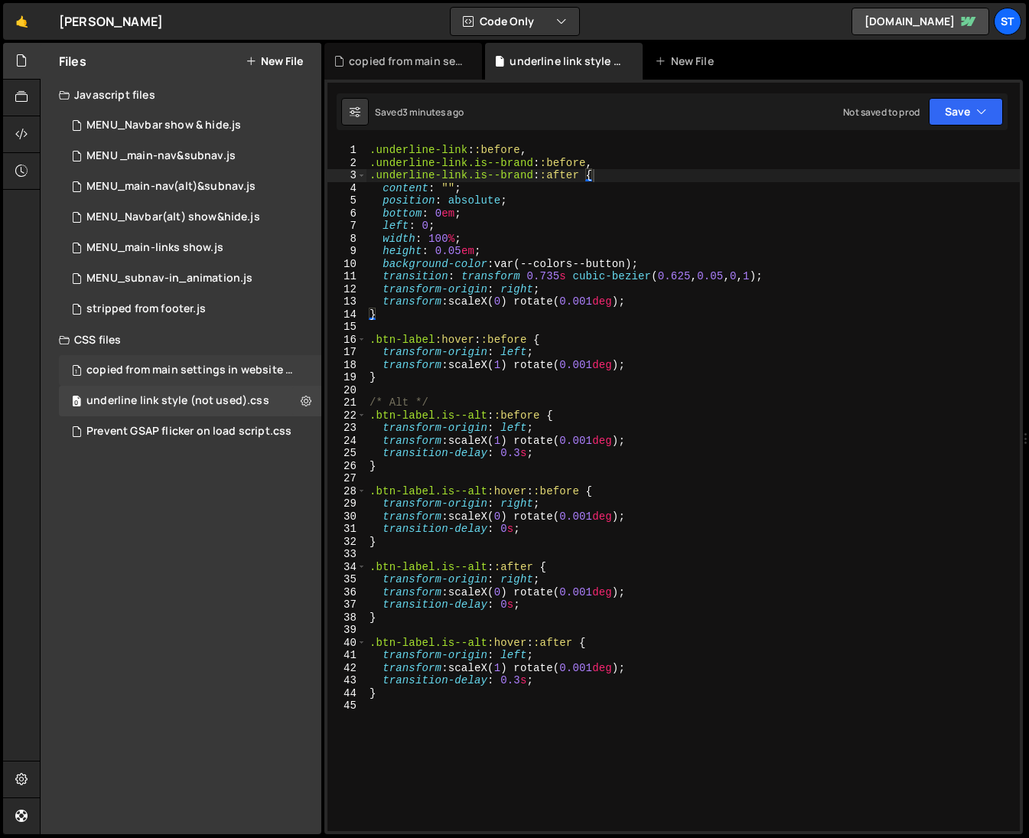
click at [225, 363] on div "copied from main settings in website - underline styles.css" at bounding box center [191, 370] width 211 height 14
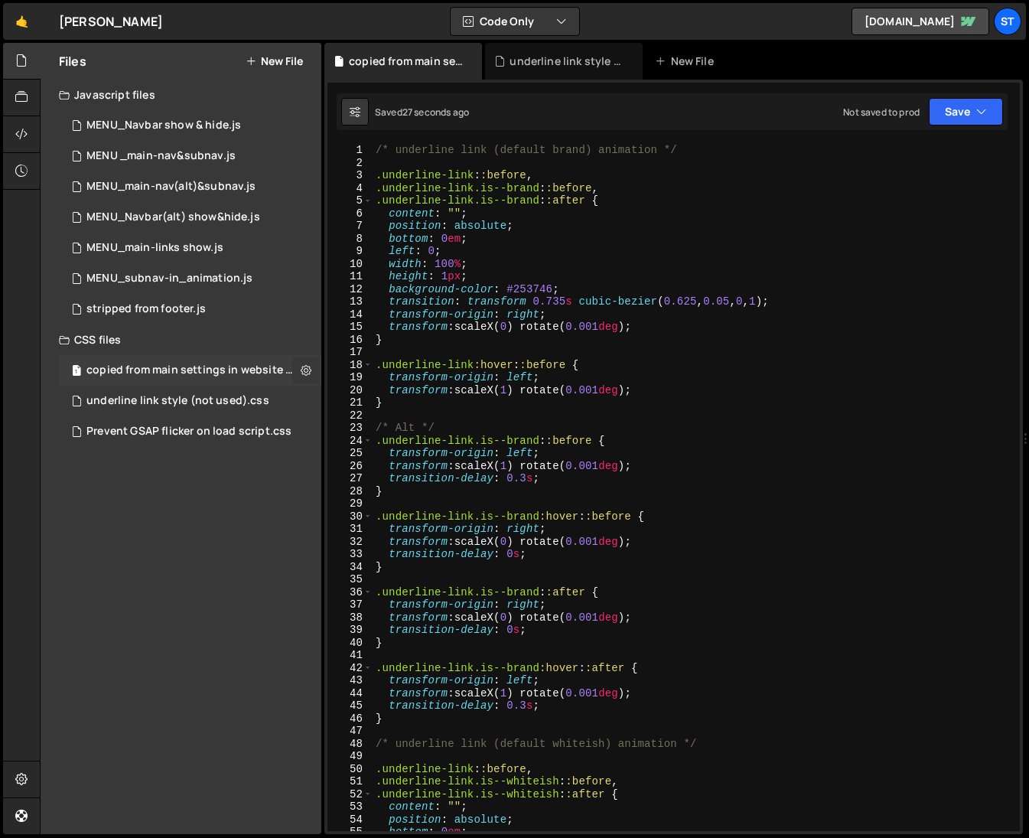
click at [304, 373] on icon at bounding box center [306, 370] width 11 height 15
type input "copied from main settings in website - underline styles"
radio input "false"
radio input "true"
checkbox input "true"
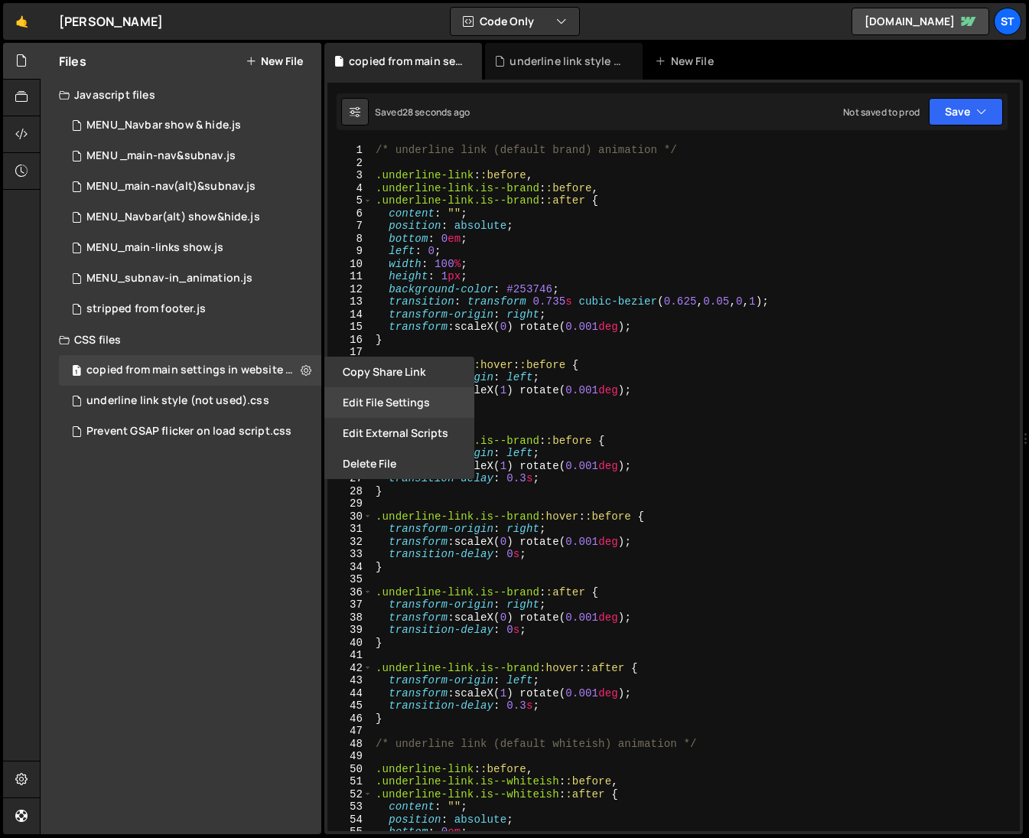
click at [373, 405] on button "Edit File Settings" at bounding box center [399, 402] width 150 height 31
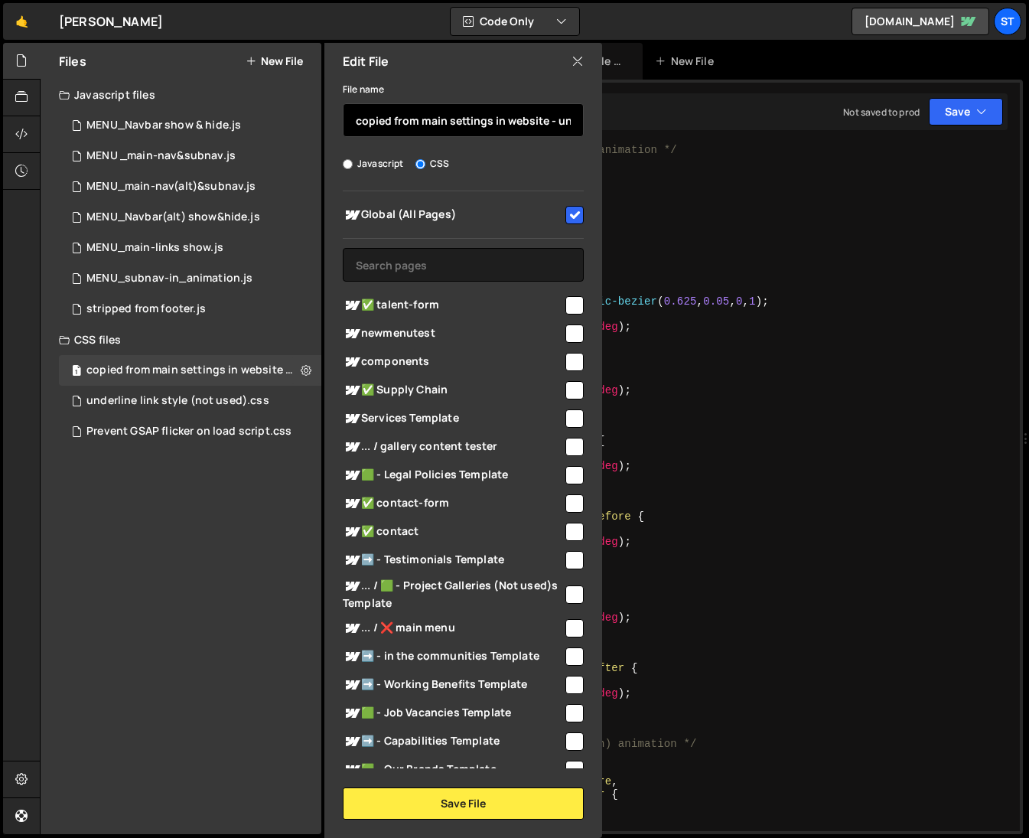
drag, startPoint x: 552, startPoint y: 121, endPoint x: 302, endPoint y: 91, distance: 252.0
click at [302, 91] on div "Files New File Javascript files 1 MENU_Navbar show & hide.js 0 1 MENU _main-nav…" at bounding box center [181, 438] width 281 height 791
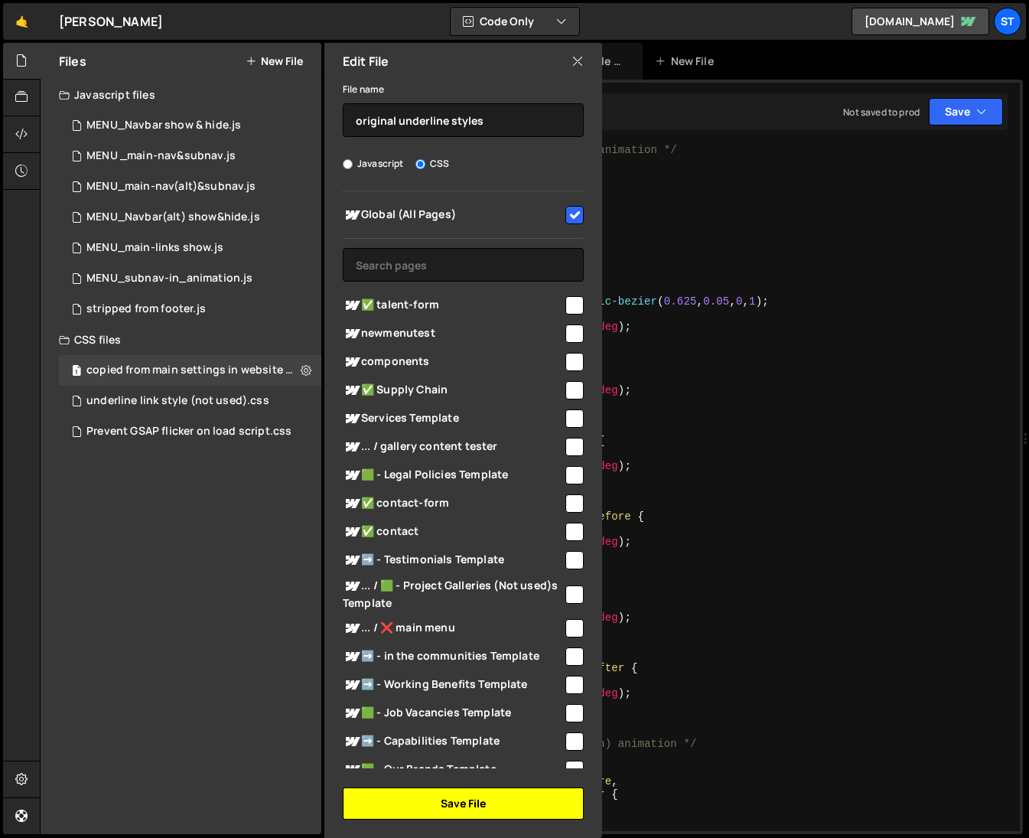
click at [435, 804] on button "Save File" at bounding box center [463, 803] width 241 height 32
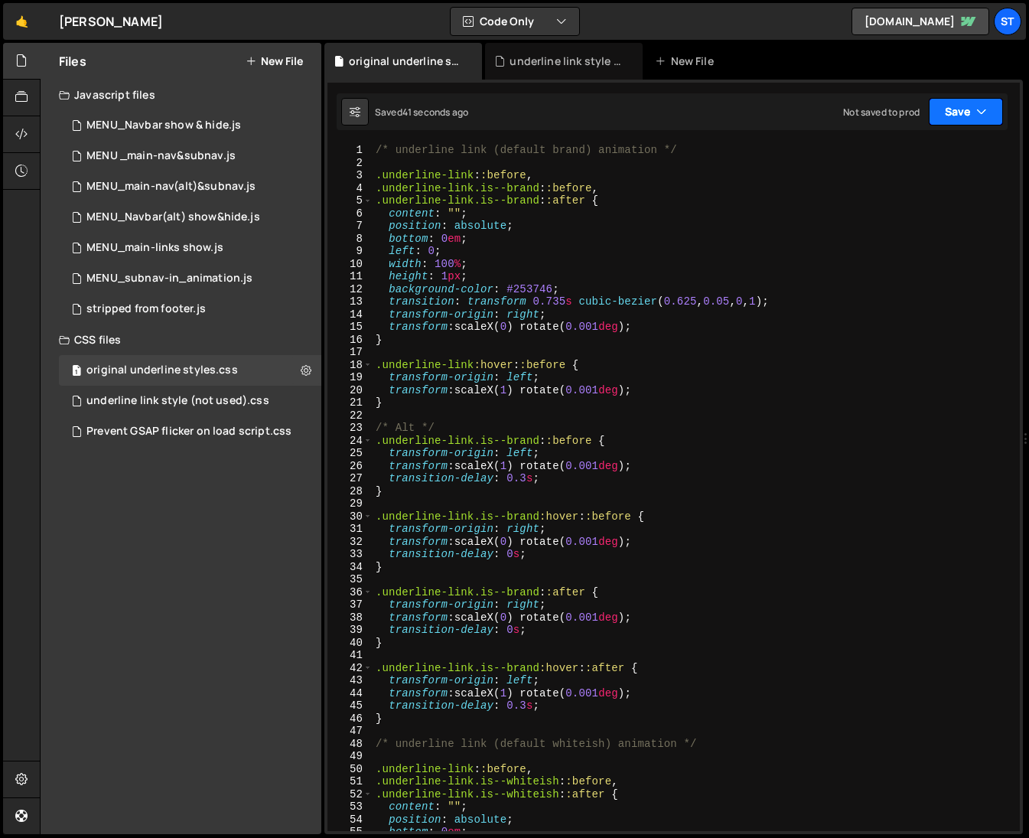
click at [983, 110] on icon "button" at bounding box center [981, 111] width 11 height 15
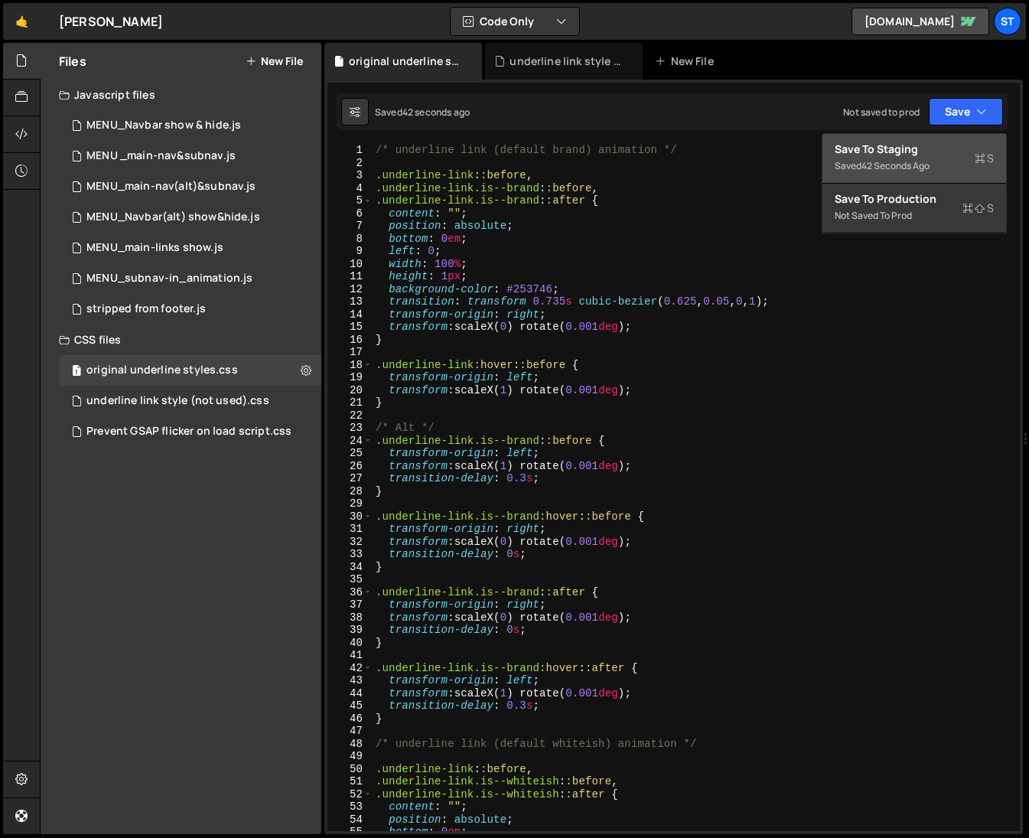
click at [925, 155] on div "Save to Staging S" at bounding box center [914, 149] width 159 height 15
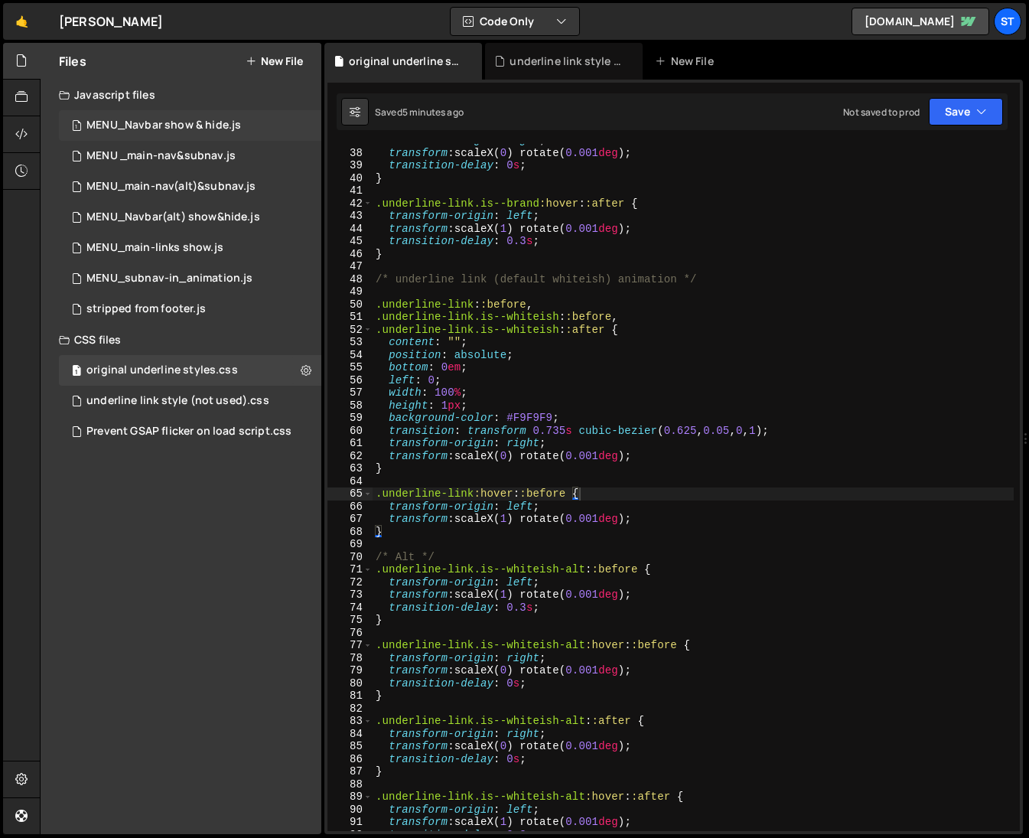
click at [220, 127] on div "MENU_Navbar show & hide.js" at bounding box center [163, 126] width 155 height 14
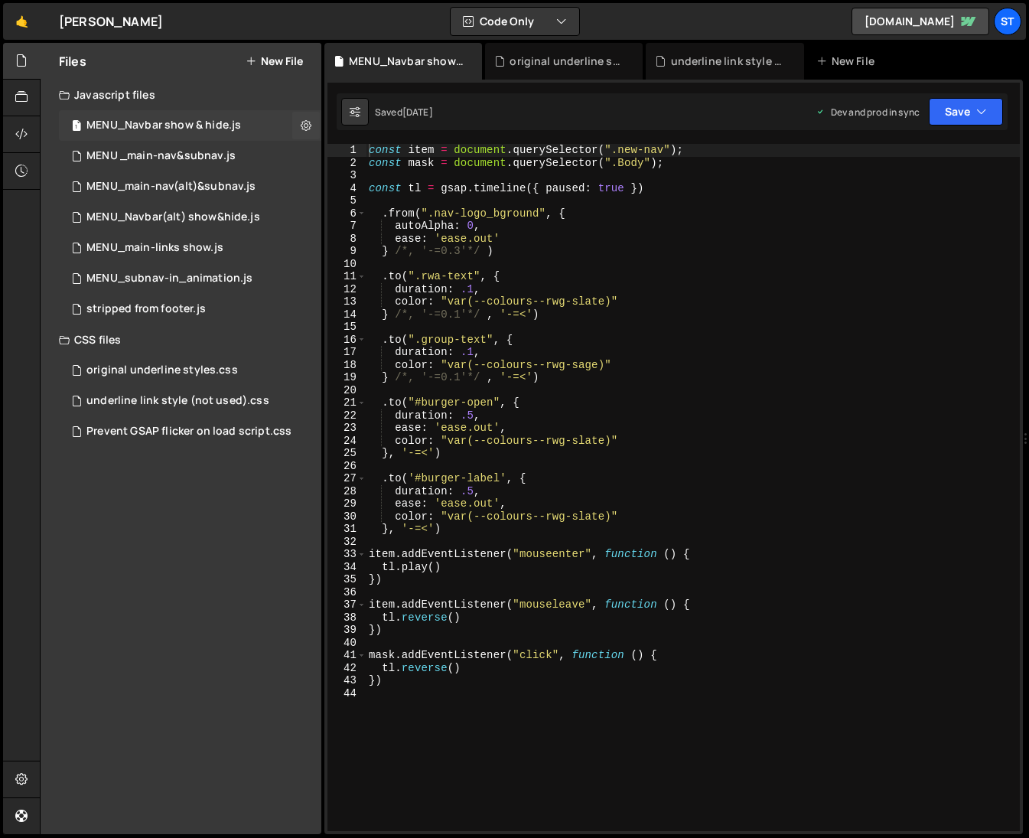
scroll to position [3248, 0]
click at [307, 122] on icon at bounding box center [306, 125] width 11 height 15
type input "MENU_Navbar show & hide"
radio input "true"
checkbox input "true"
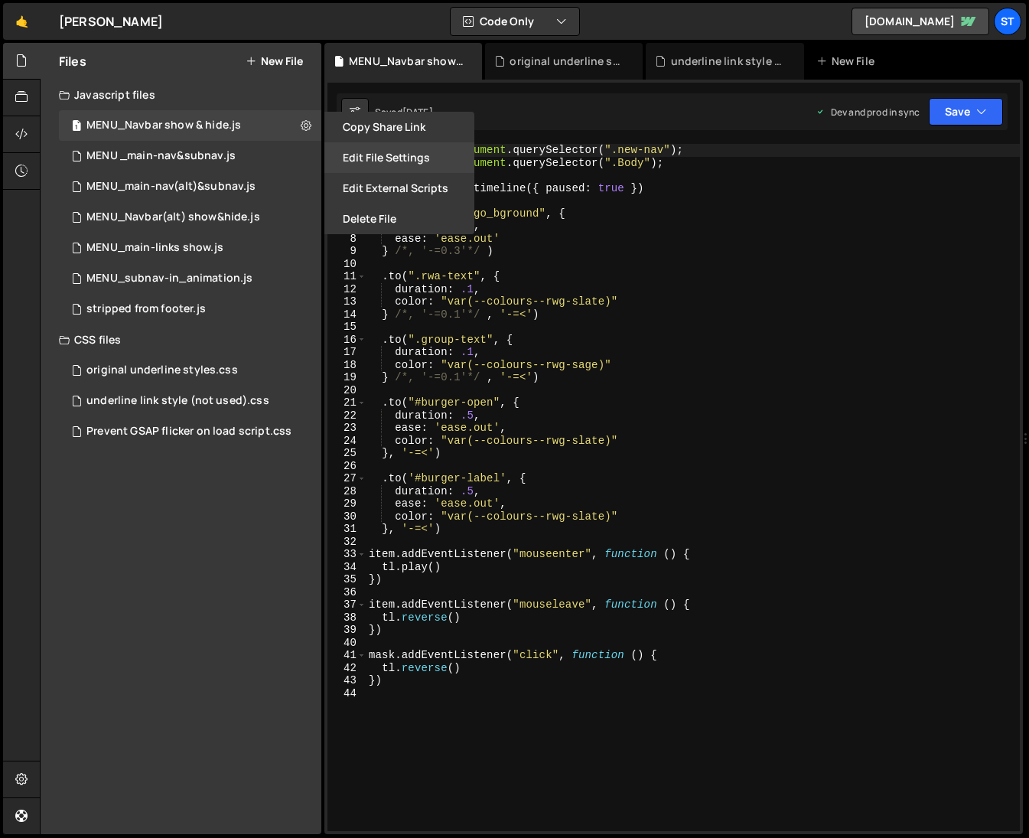
click at [408, 159] on button "Edit File Settings" at bounding box center [399, 157] width 150 height 31
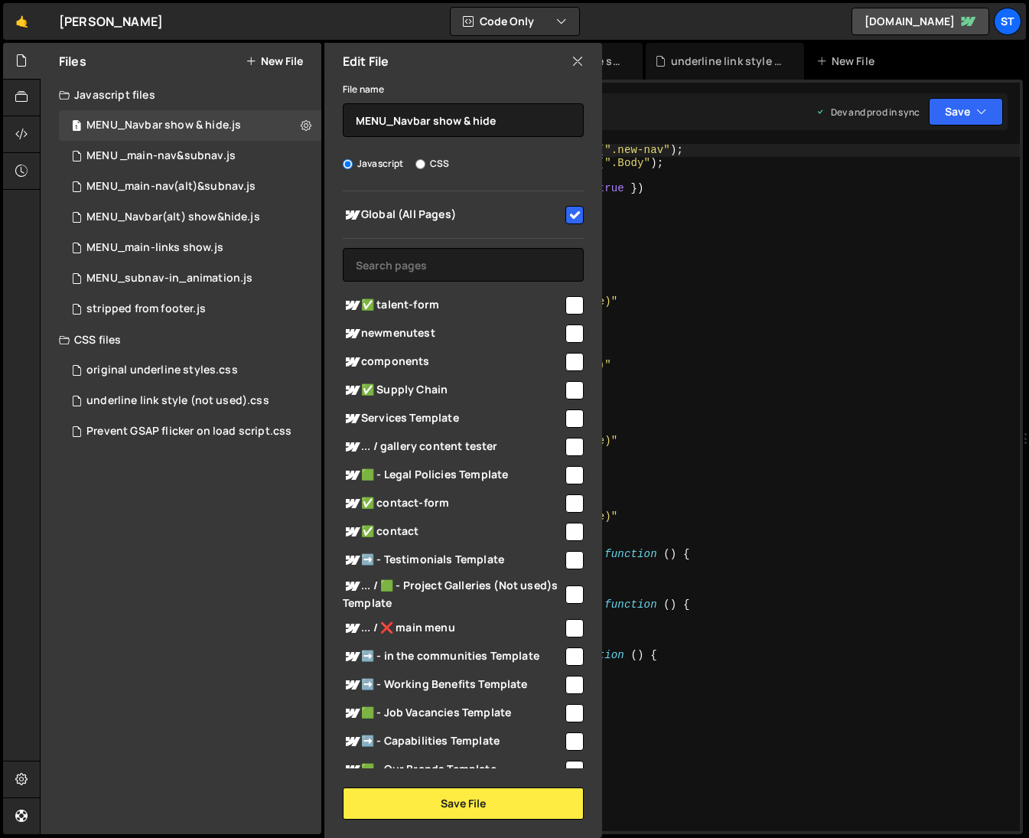
click at [580, 54] on icon at bounding box center [578, 61] width 12 height 17
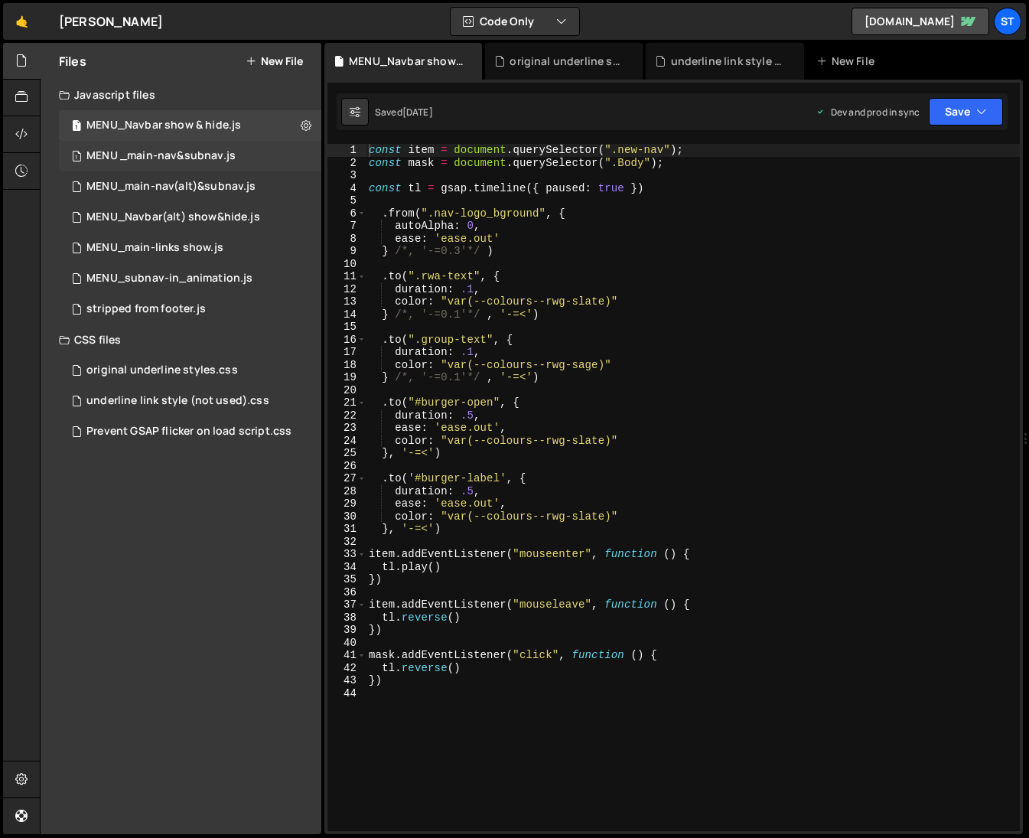
click at [207, 161] on div "MENU _main-nav&subnav.js" at bounding box center [160, 156] width 149 height 14
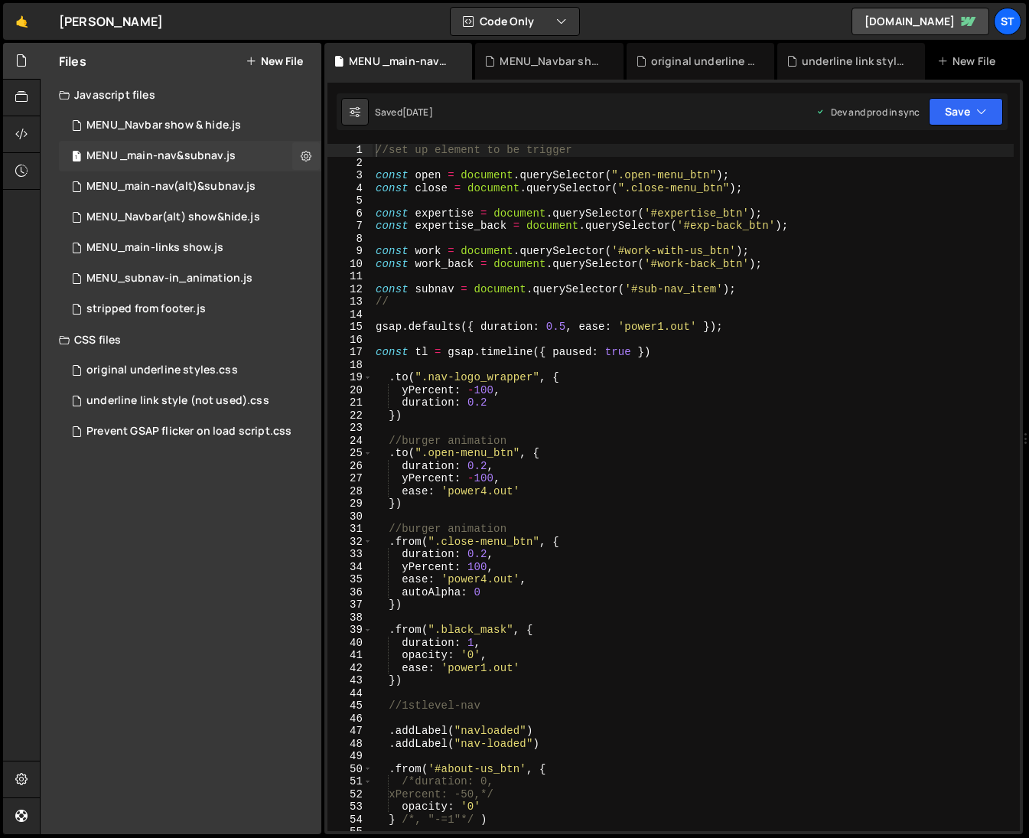
scroll to position [4216, 0]
click at [308, 154] on icon at bounding box center [306, 155] width 11 height 15
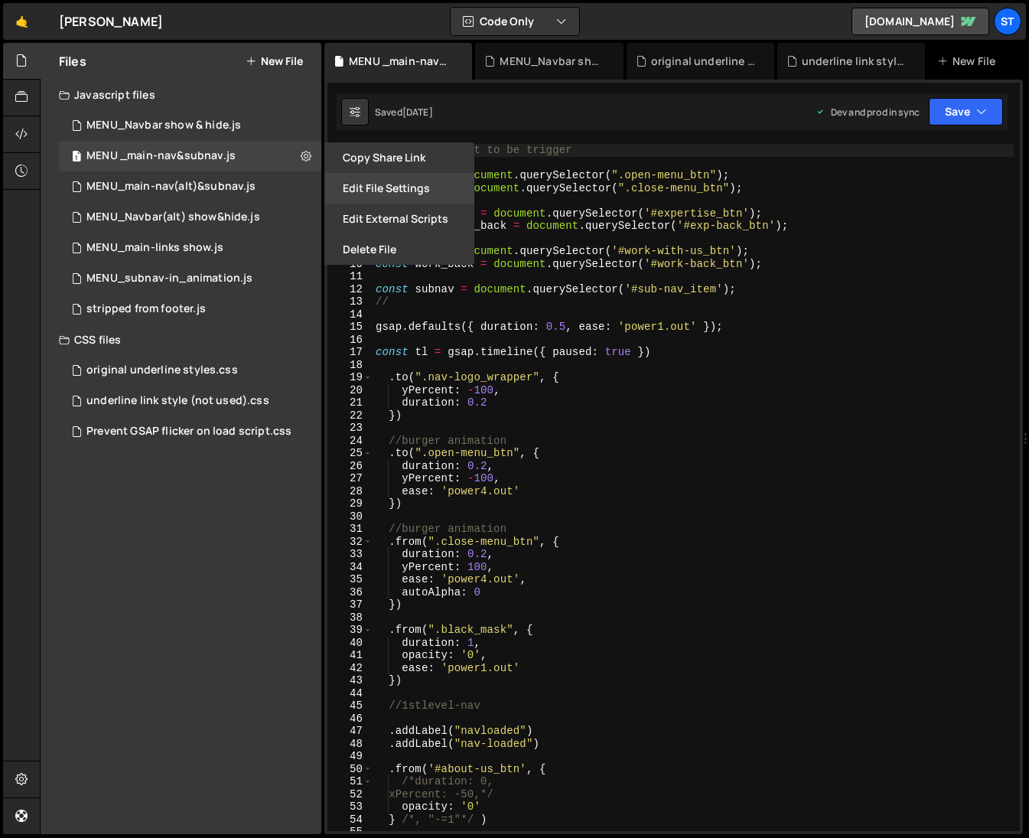
click at [406, 189] on button "Edit File Settings" at bounding box center [399, 188] width 150 height 31
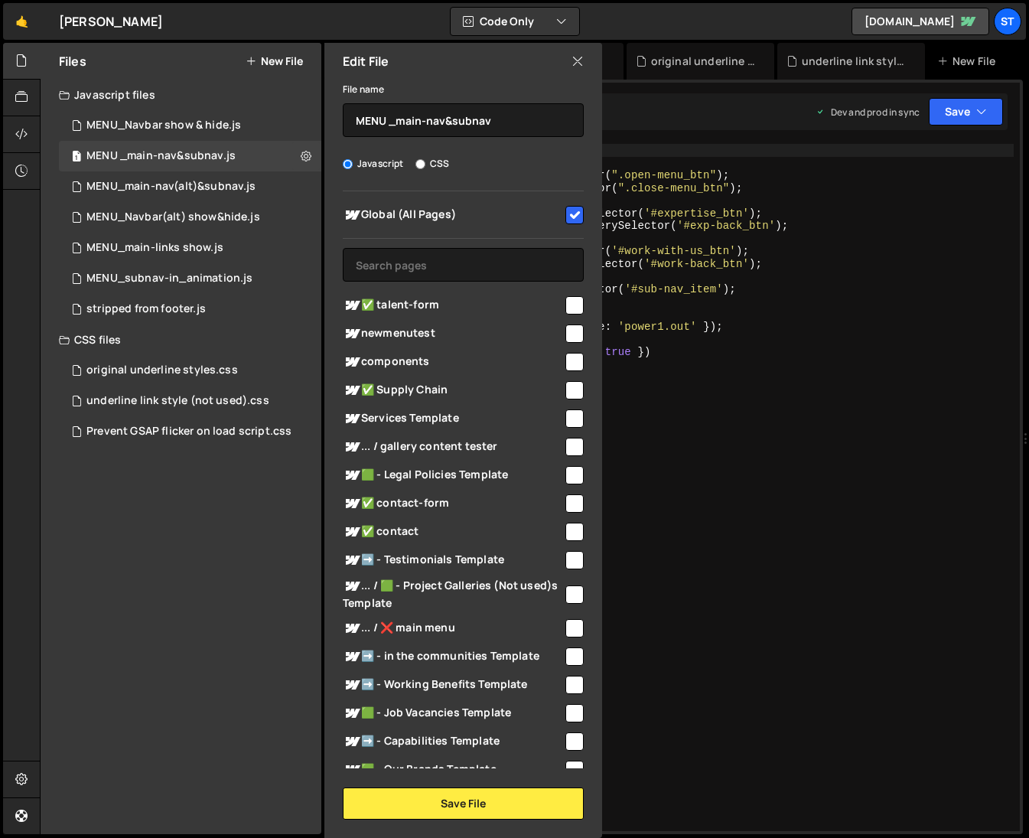
click at [581, 61] on icon at bounding box center [578, 61] width 12 height 17
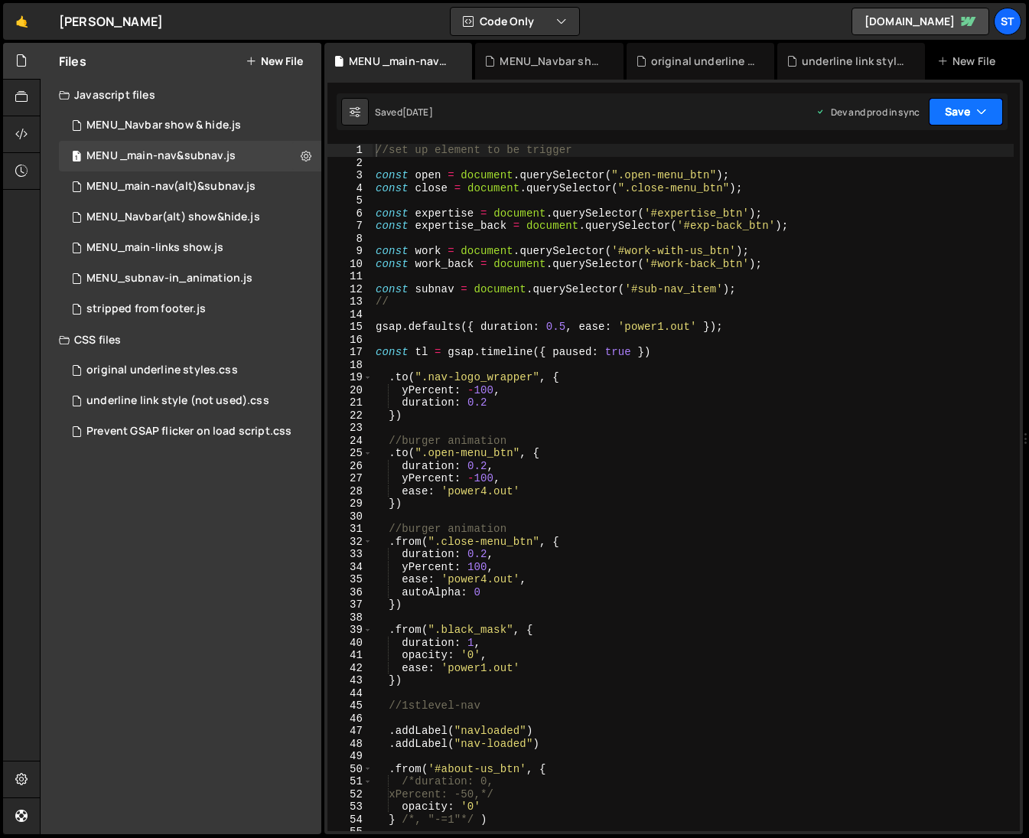
click at [982, 110] on icon "button" at bounding box center [981, 111] width 11 height 15
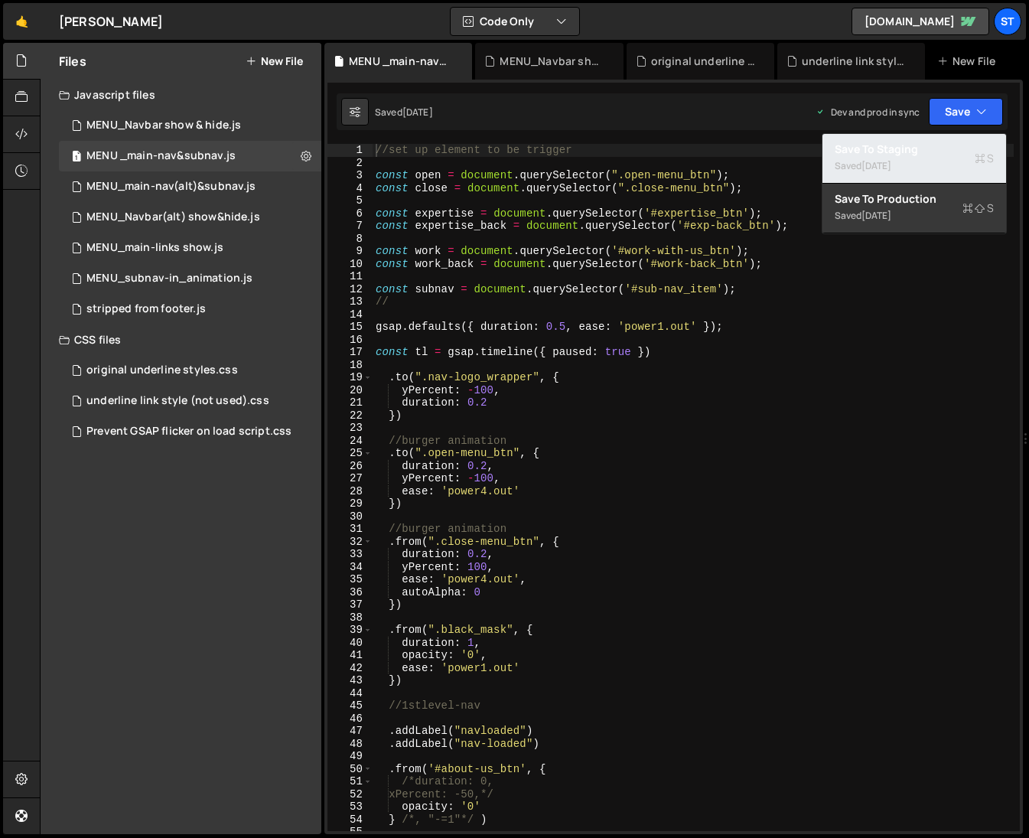
drag, startPoint x: 907, startPoint y: 153, endPoint x: 894, endPoint y: 125, distance: 30.1
click at [894, 125] on div "Saved [DATE] Dev and prod in sync Upgrade to Edit Save Save to Staging S Saved …" at bounding box center [672, 111] width 671 height 37
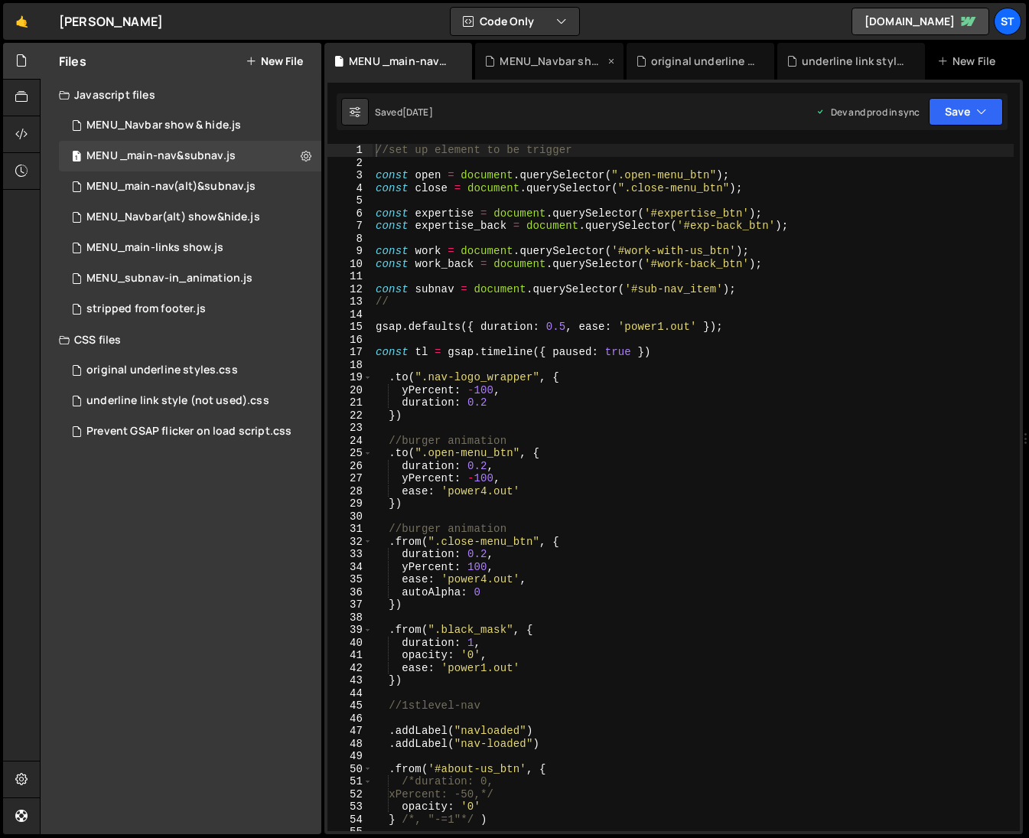
click at [611, 58] on icon at bounding box center [611, 61] width 11 height 15
click at [634, 57] on icon at bounding box center [631, 61] width 11 height 15
click at [0, 0] on icon at bounding box center [0, 0] width 0 height 0
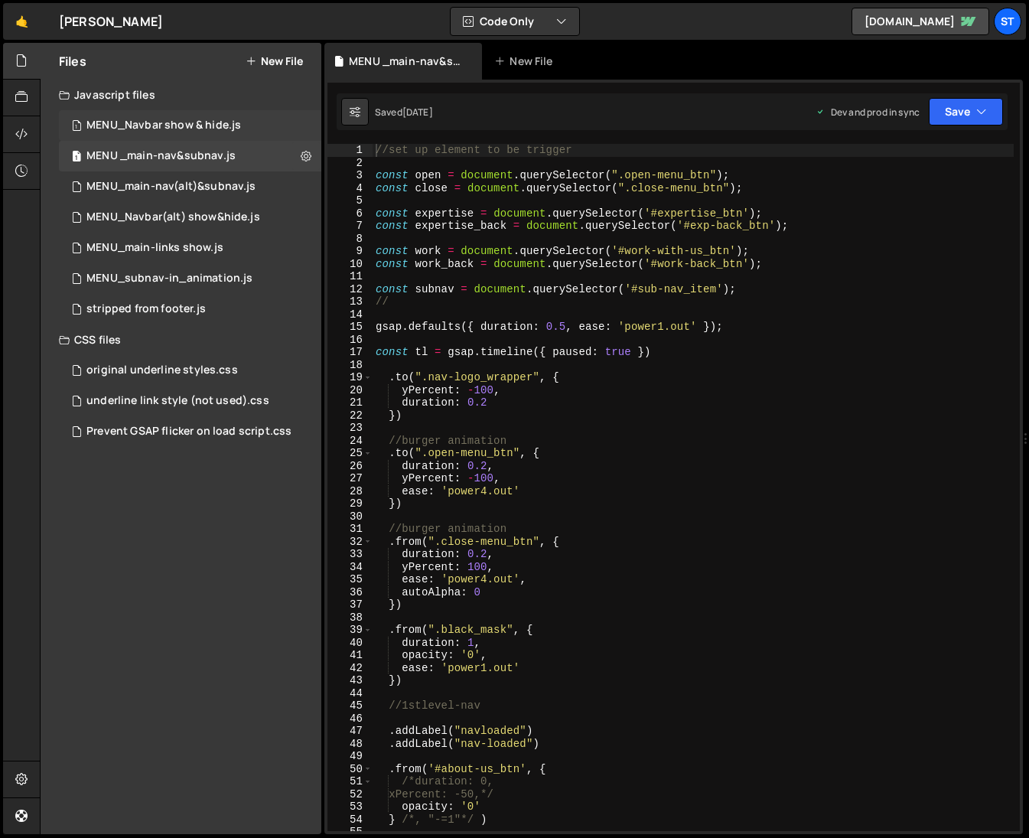
click at [155, 116] on div "1 MENU_Navbar show & hide.js 0" at bounding box center [190, 125] width 262 height 31
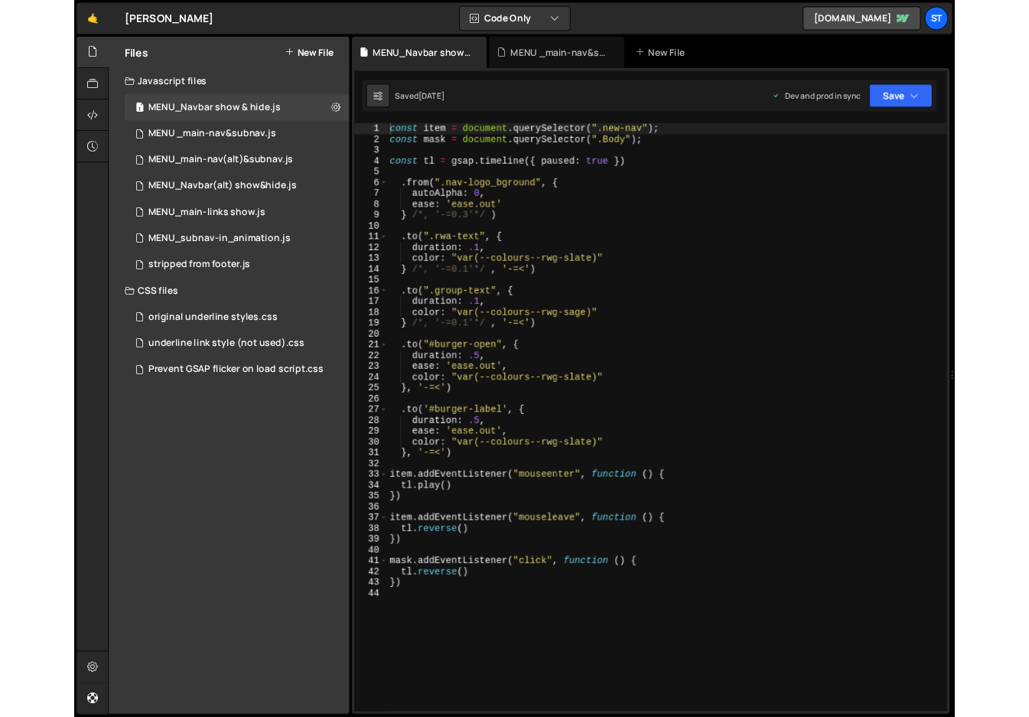
scroll to position [3246, 0]
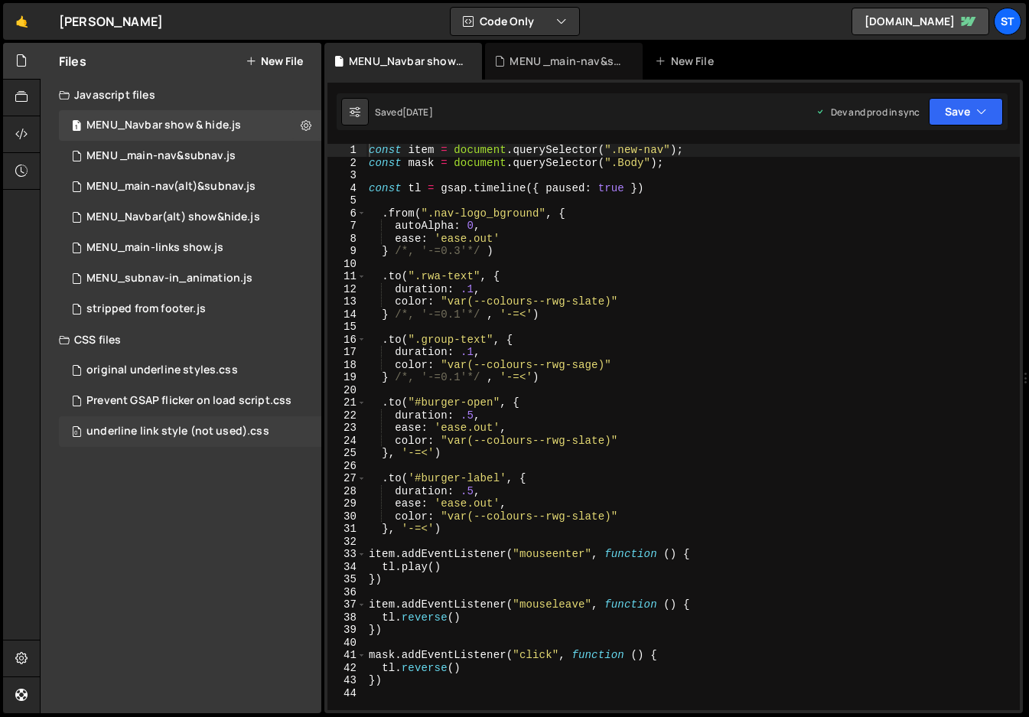
click at [272, 428] on div "0 underline link style (not used).css 0" at bounding box center [190, 431] width 262 height 31
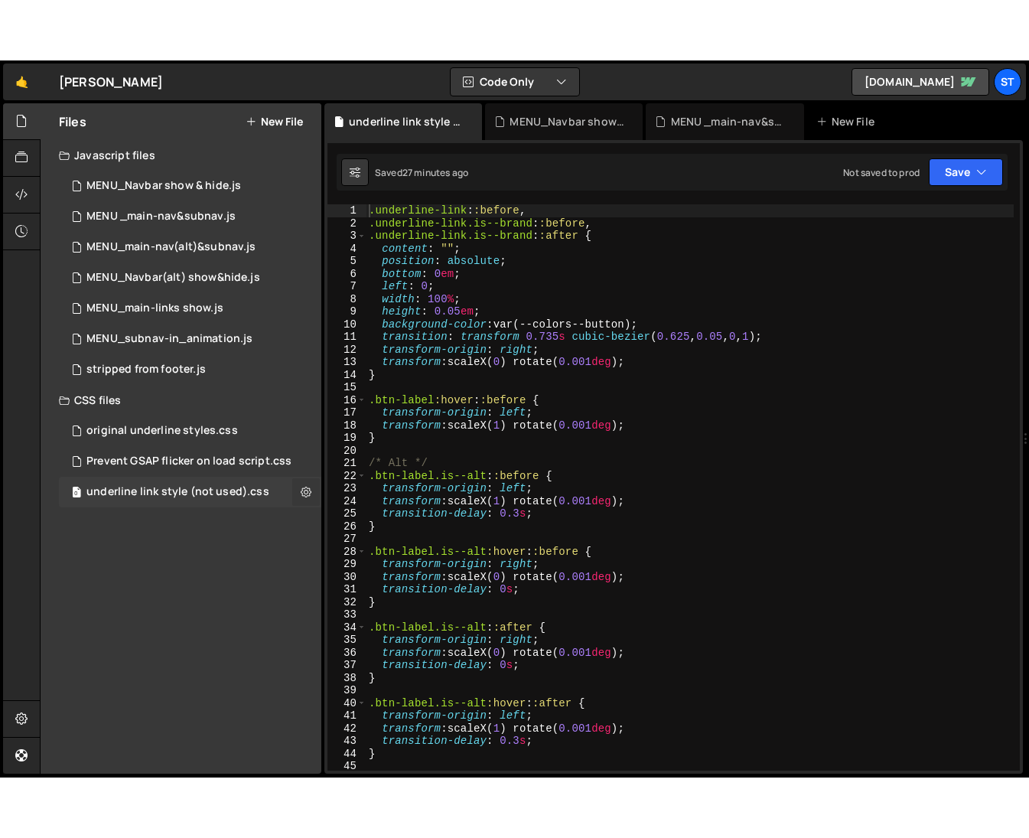
scroll to position [0, 0]
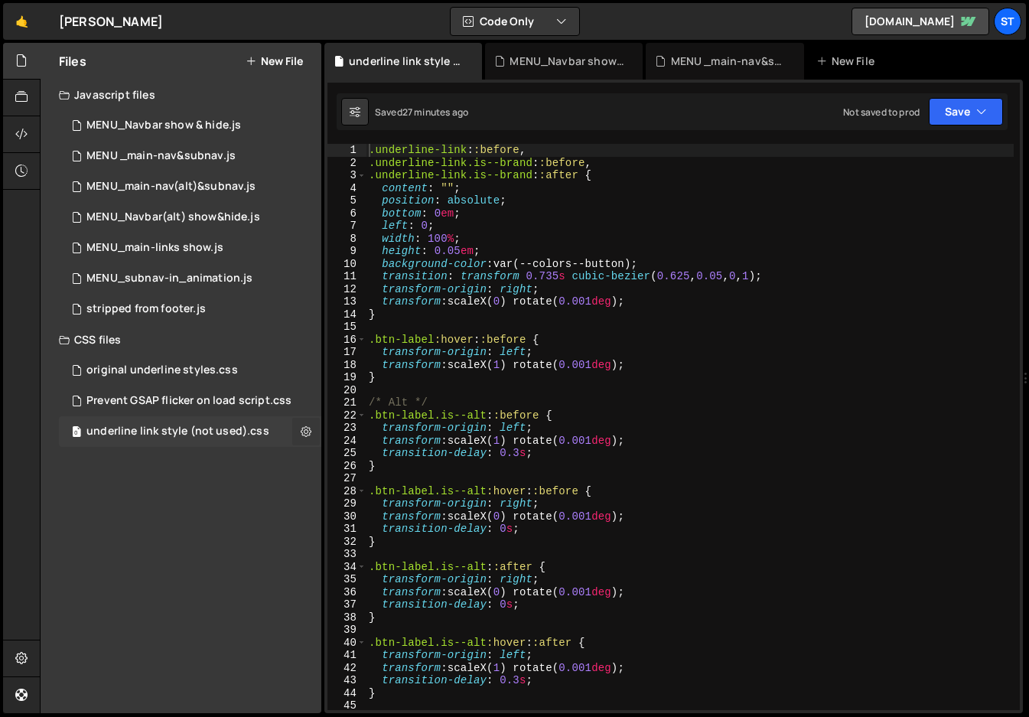
click at [302, 432] on icon at bounding box center [306, 431] width 11 height 15
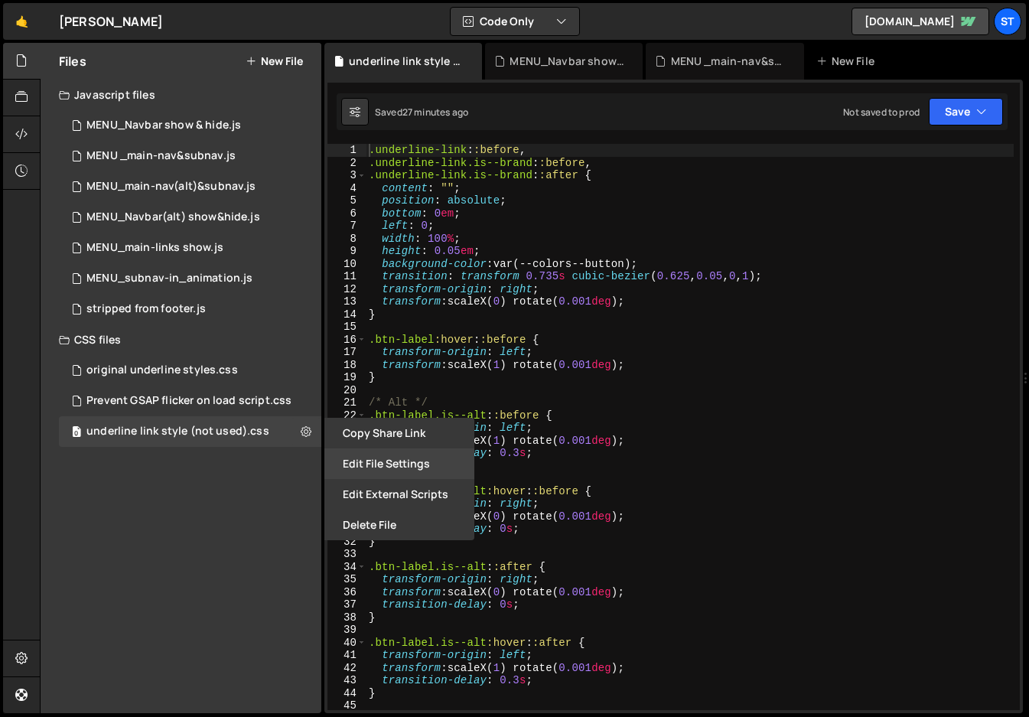
click at [402, 465] on button "Edit File Settings" at bounding box center [399, 463] width 150 height 31
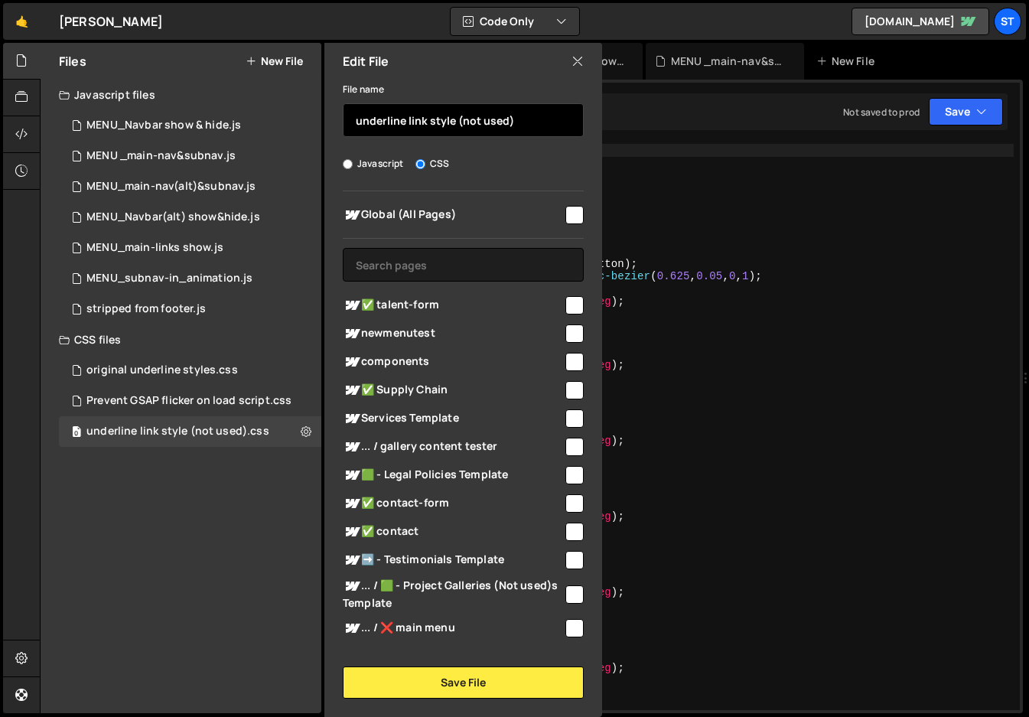
click at [349, 125] on input "underline link style (not used)" at bounding box center [463, 120] width 241 height 34
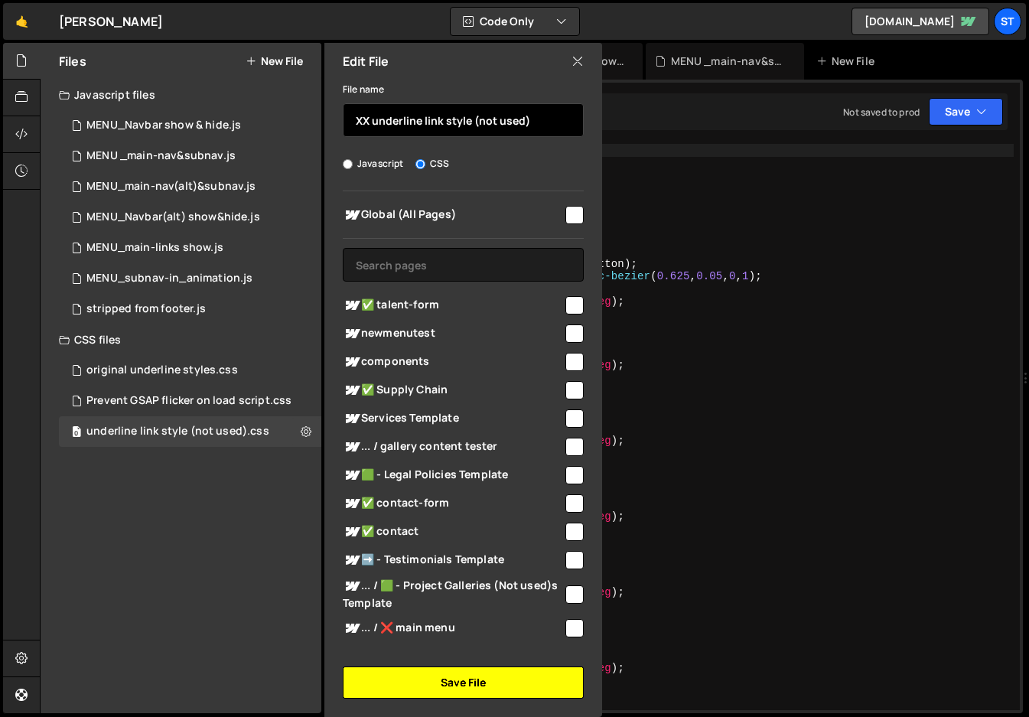
type input "XX underline link style (not used)"
click at [483, 685] on button "Save File" at bounding box center [463, 682] width 241 height 32
